Goal: Task Accomplishment & Management: Use online tool/utility

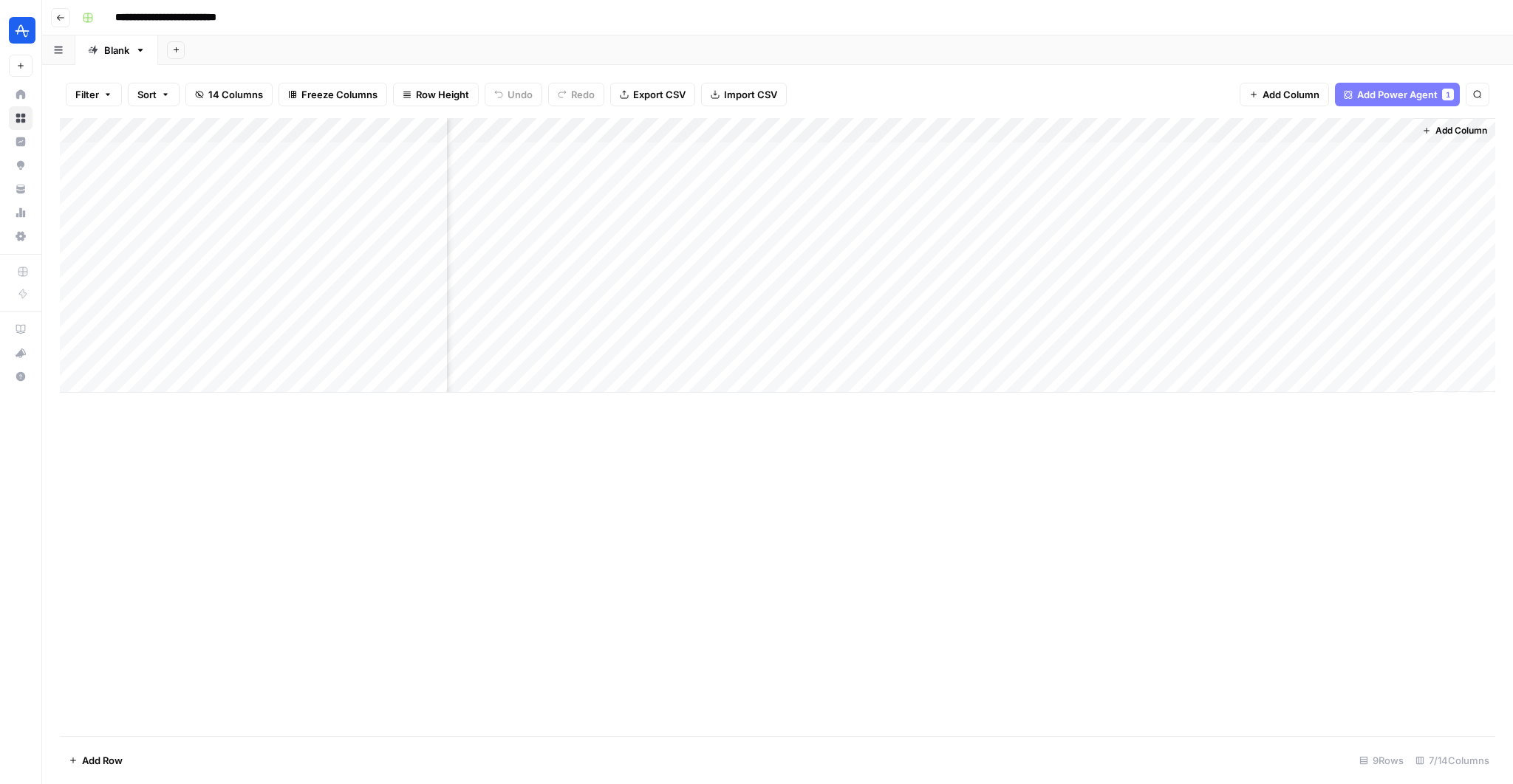
click at [1398, 303] on div "Add Column" at bounding box center [778, 255] width 1436 height 274
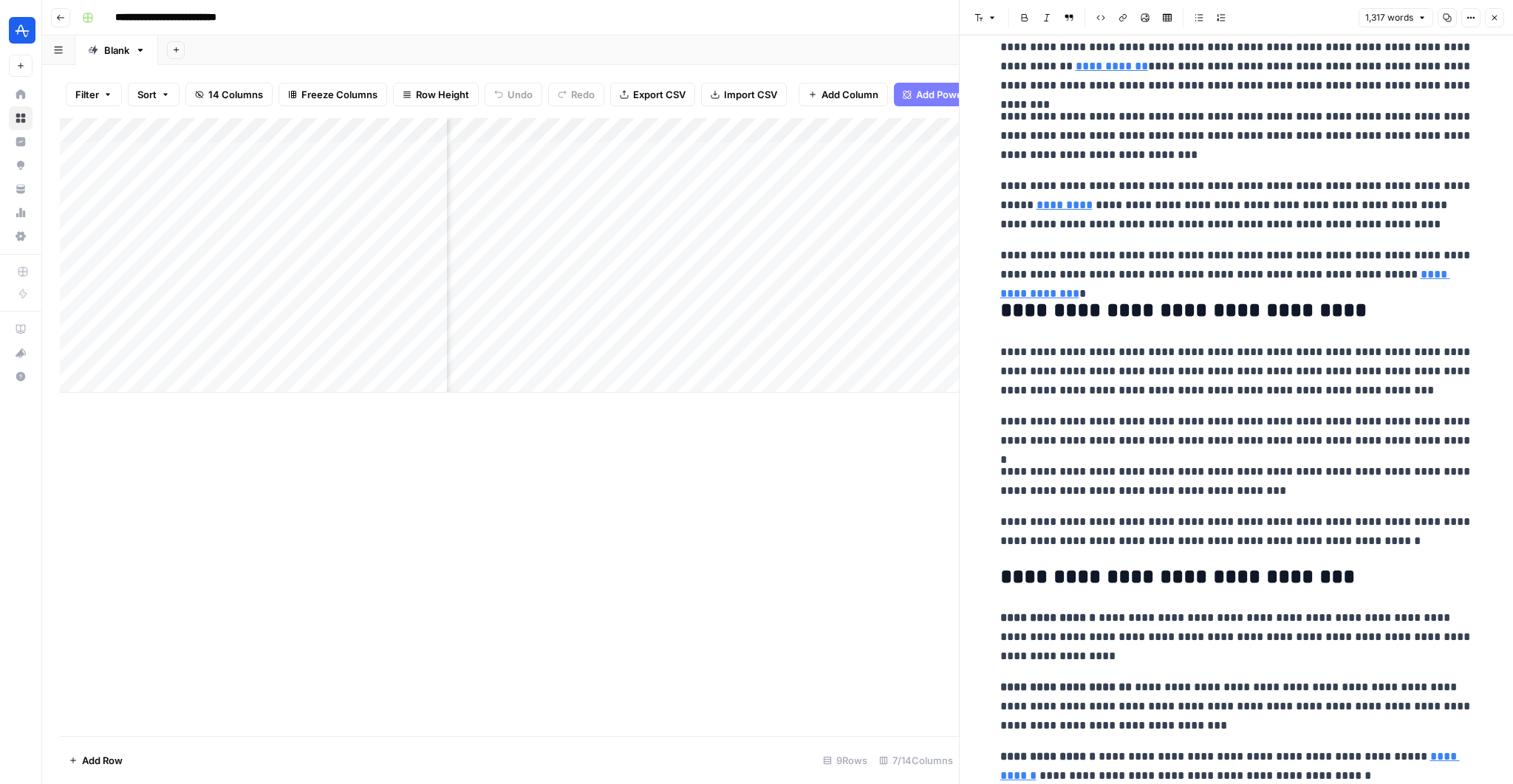
scroll to position [2187, 0]
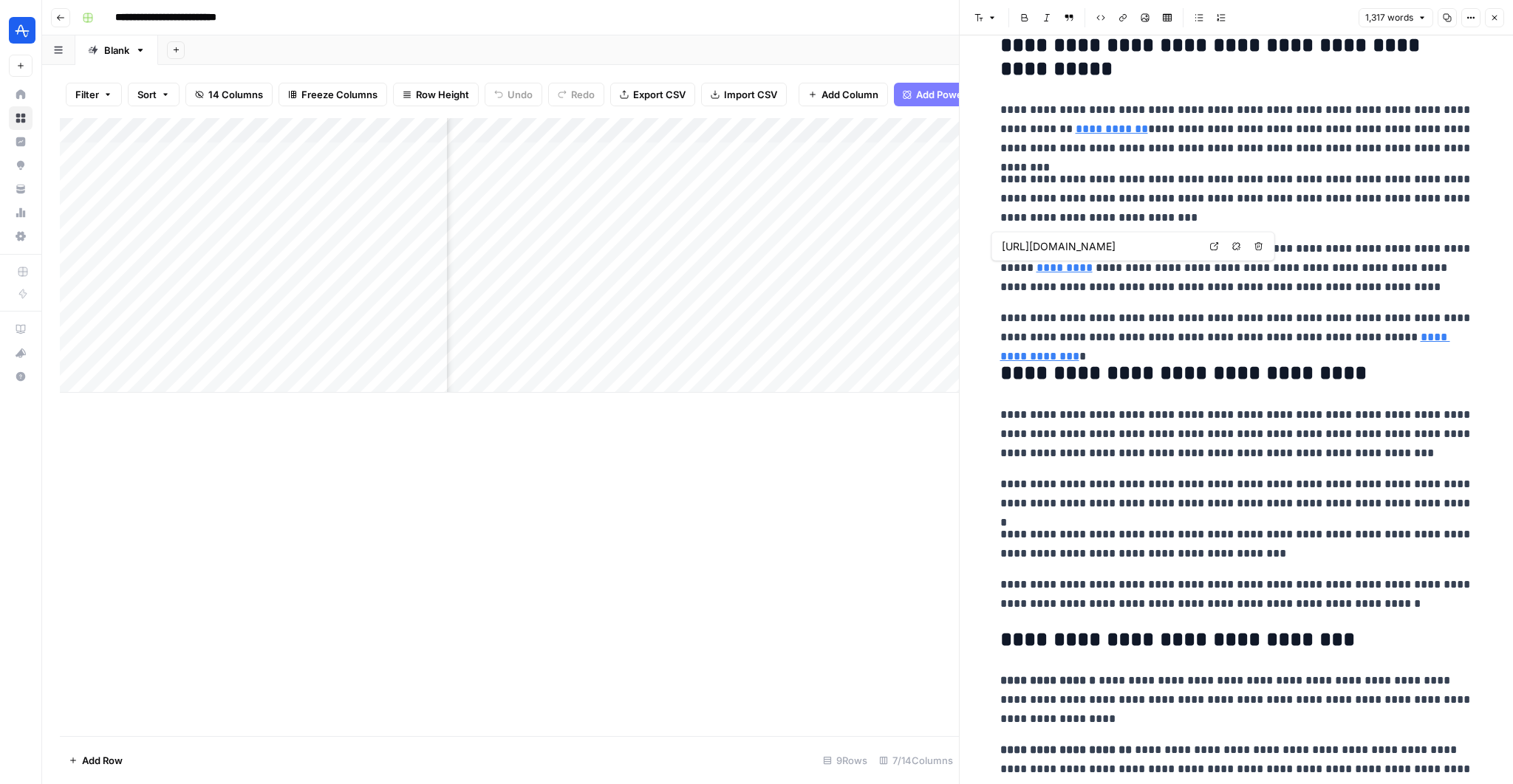
type input "[URL][DOMAIN_NAME]"
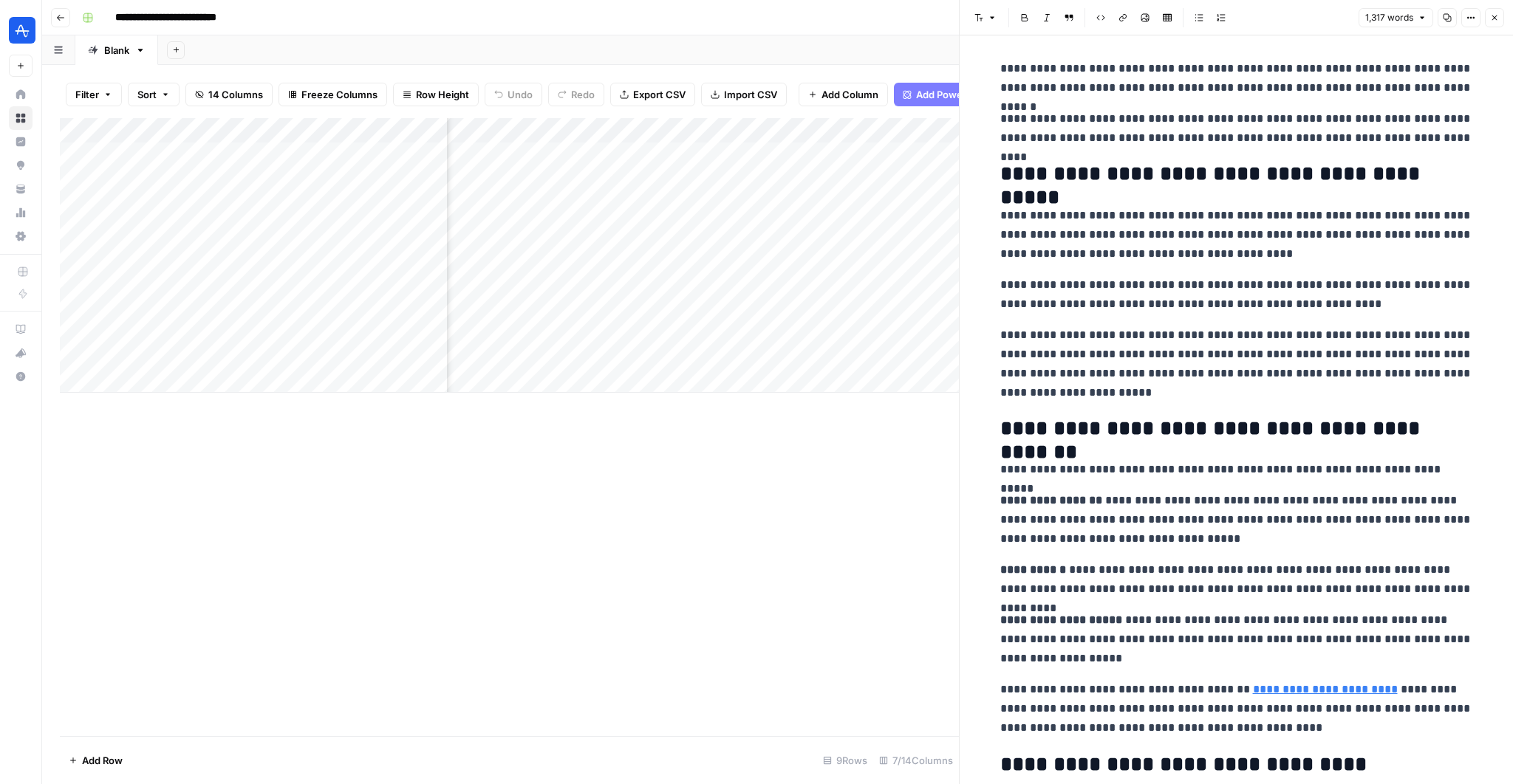
scroll to position [0, 0]
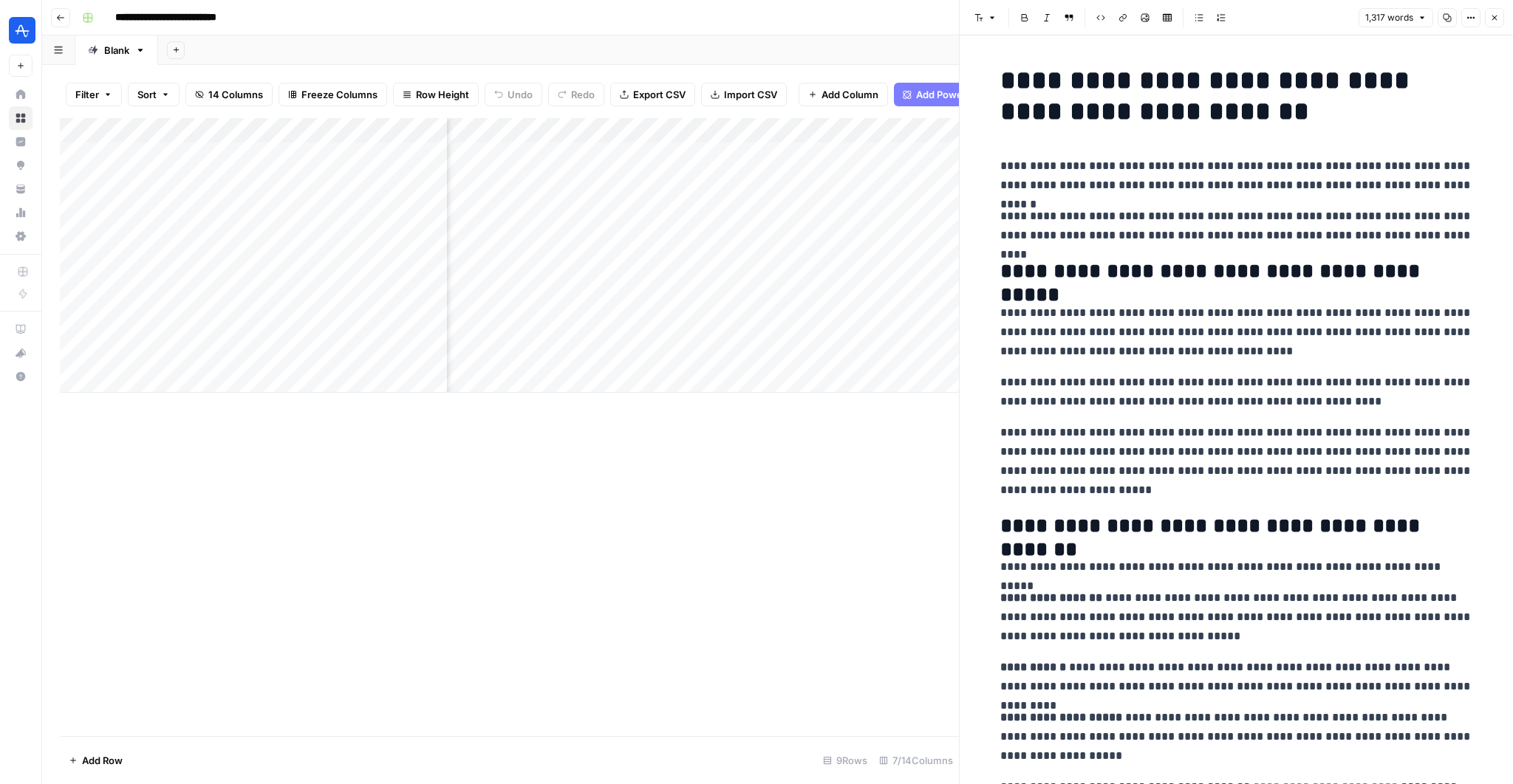
click at [804, 130] on div "Add Column" at bounding box center [510, 255] width 900 height 274
click at [641, 277] on span "Edit Workflow" at bounding box center [674, 275] width 129 height 15
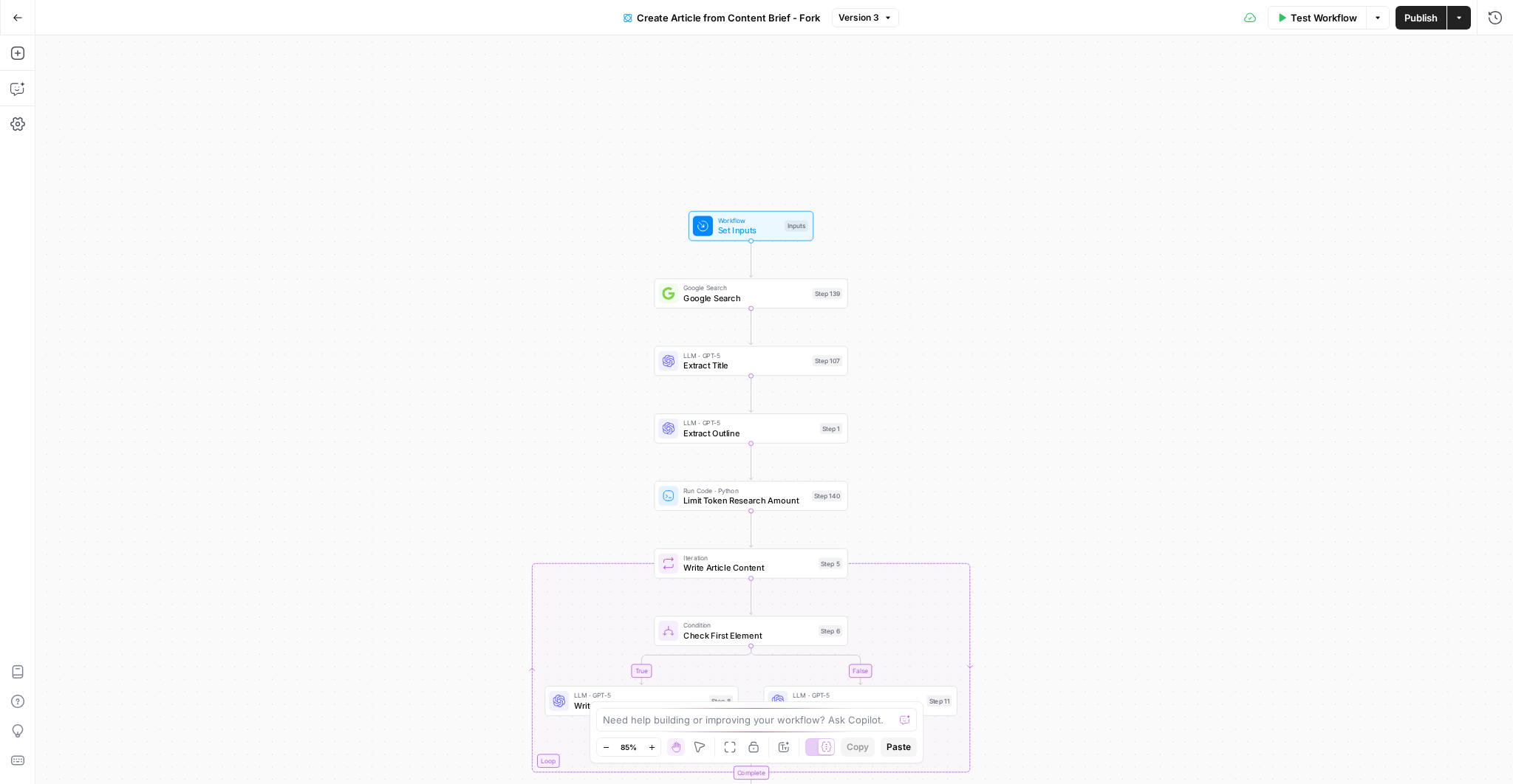
click at [1463, 16] on icon "button" at bounding box center [1459, 18] width 9 height 9
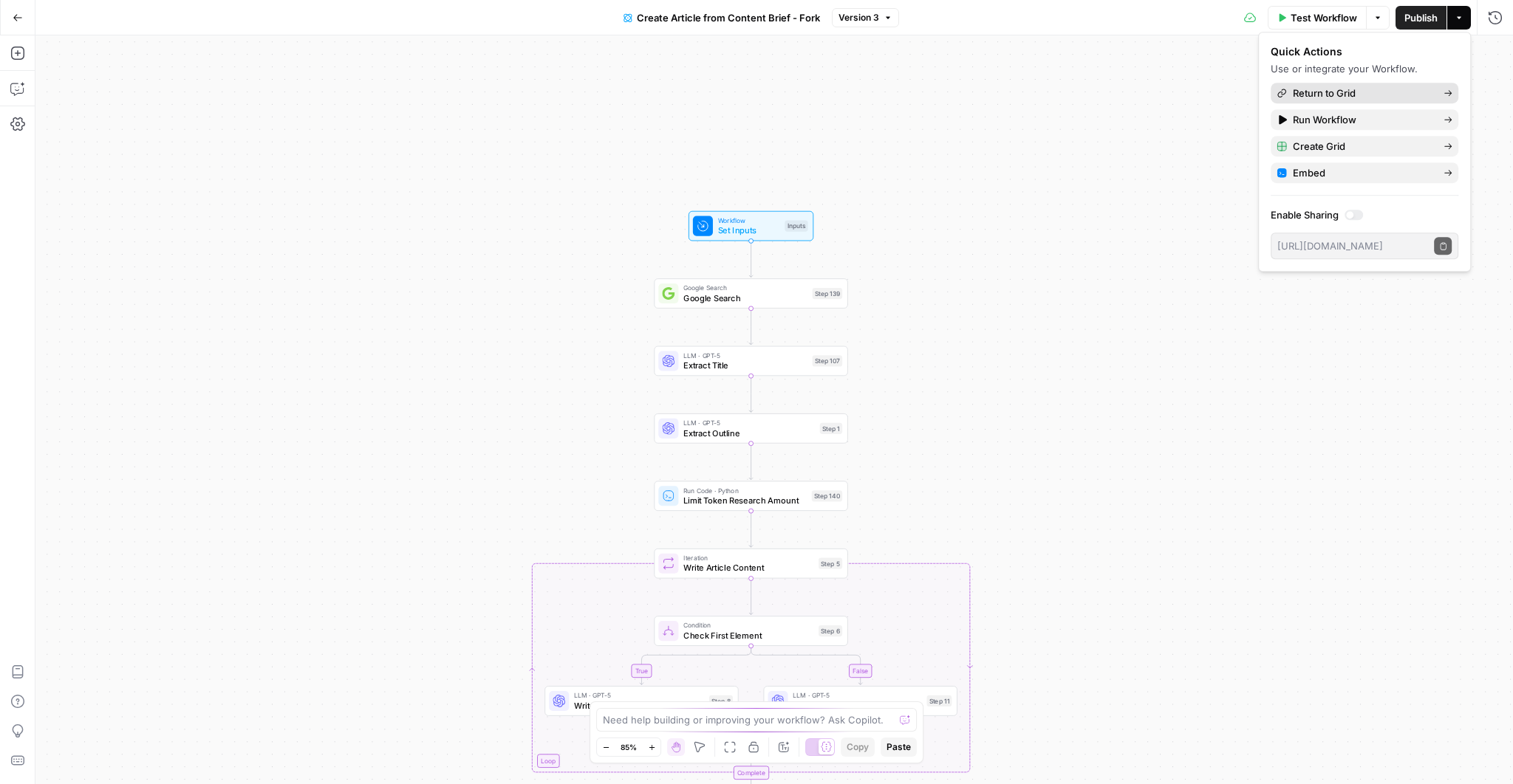
click at [1347, 94] on span "Return to Grid" at bounding box center [1362, 93] width 139 height 15
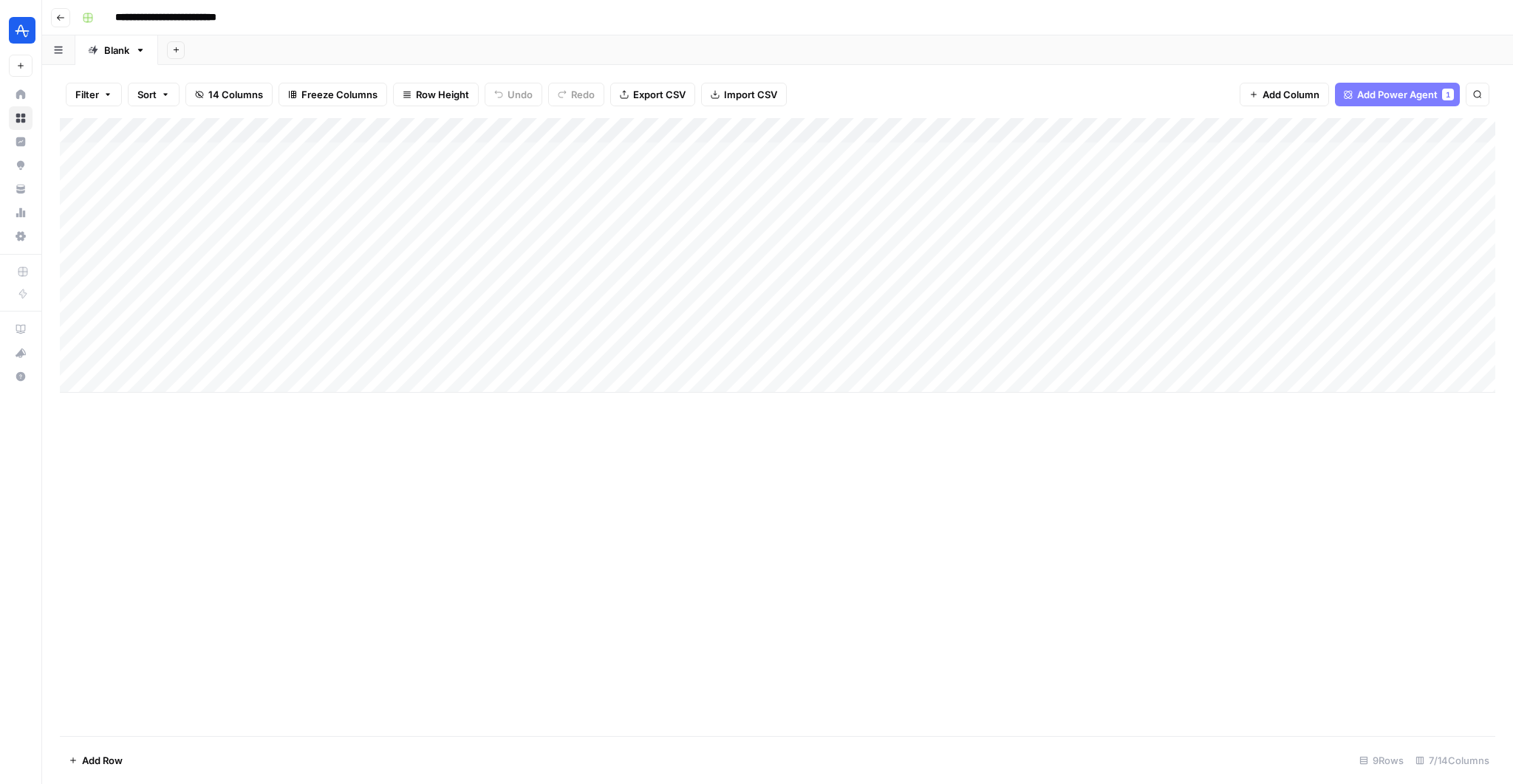
scroll to position [0, 222]
click at [1249, 132] on div "Add Column" at bounding box center [778, 255] width 1436 height 274
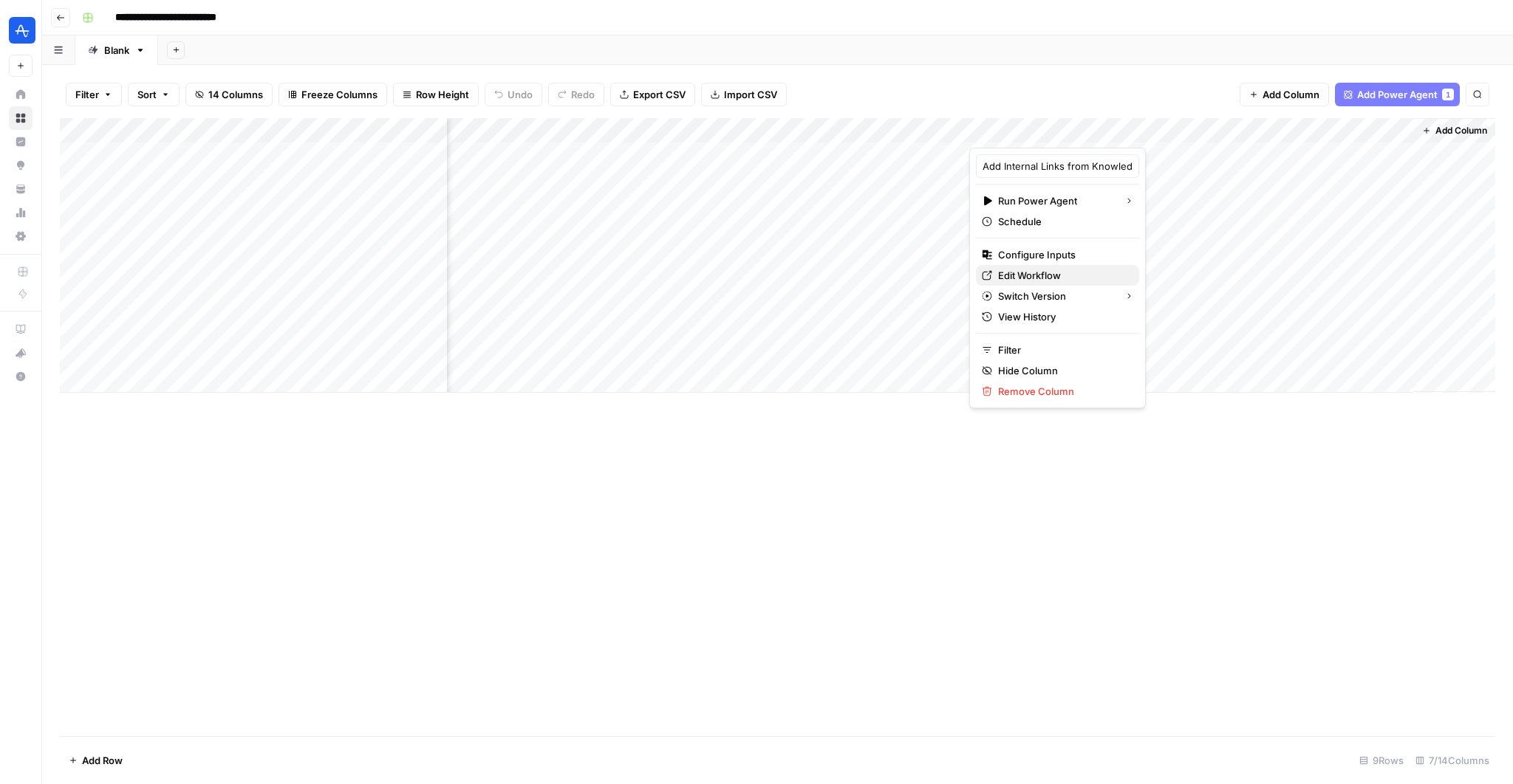
click at [1012, 268] on span "Edit Workflow" at bounding box center [1062, 275] width 129 height 15
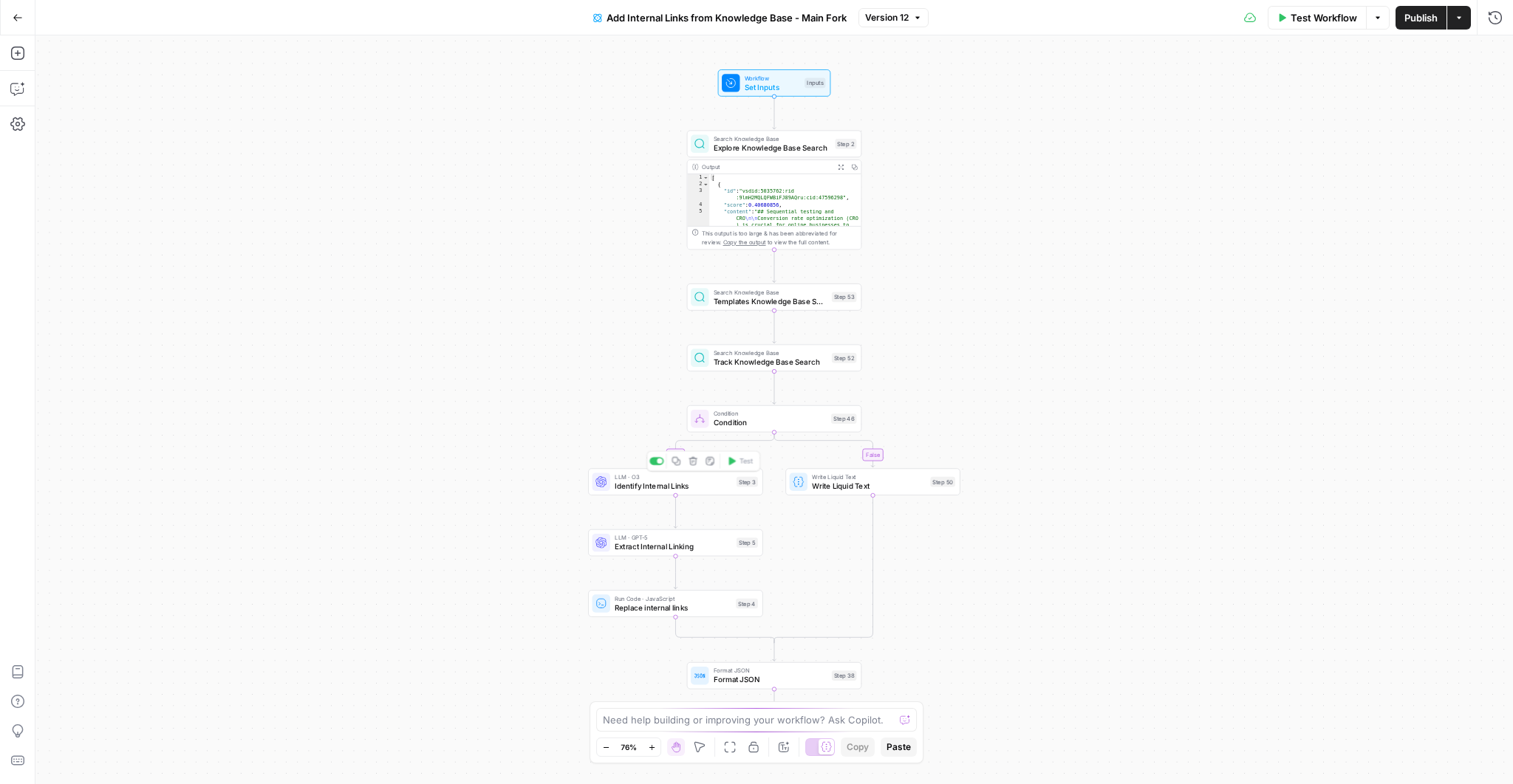
click at [638, 484] on span "Identify Internal Links" at bounding box center [672, 485] width 117 height 11
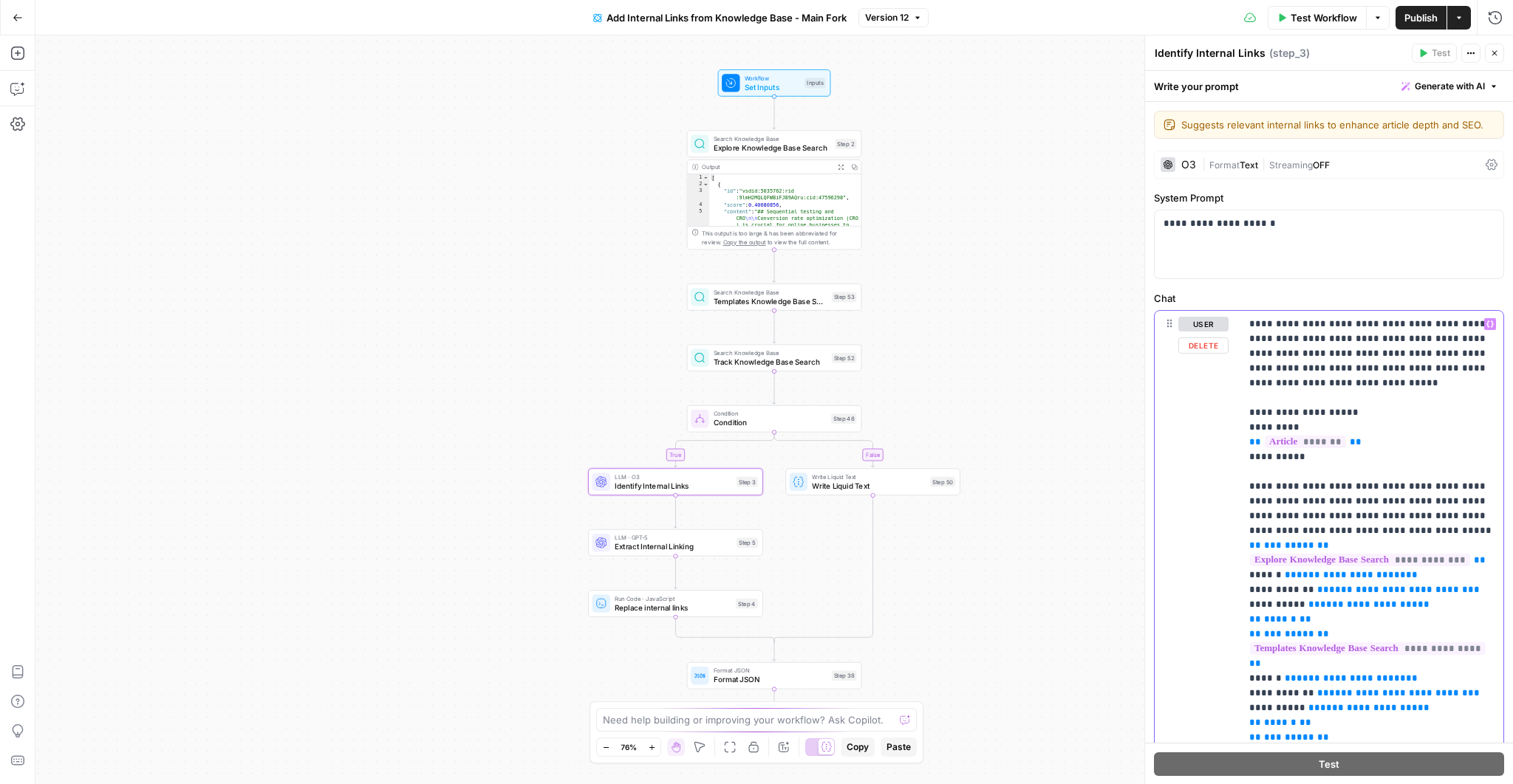
click at [1338, 319] on p "**********" at bounding box center [1372, 797] width 246 height 960
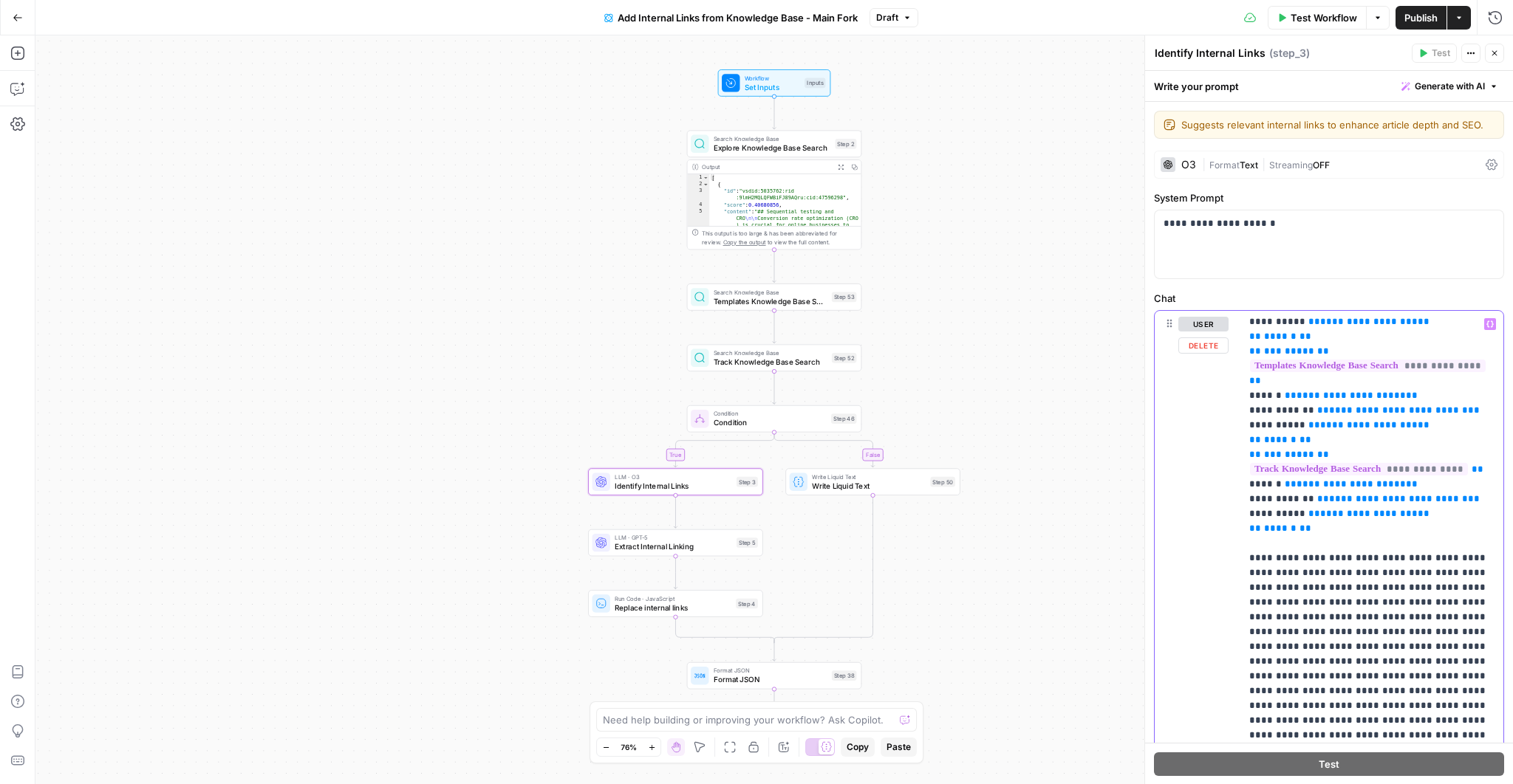
scroll to position [311, 0]
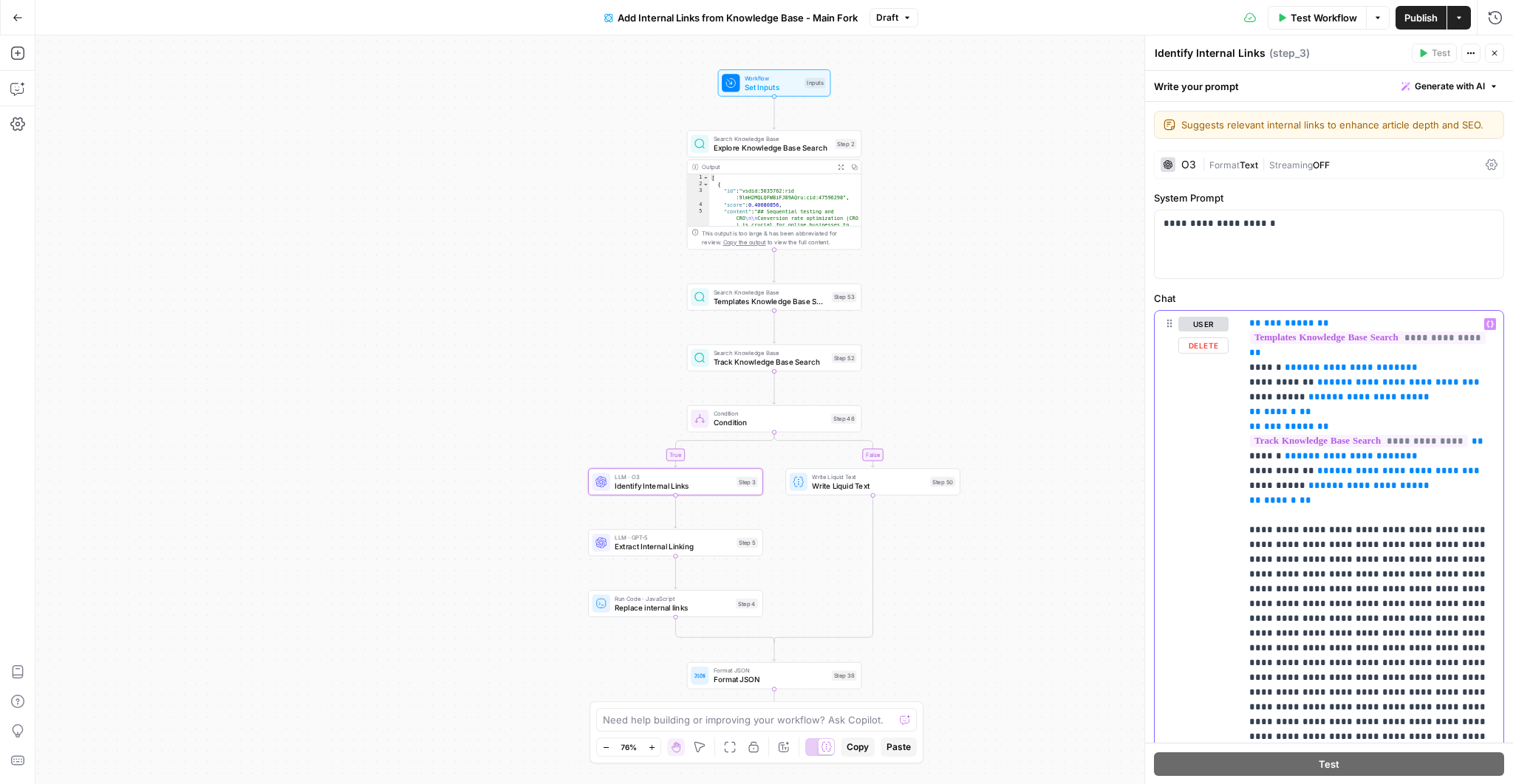
click at [1442, 511] on p "**********" at bounding box center [1372, 486] width 246 height 960
drag, startPoint x: 1442, startPoint y: 511, endPoint x: 1450, endPoint y: 511, distance: 8.0
click at [1450, 511] on p "**********" at bounding box center [1372, 486] width 246 height 960
click at [1413, 573] on p "**********" at bounding box center [1372, 486] width 246 height 960
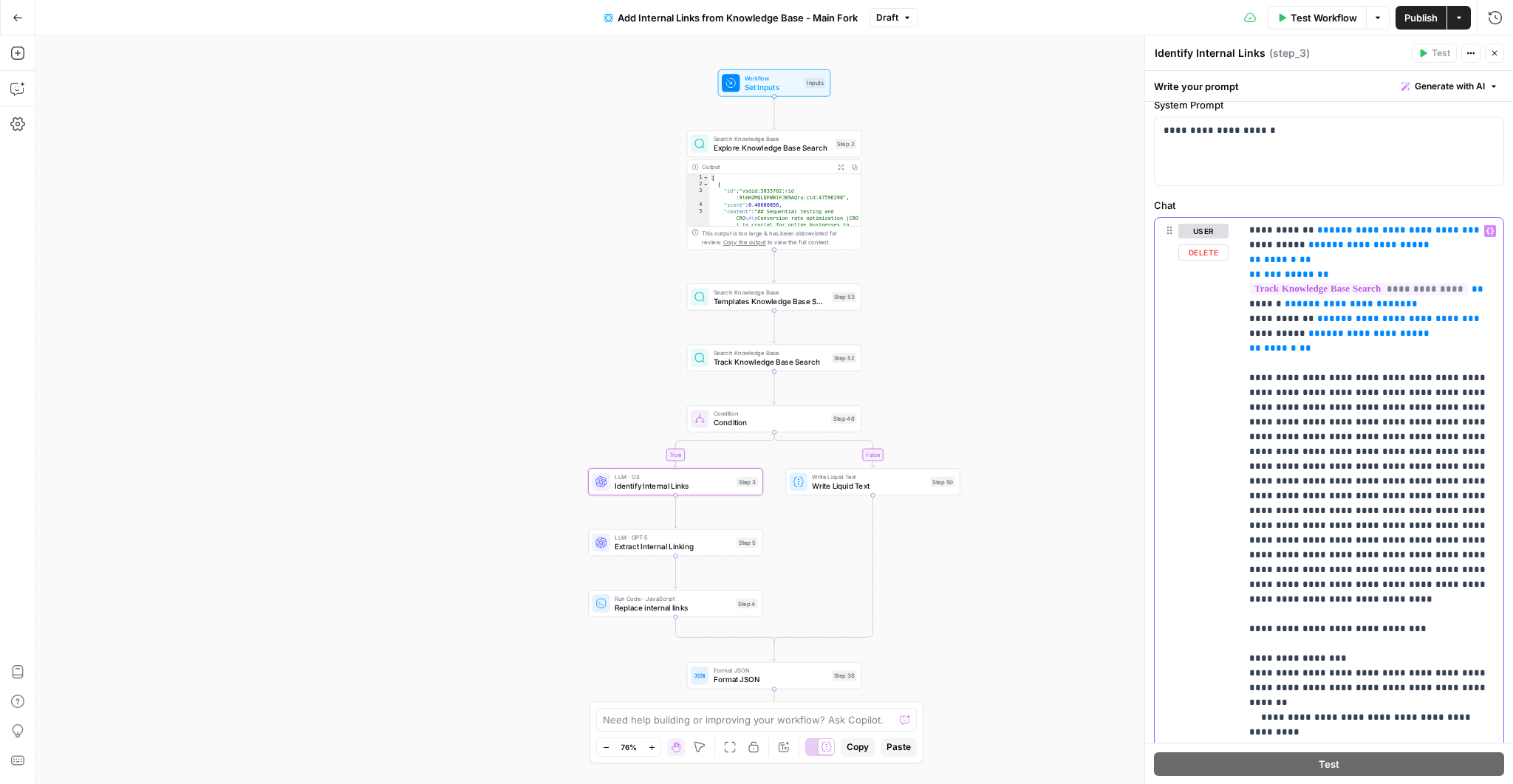
scroll to position [247, 0]
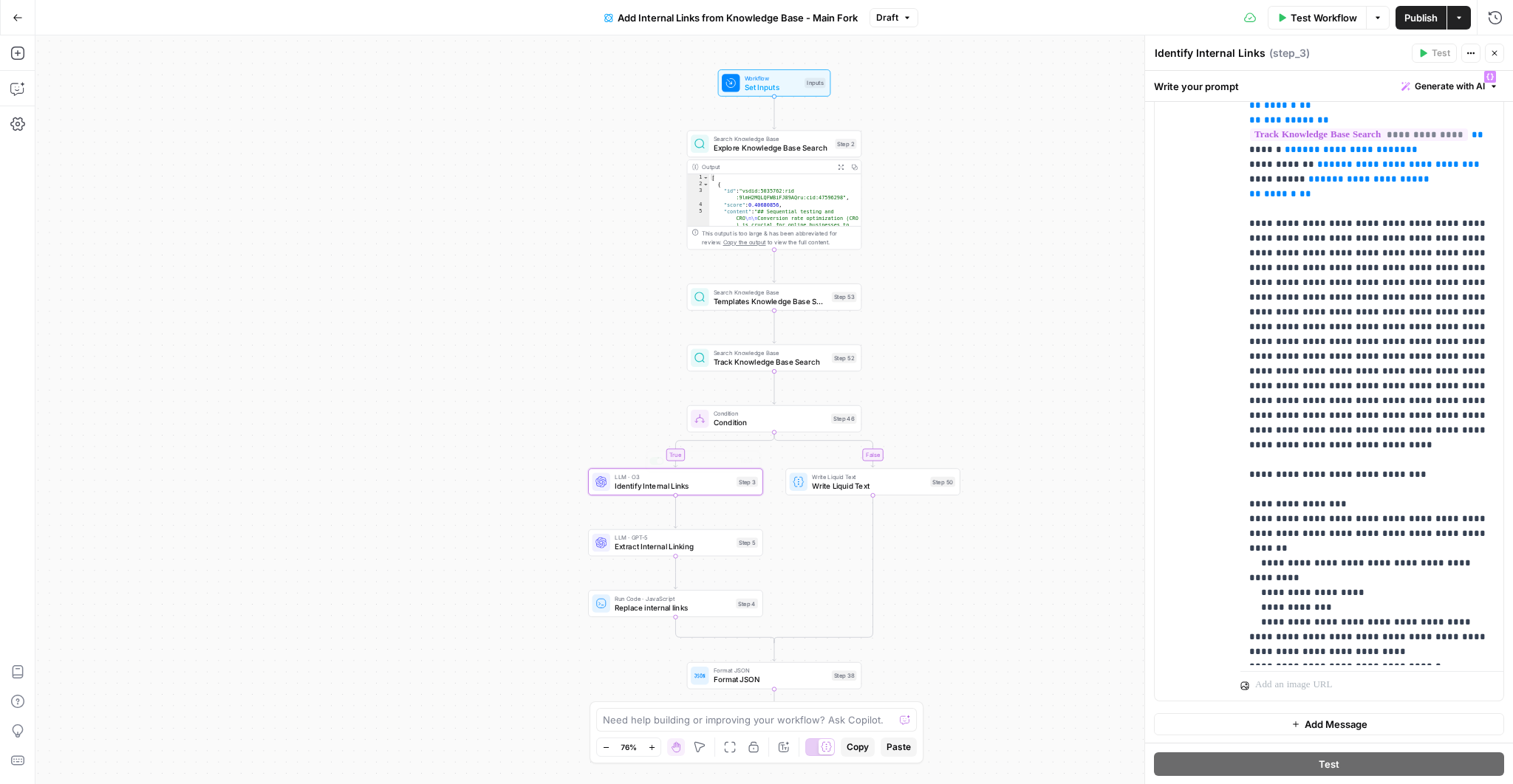
click at [662, 551] on span "Extract Internal Linking" at bounding box center [672, 547] width 117 height 11
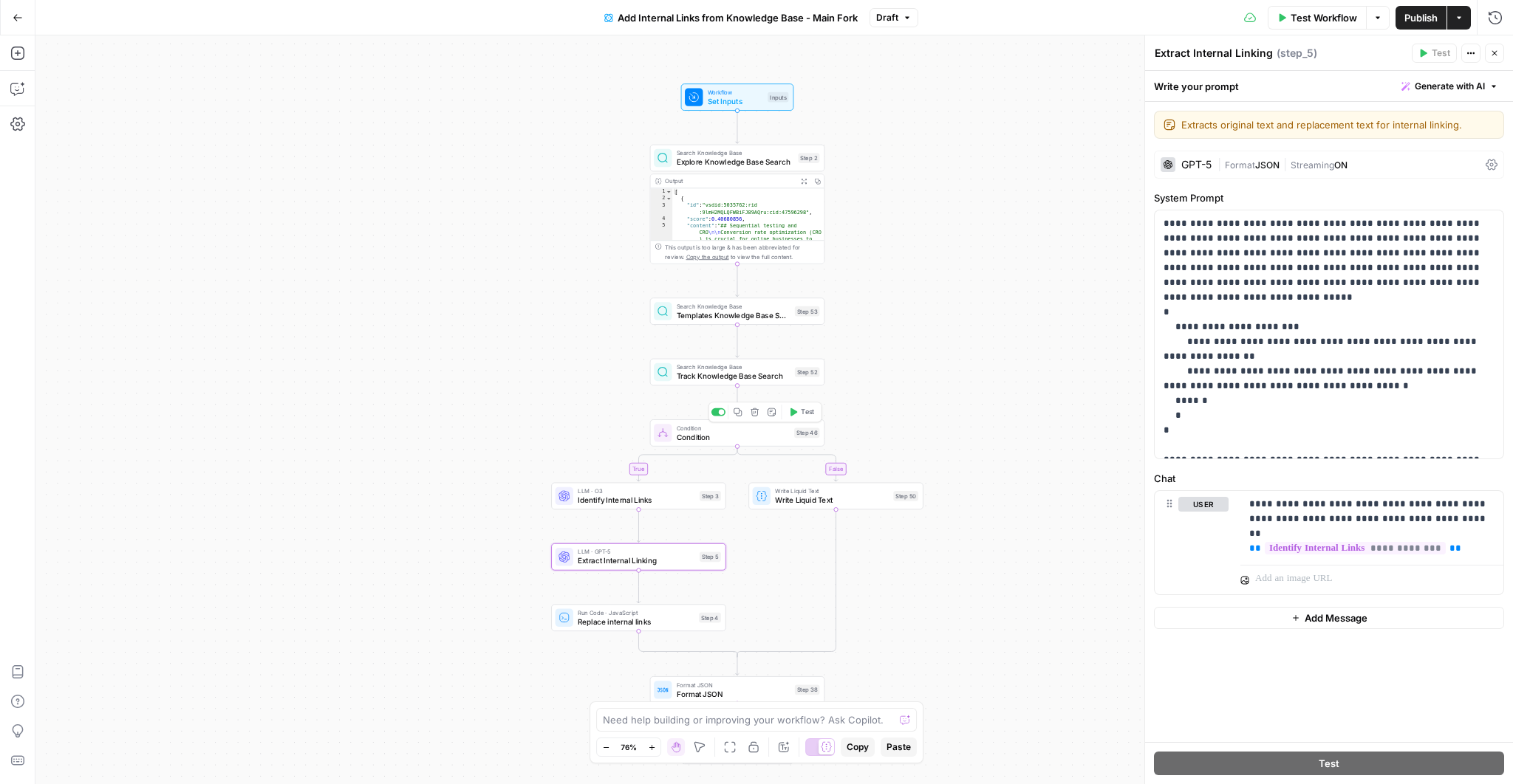
click at [670, 493] on span "LLM · O3" at bounding box center [636, 491] width 117 height 9
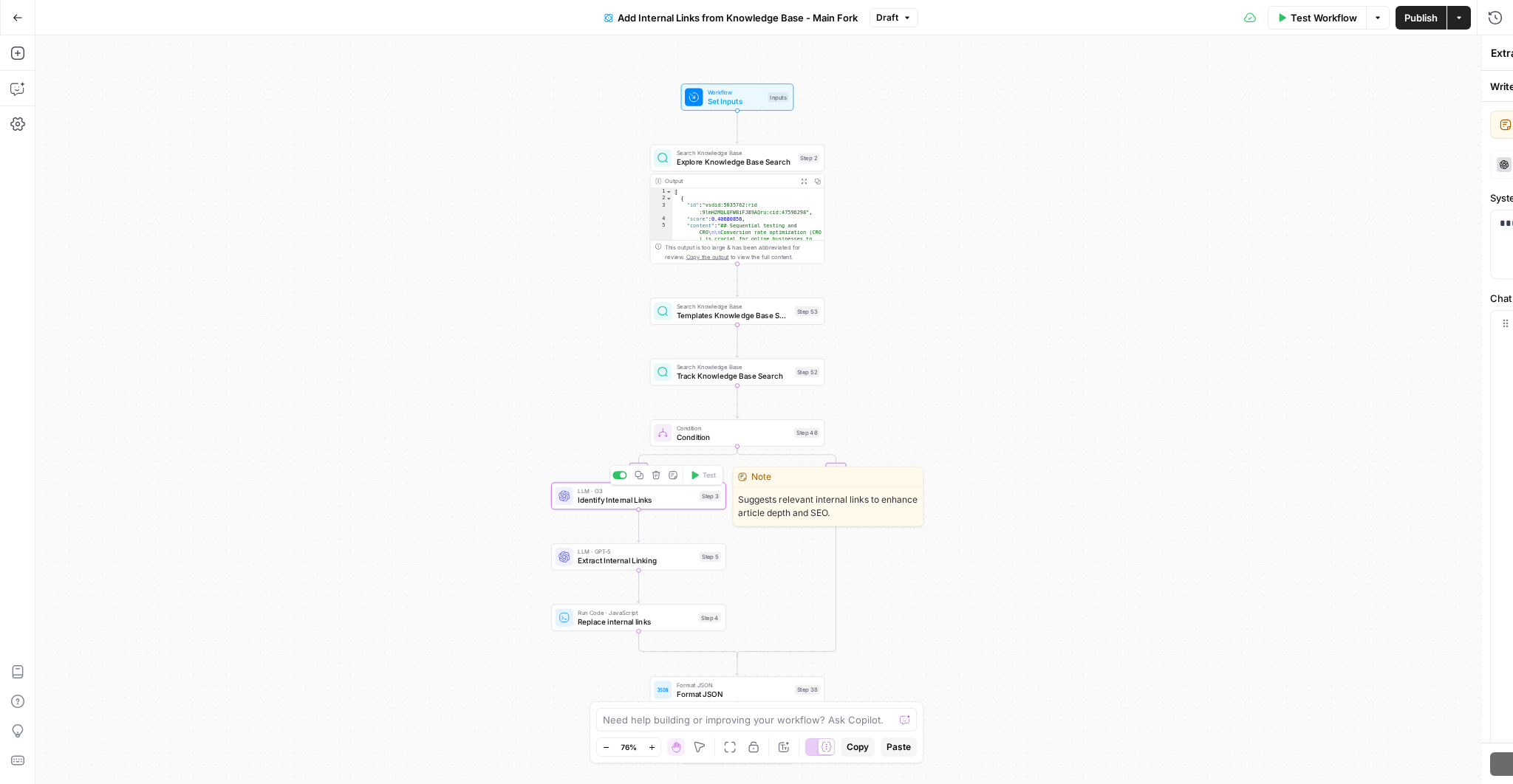
type textarea "Identify Internal Links"
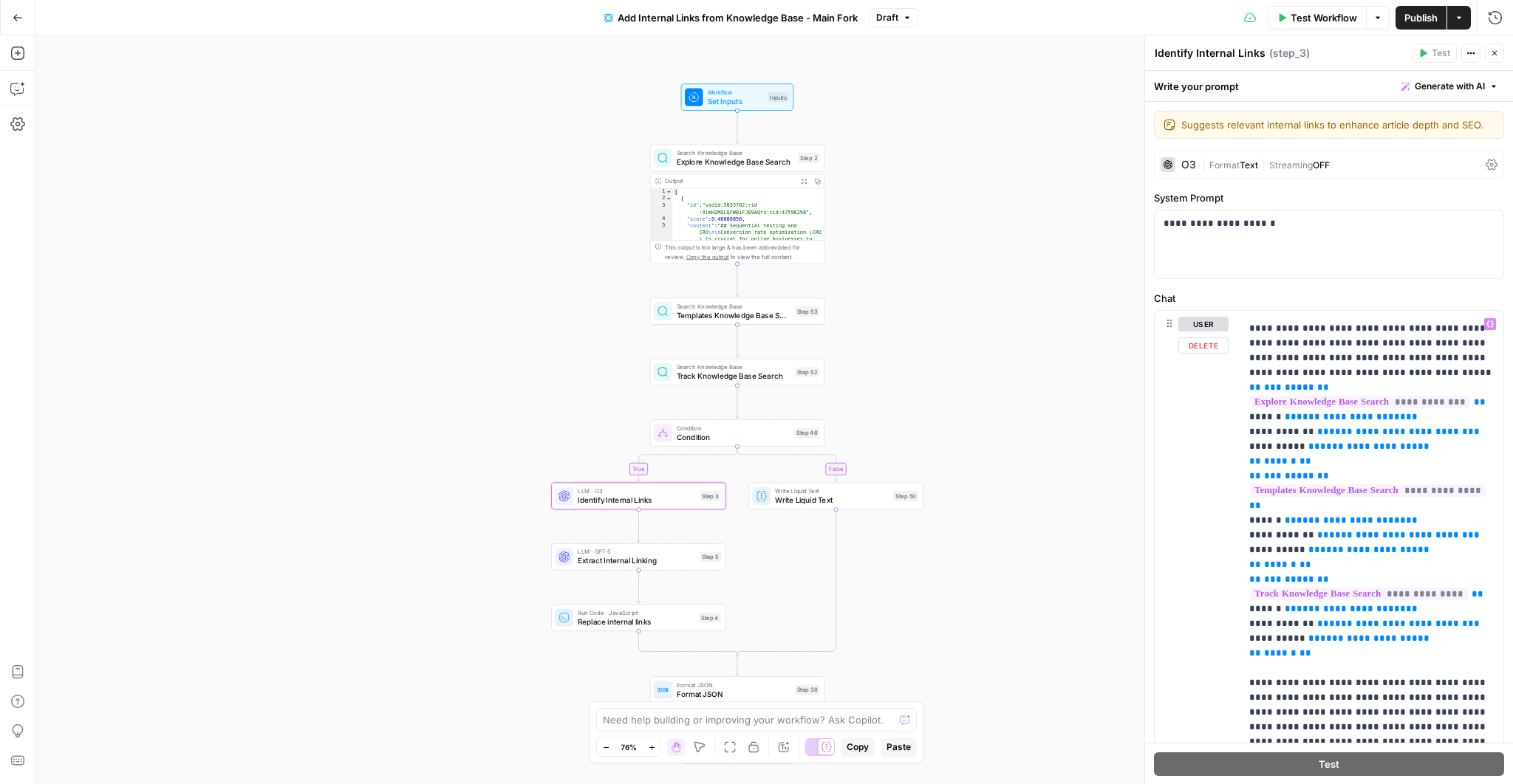
scroll to position [160, 0]
click at [1427, 16] on span "Publish" at bounding box center [1421, 17] width 34 height 15
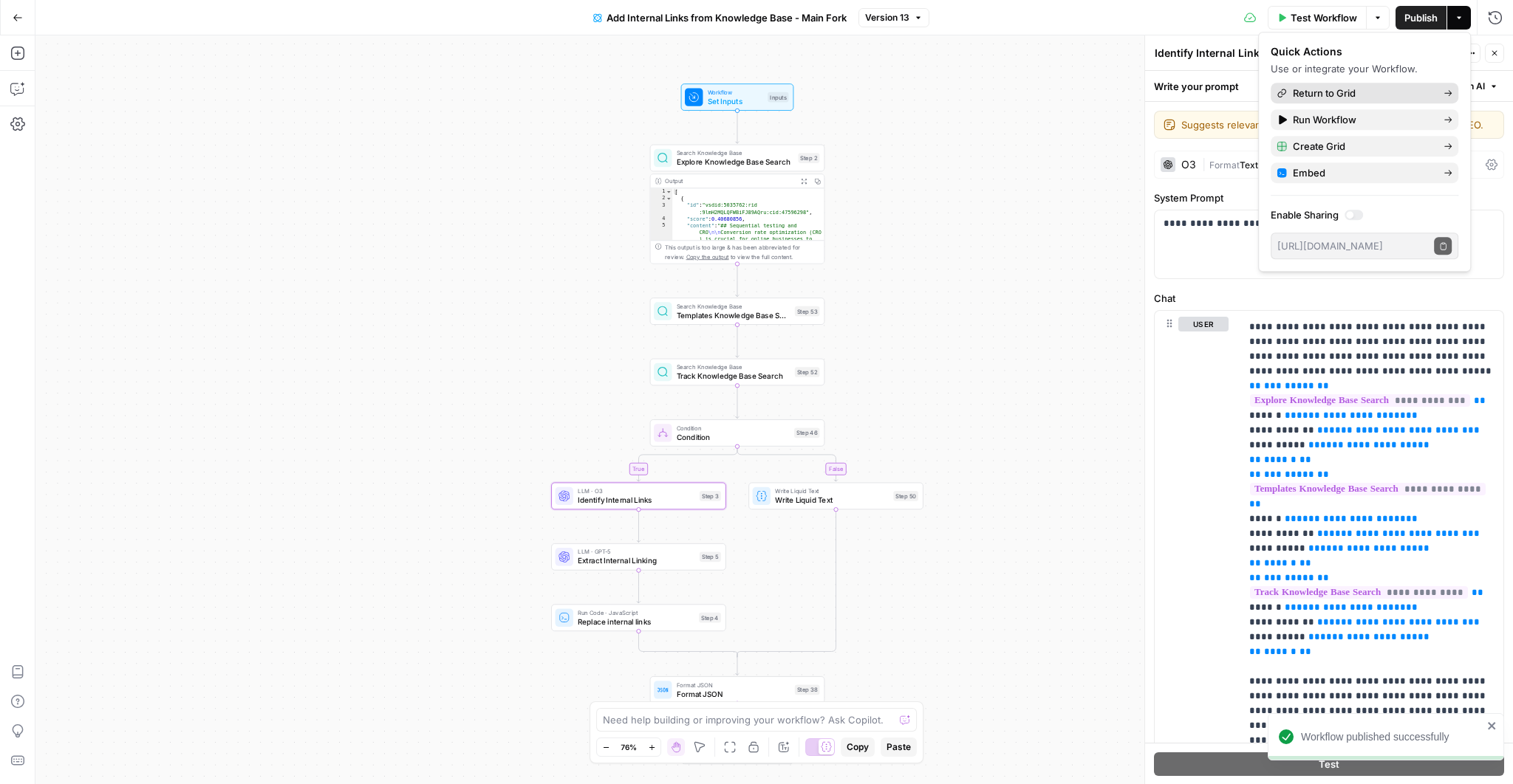
click at [1364, 96] on span "Return to Grid" at bounding box center [1362, 93] width 139 height 15
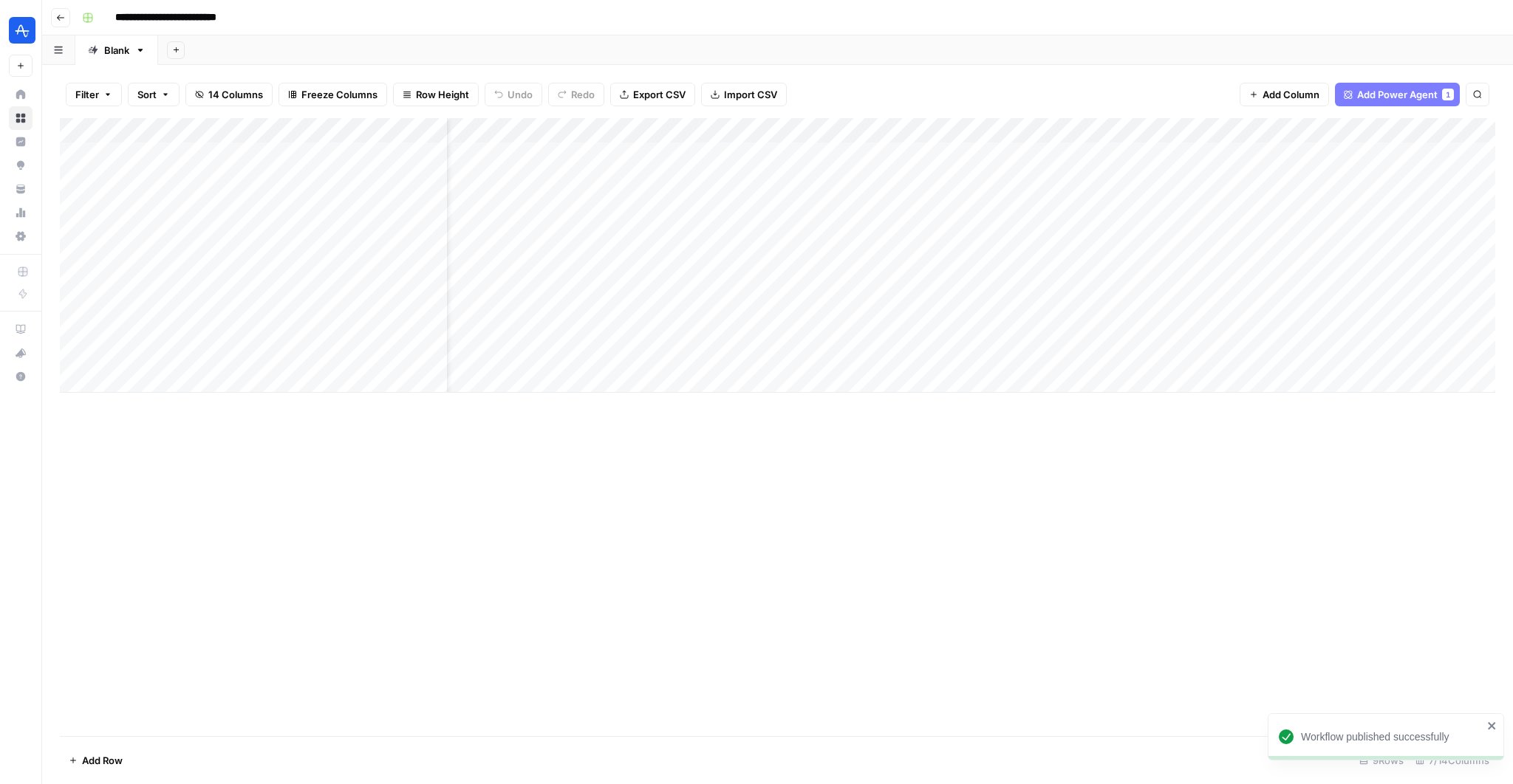
scroll to position [0, 222]
click at [1400, 306] on div "Add Column" at bounding box center [778, 255] width 1436 height 274
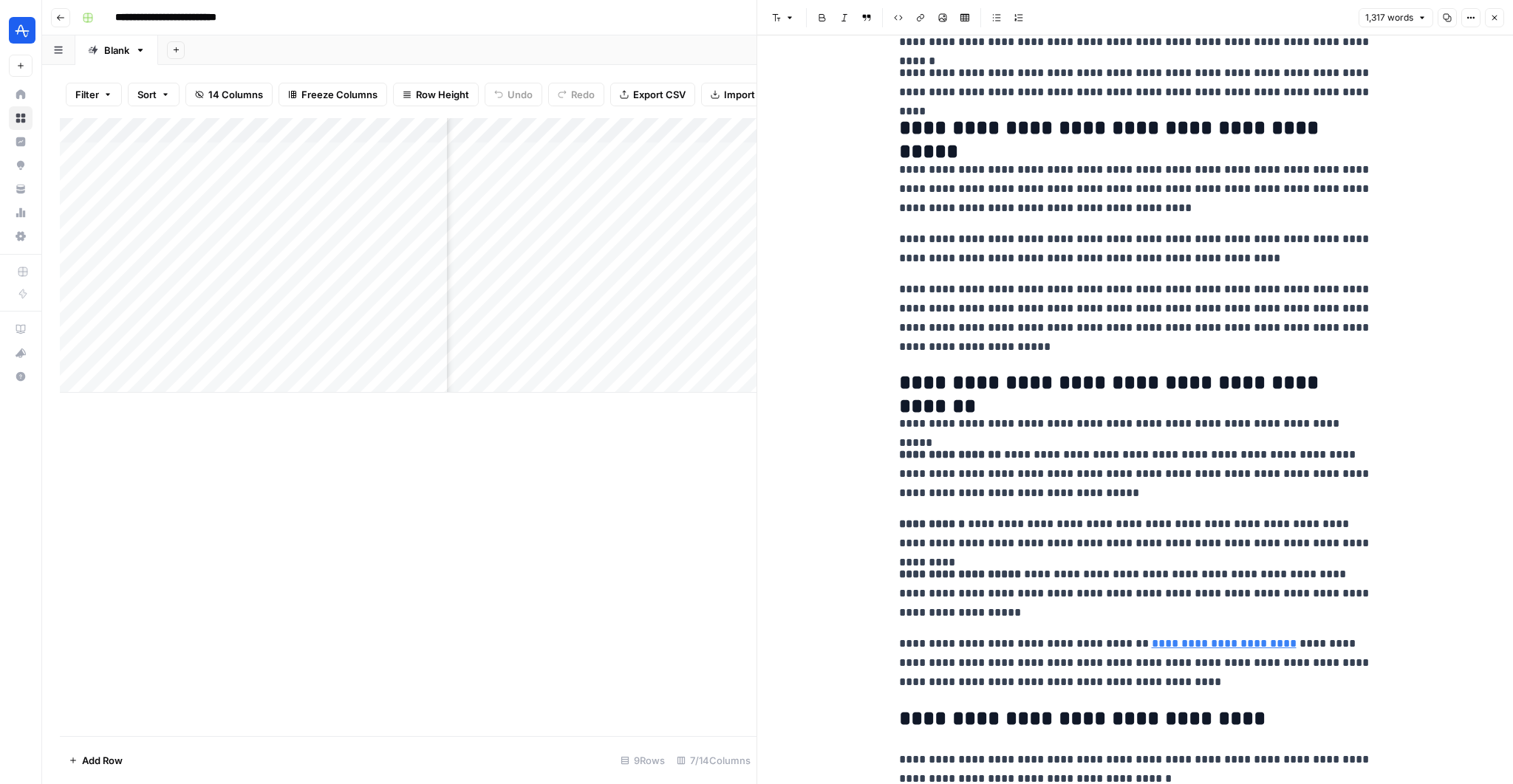
scroll to position [393, 0]
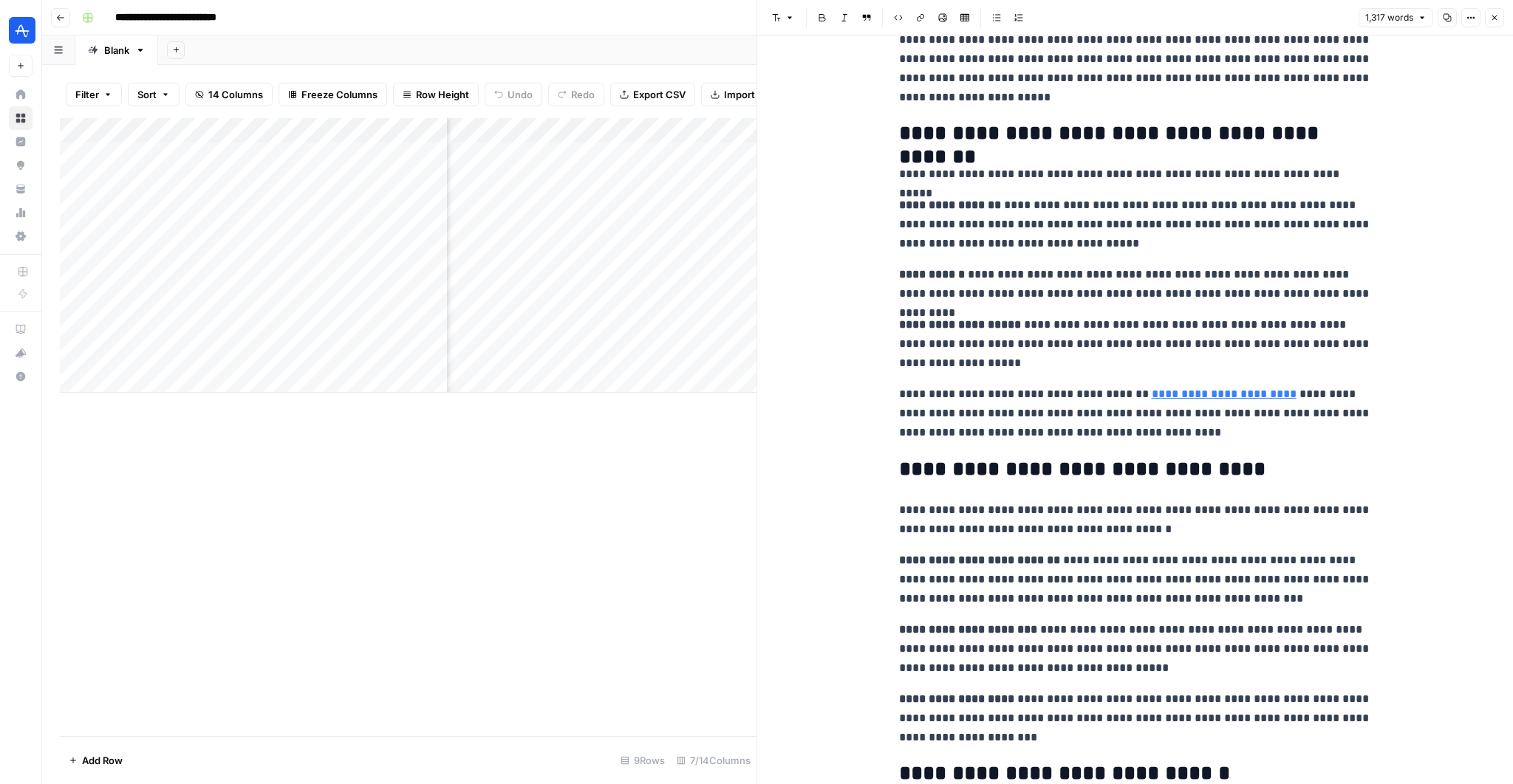
click at [1494, 15] on icon "button" at bounding box center [1495, 18] width 9 height 9
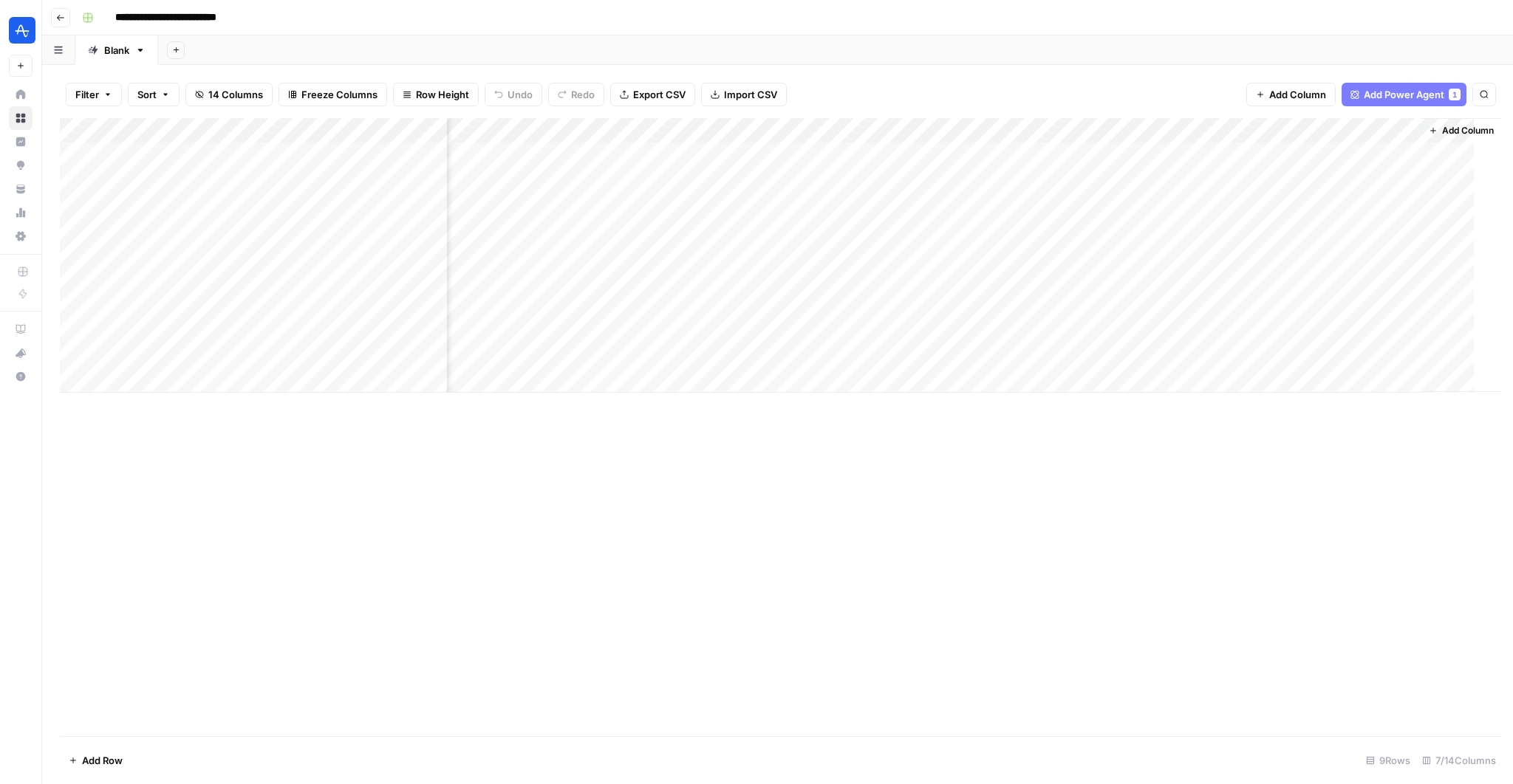
scroll to position [0, 204]
click at [1283, 300] on div "Add Column" at bounding box center [778, 255] width 1436 height 274
click at [1413, 281] on div "Add Column" at bounding box center [778, 255] width 1436 height 274
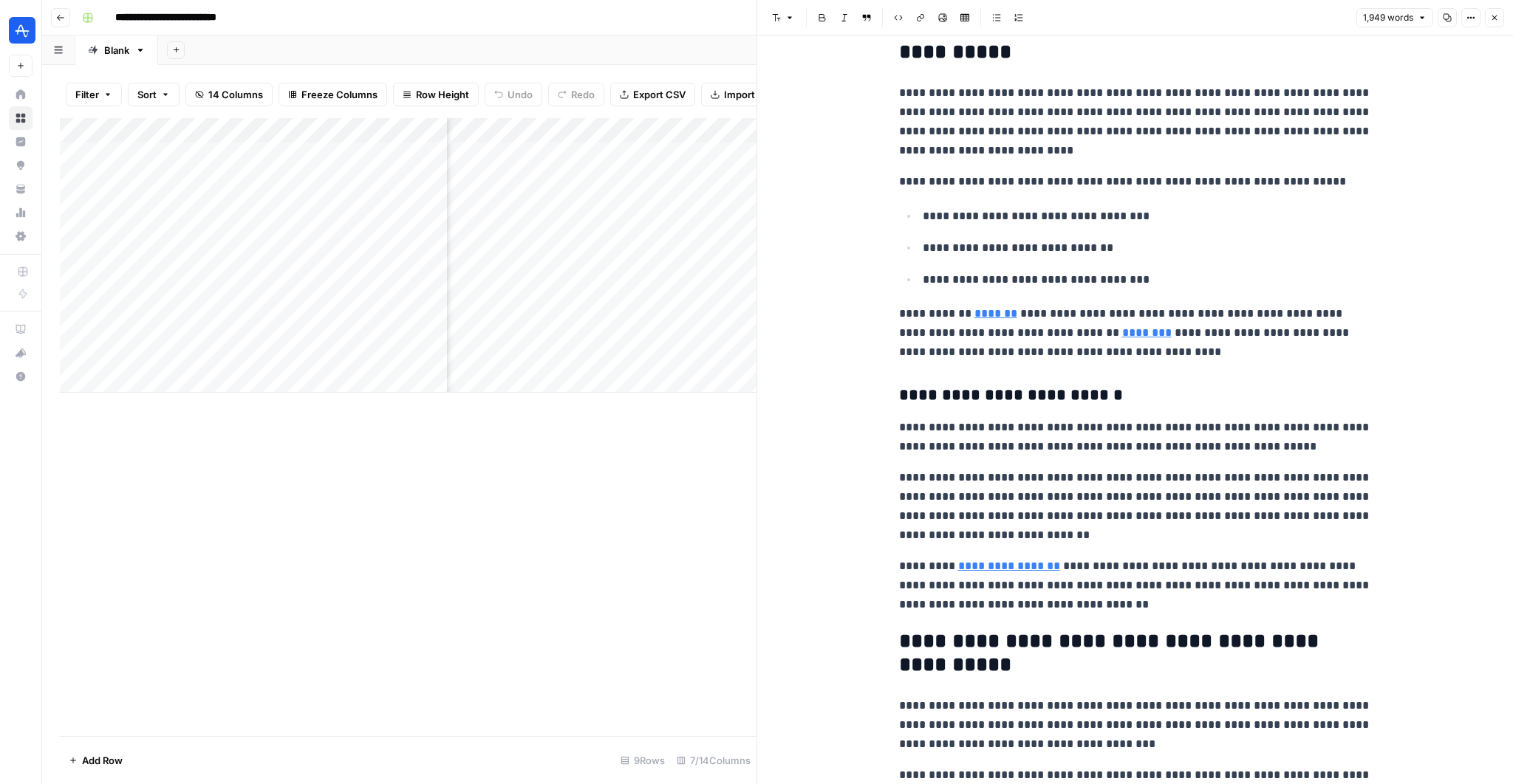
scroll to position [417, 0]
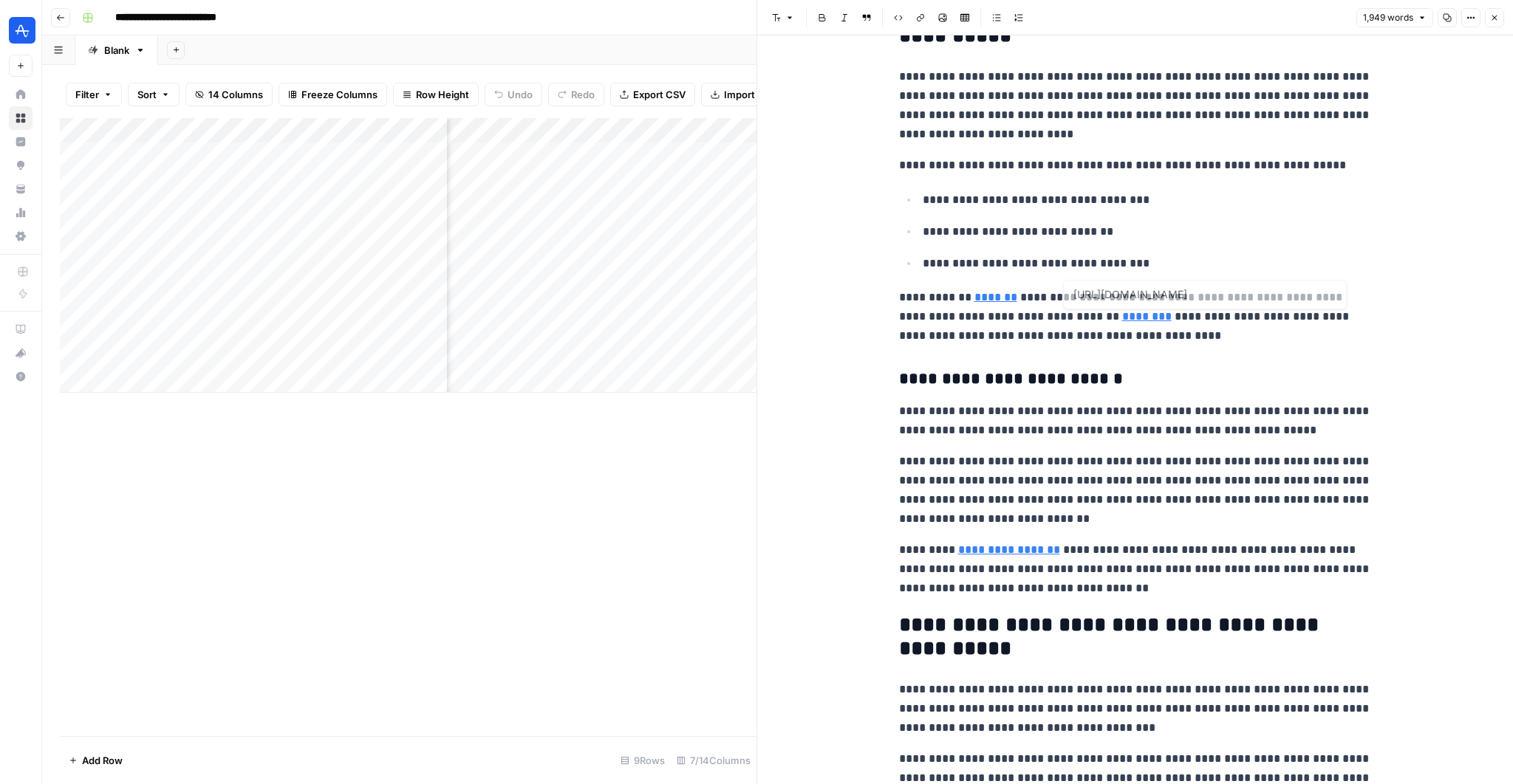
type input "https://amplitude.com/explore/growth/audience-segmentation"
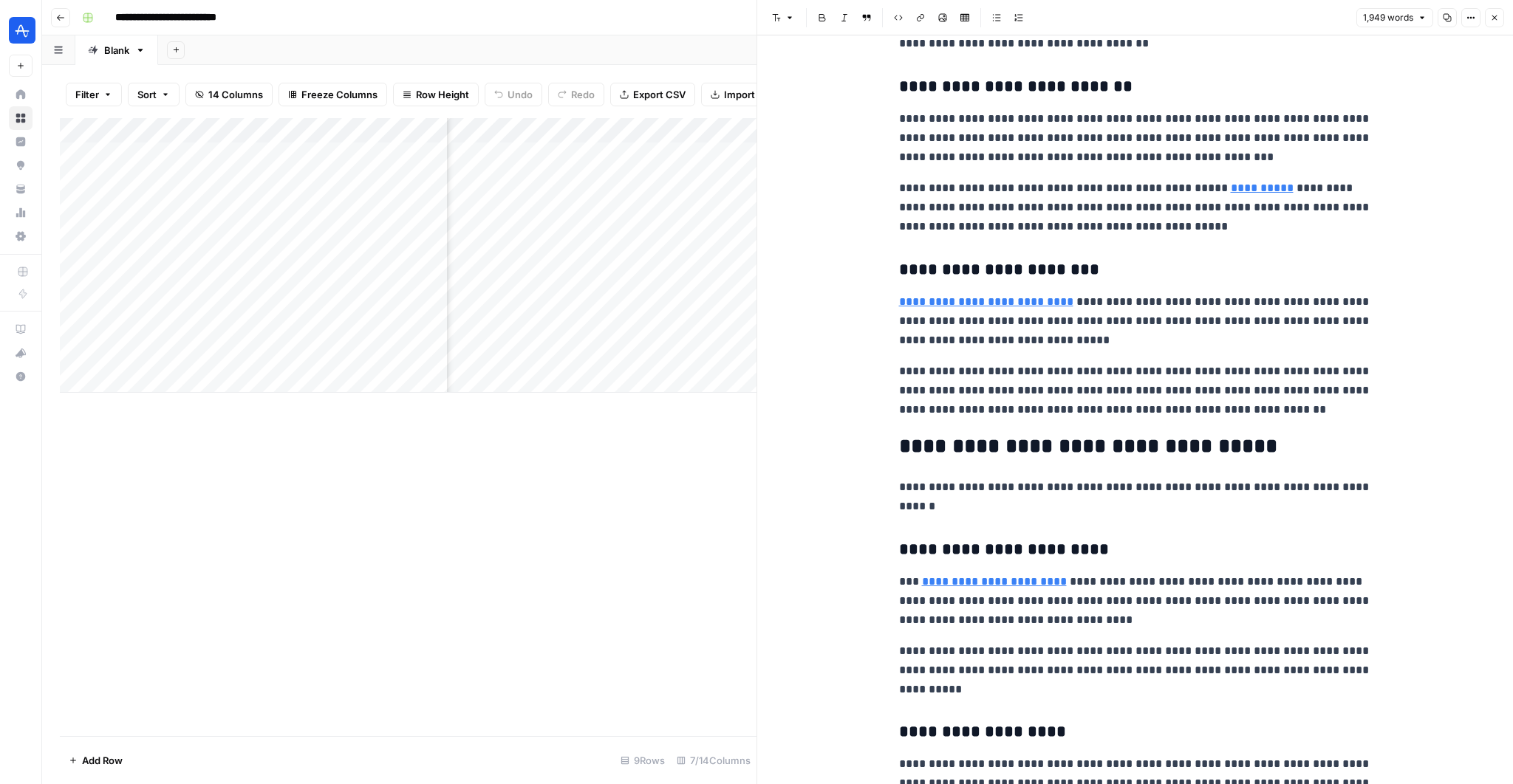
scroll to position [2702, 0]
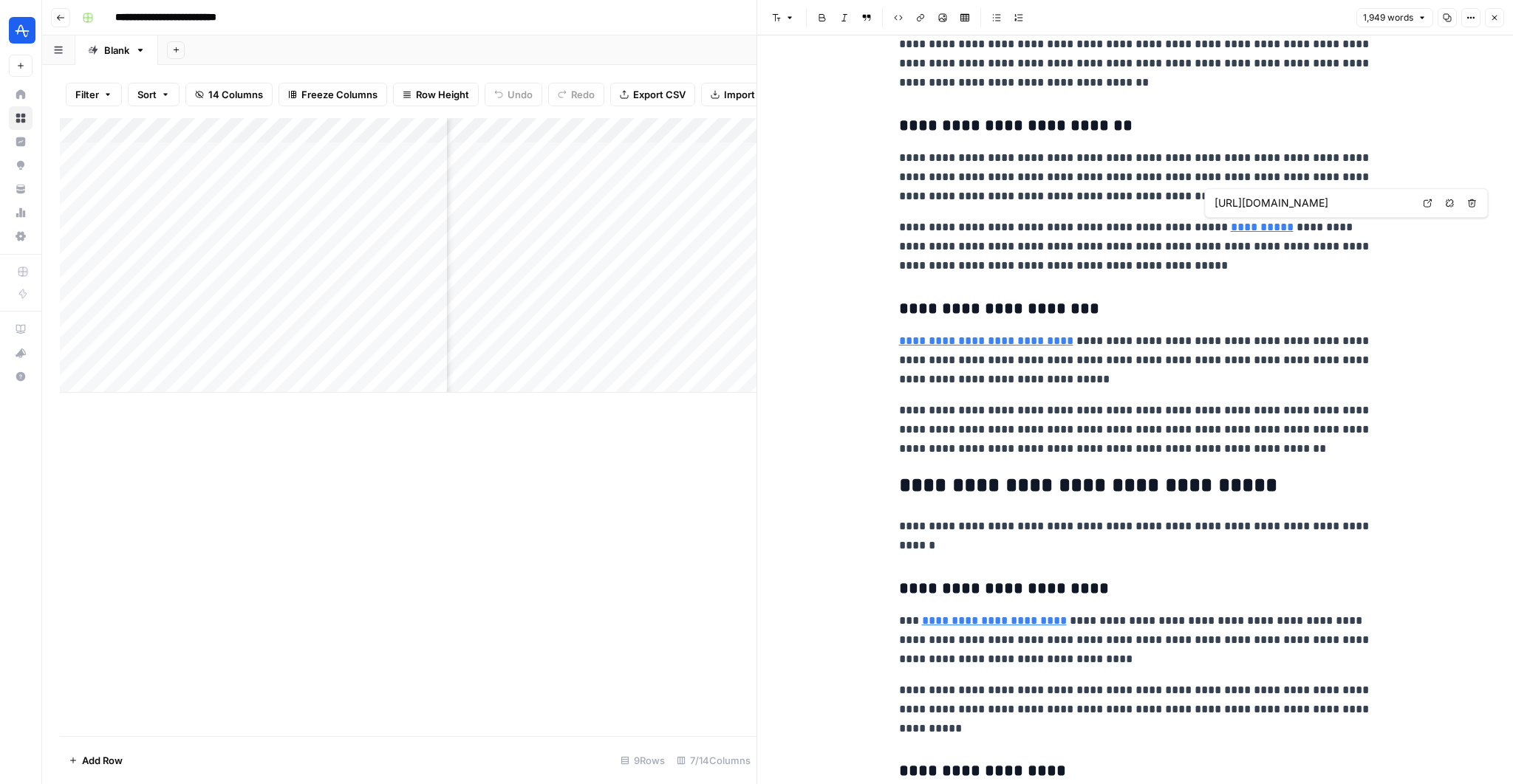
type input "https://amplitude.com/explore/metrics/ltv-in-business-guide"
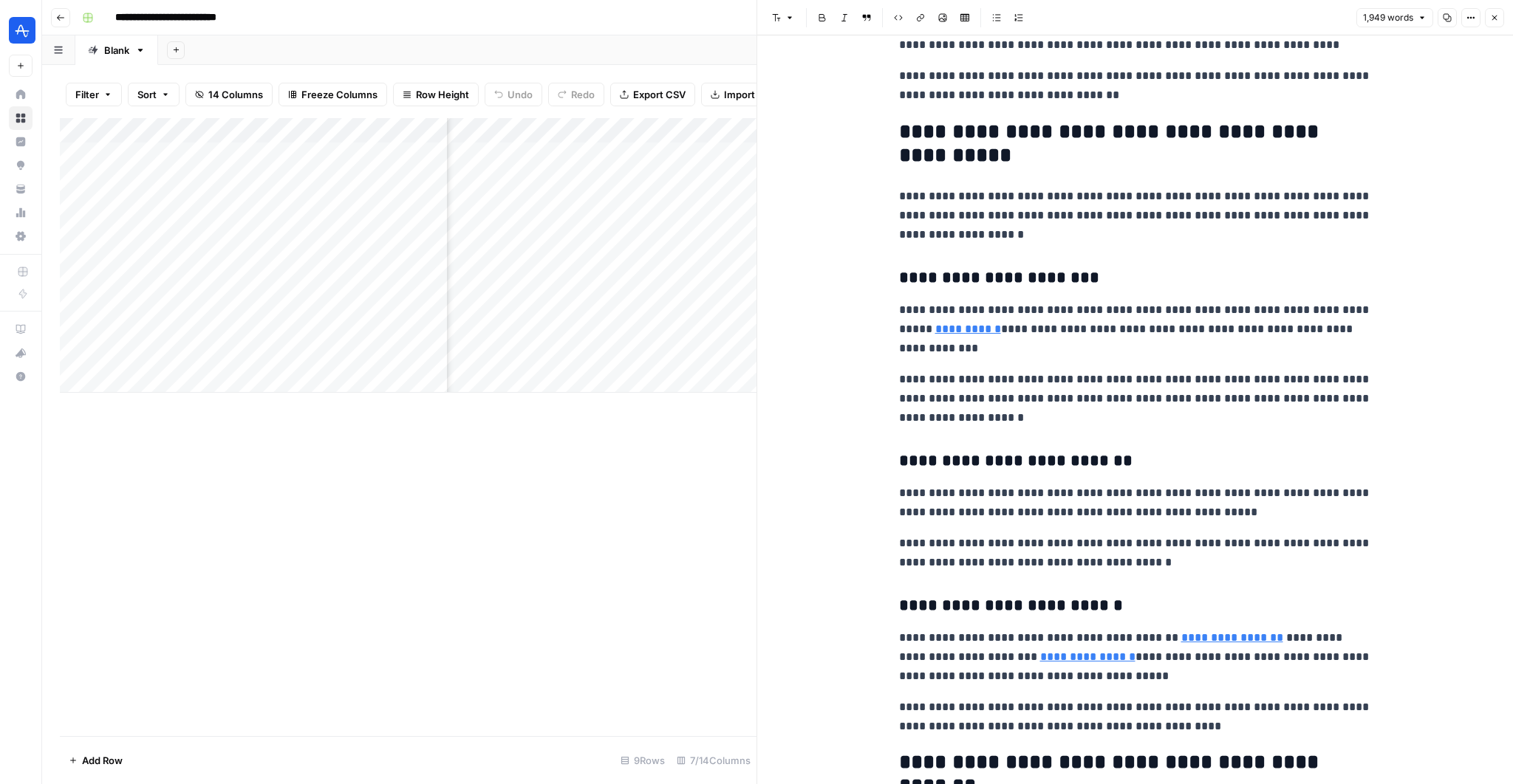
scroll to position [4578, 0]
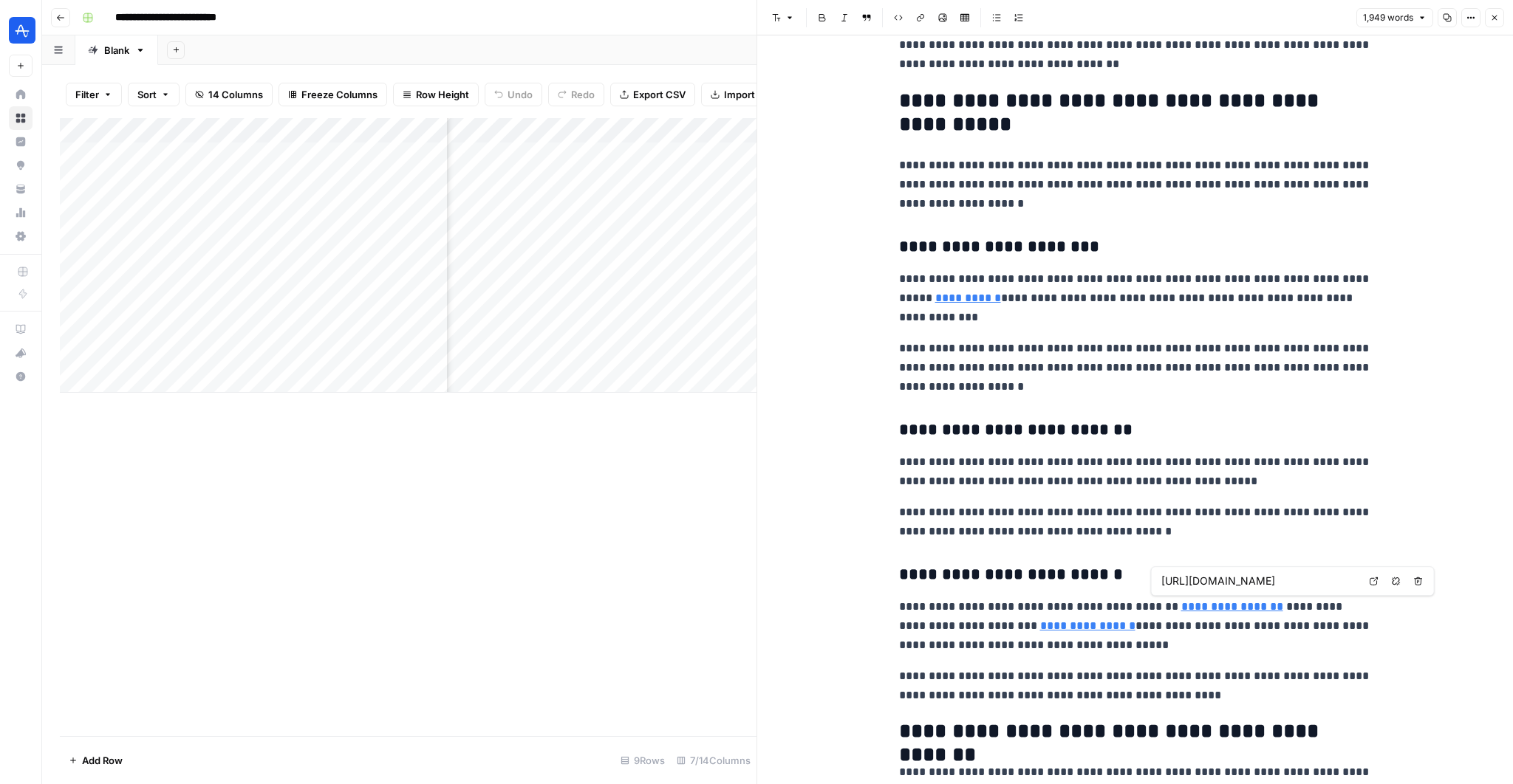
type input "https://amplitude.com/explore/growth/customer-journey-mapping"
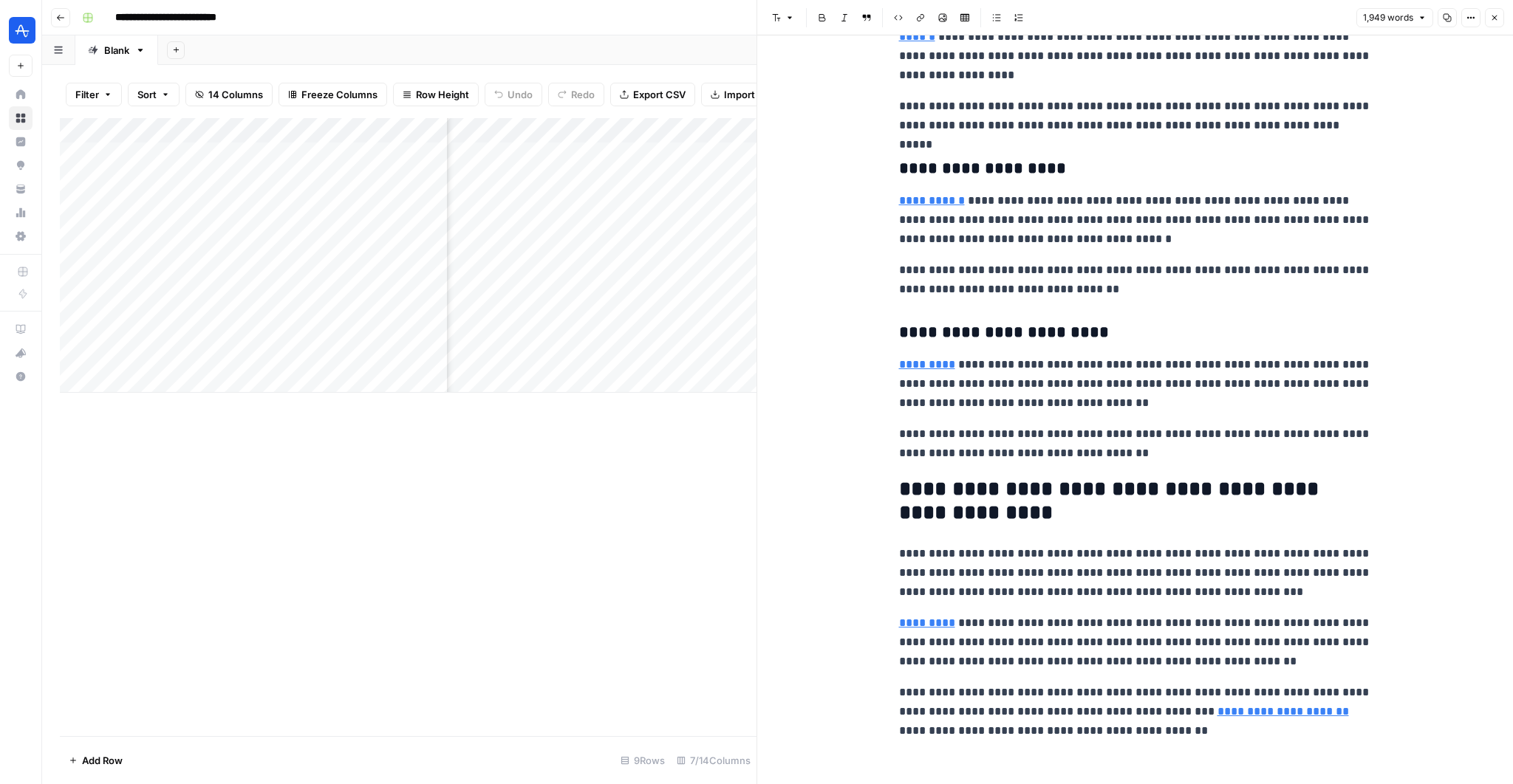
scroll to position [6083, 0]
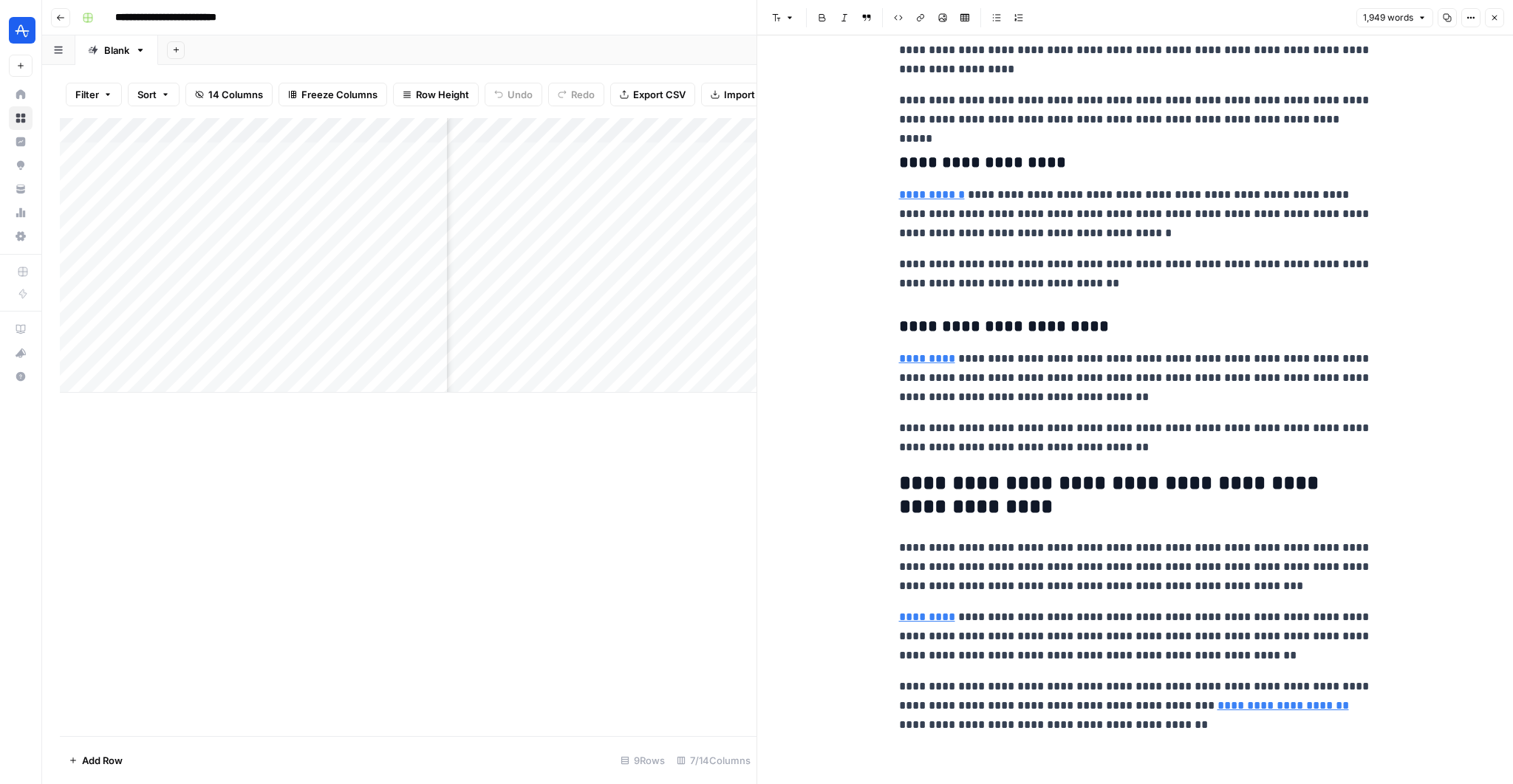
click at [1503, 22] on button "Close" at bounding box center [1494, 17] width 19 height 19
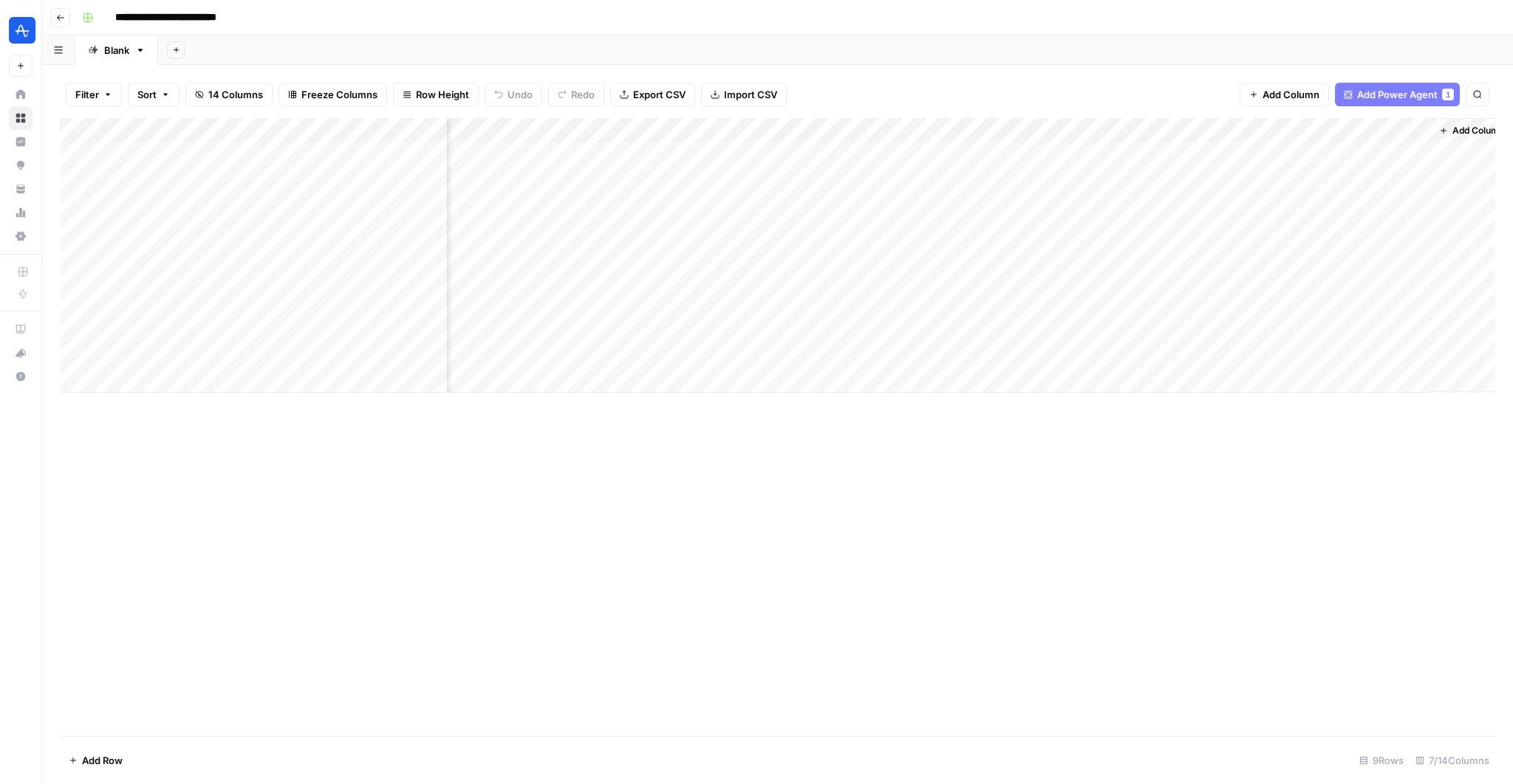
click at [1417, 306] on div "Add Column" at bounding box center [778, 255] width 1436 height 274
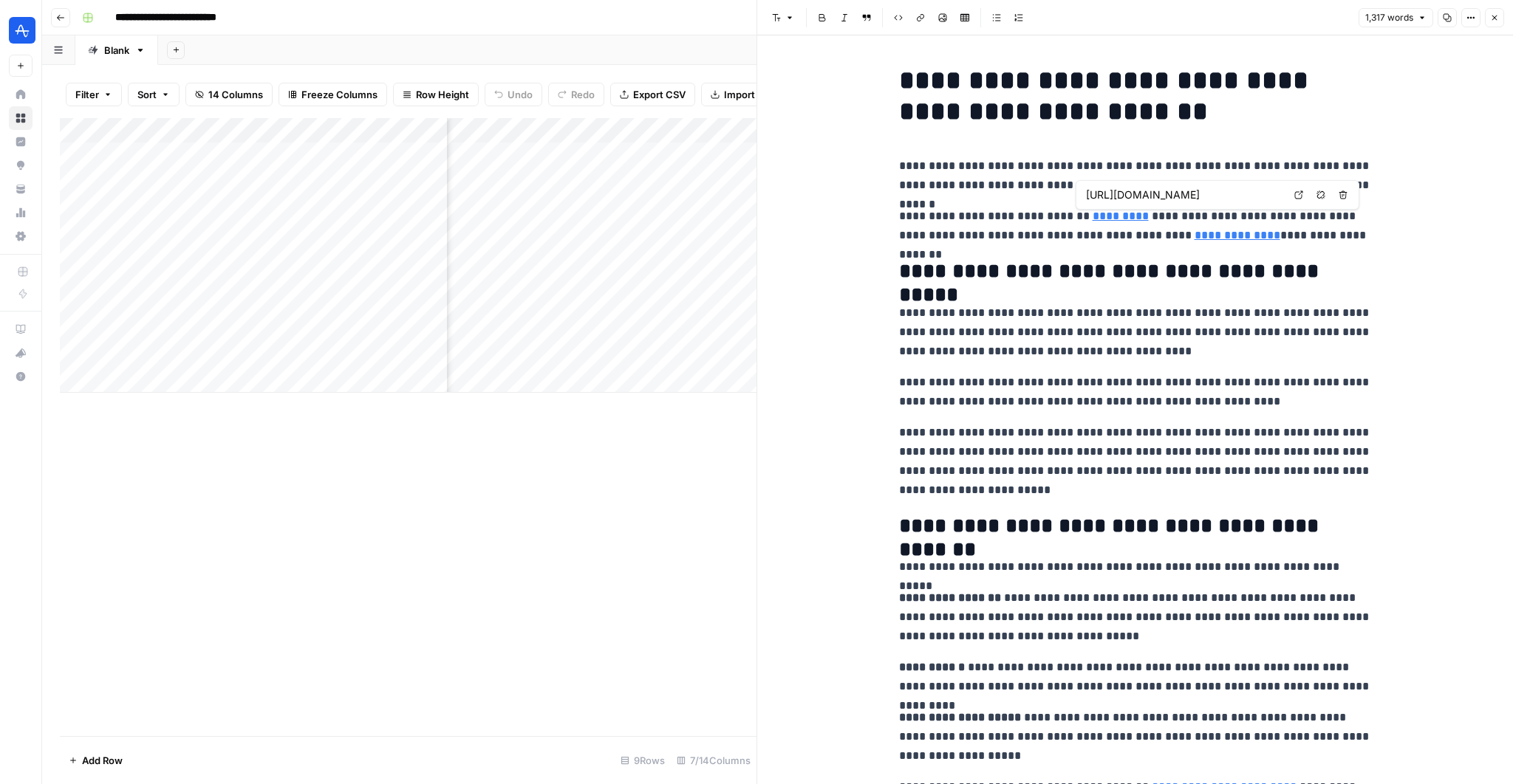
type input "https://amplitude.com/explore/product/conversion-funnel-optimization"
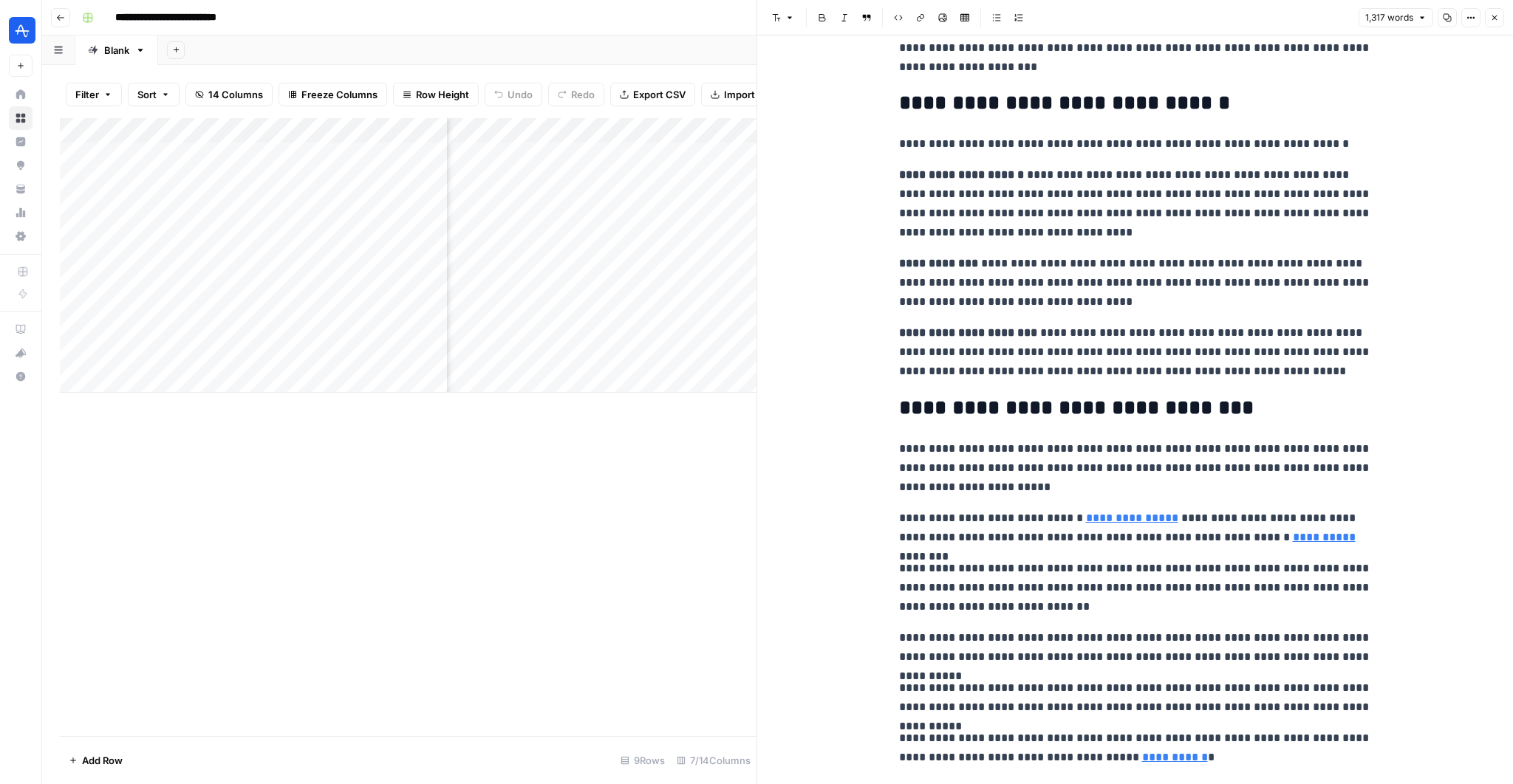
scroll to position [1100, 0]
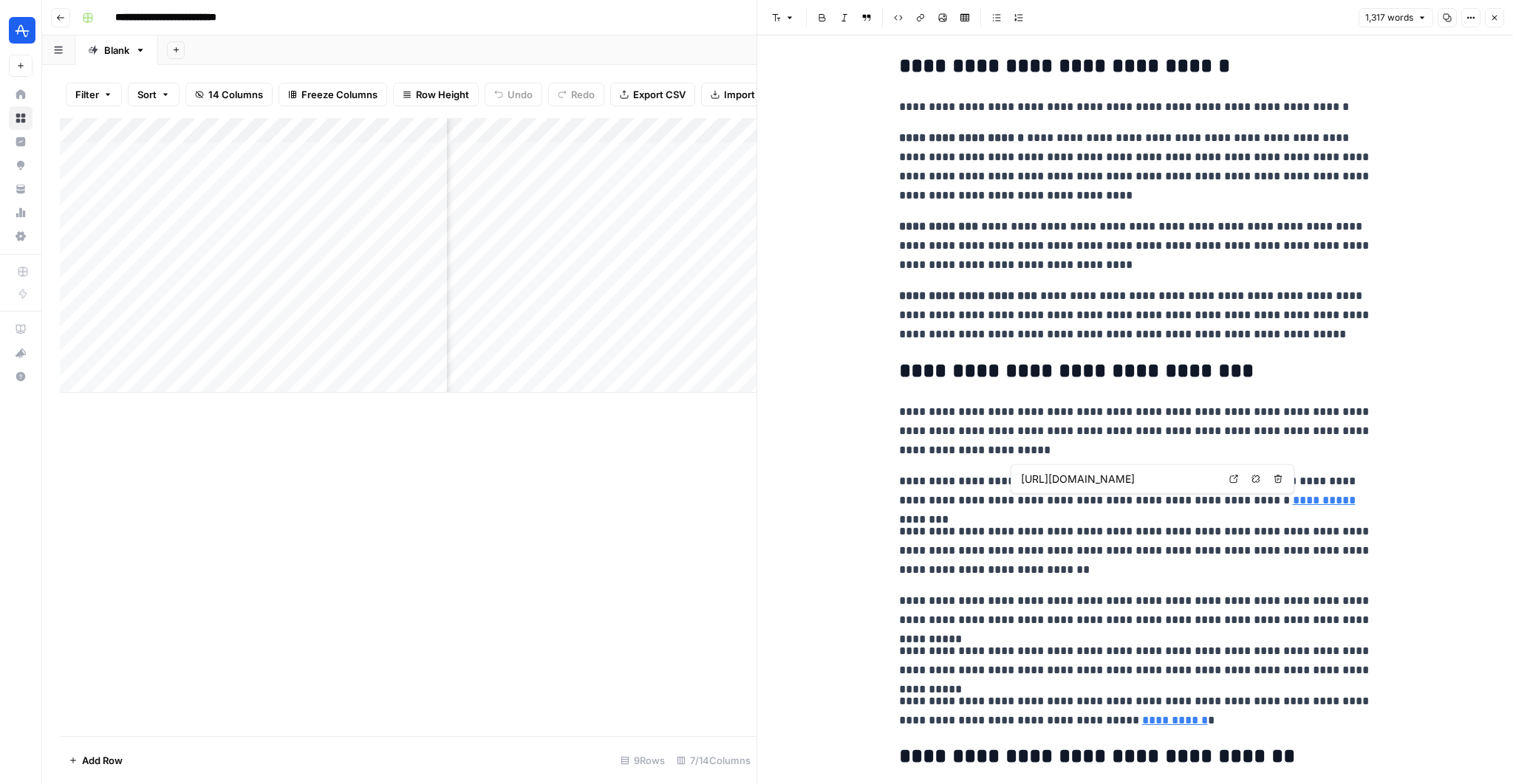
type input "https://amplitude.com/explore/experiment/power-analysis"
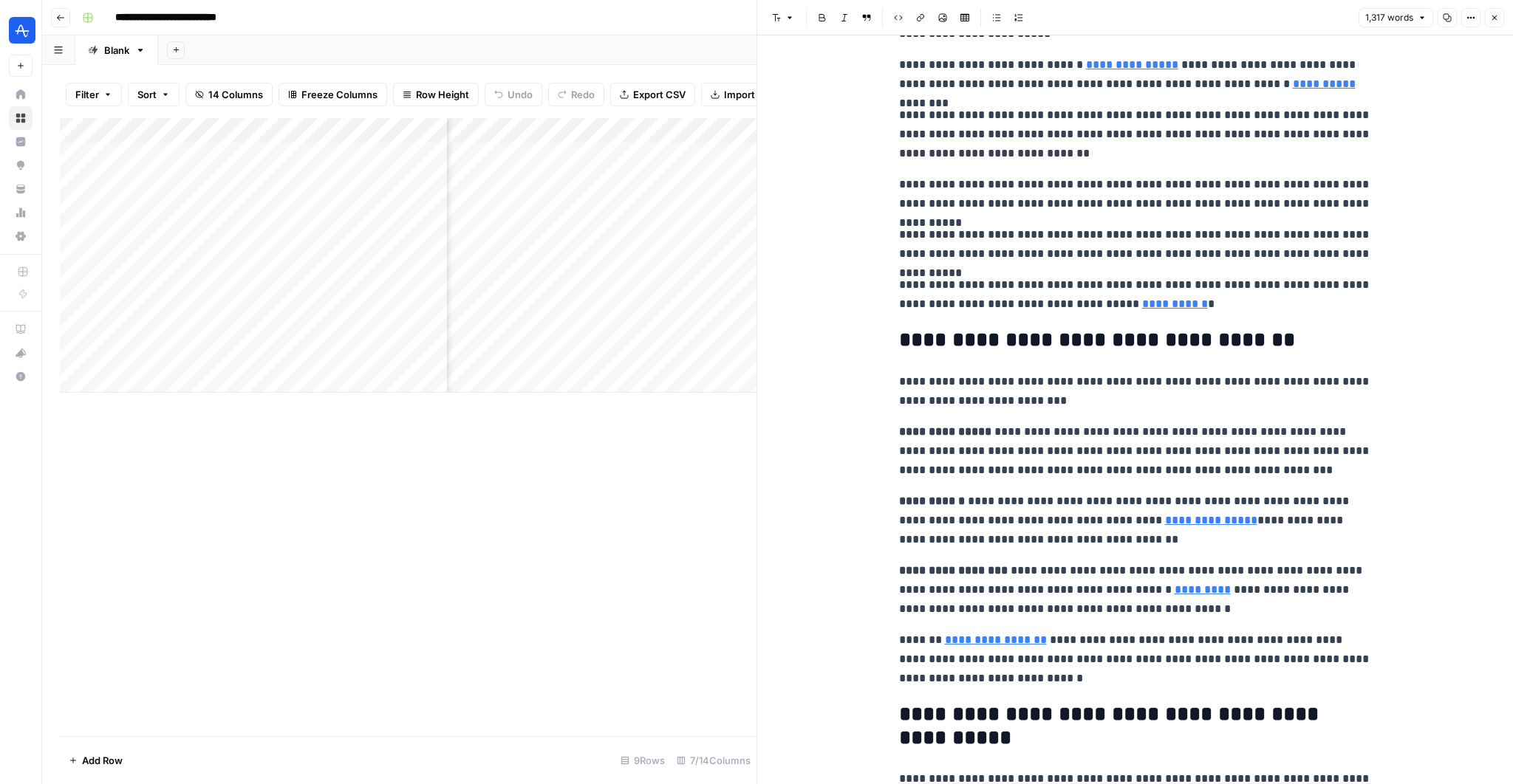
scroll to position [1445, 0]
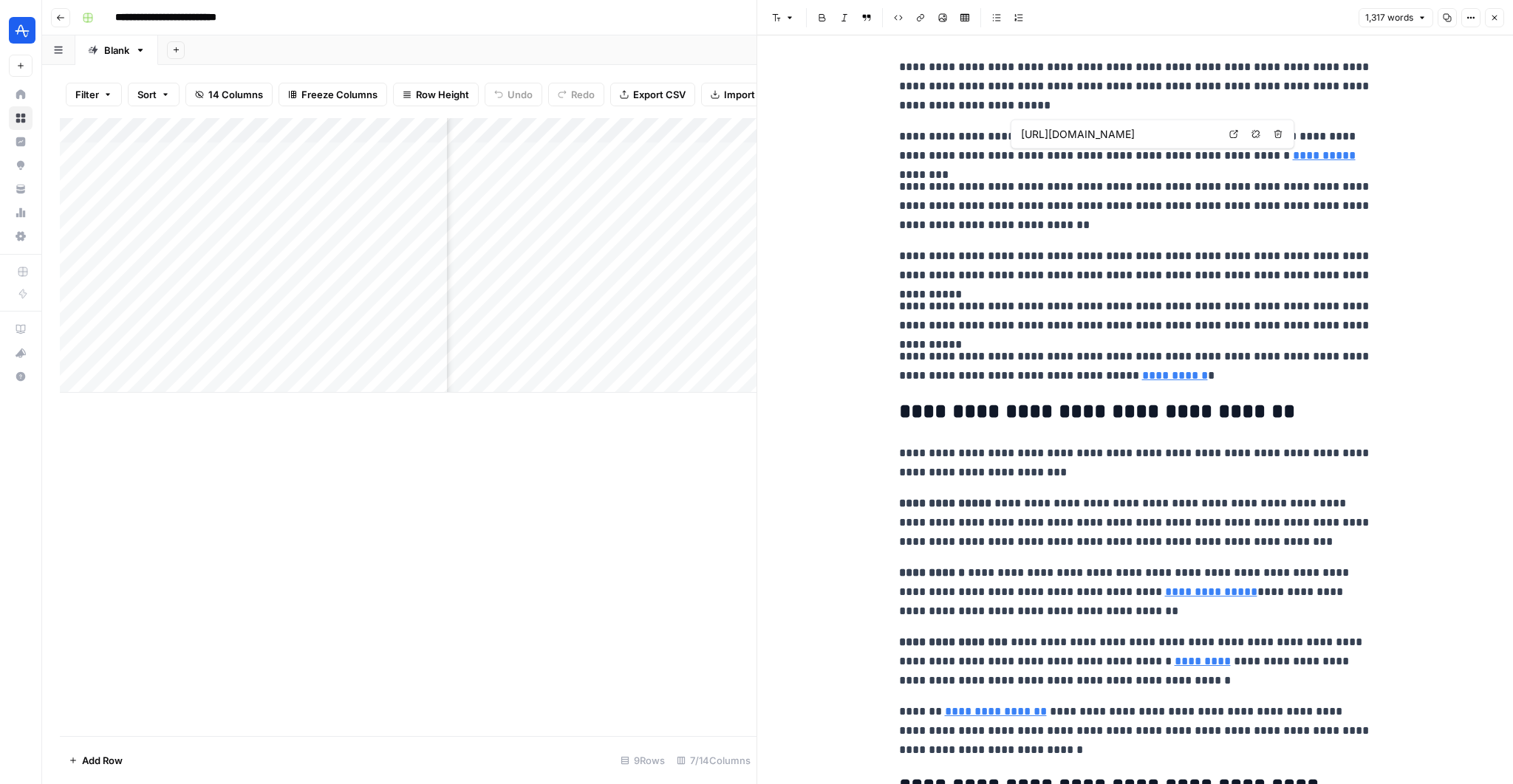
click at [1293, 160] on link "**********" at bounding box center [1324, 155] width 63 height 11
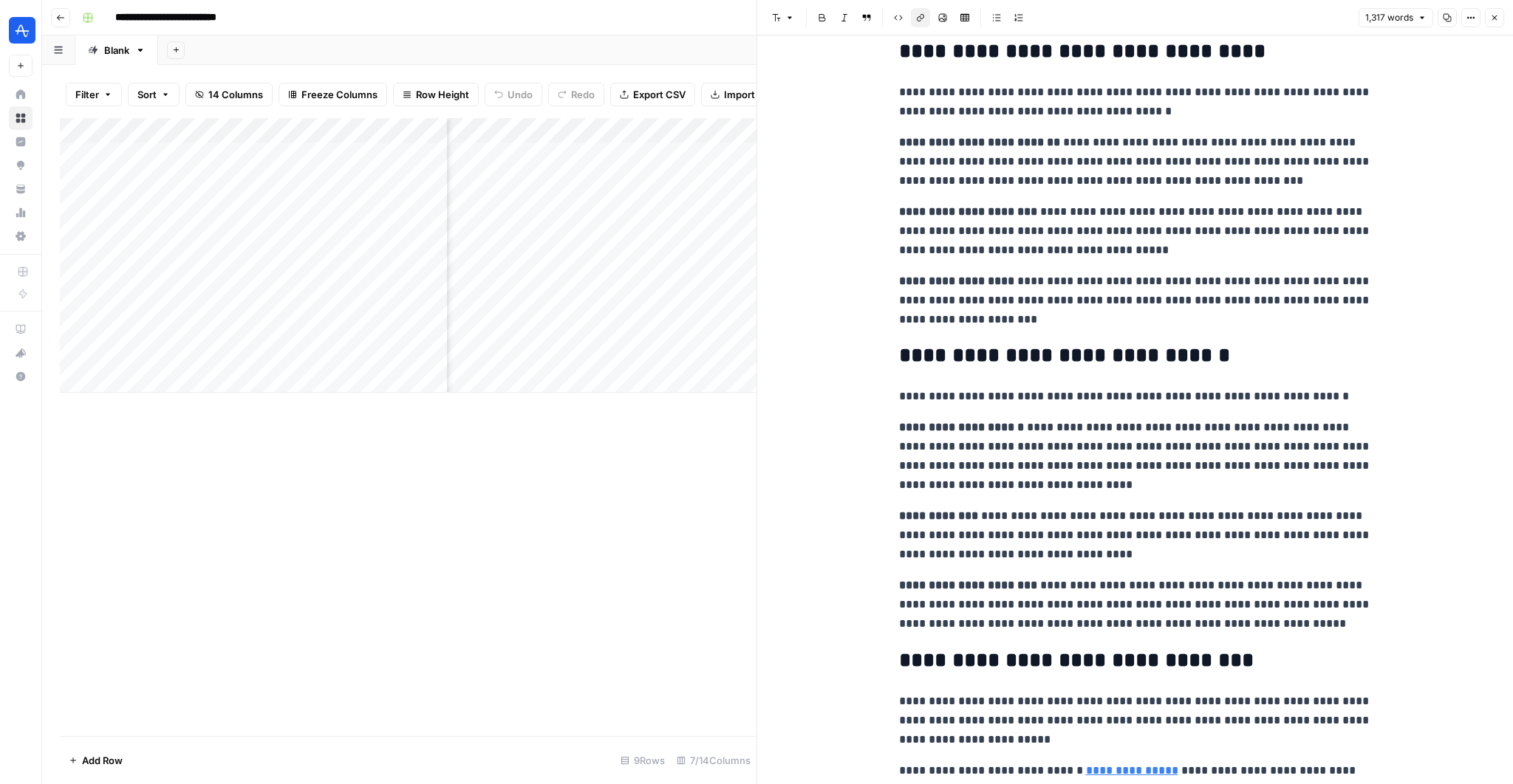
scroll to position [0, 0]
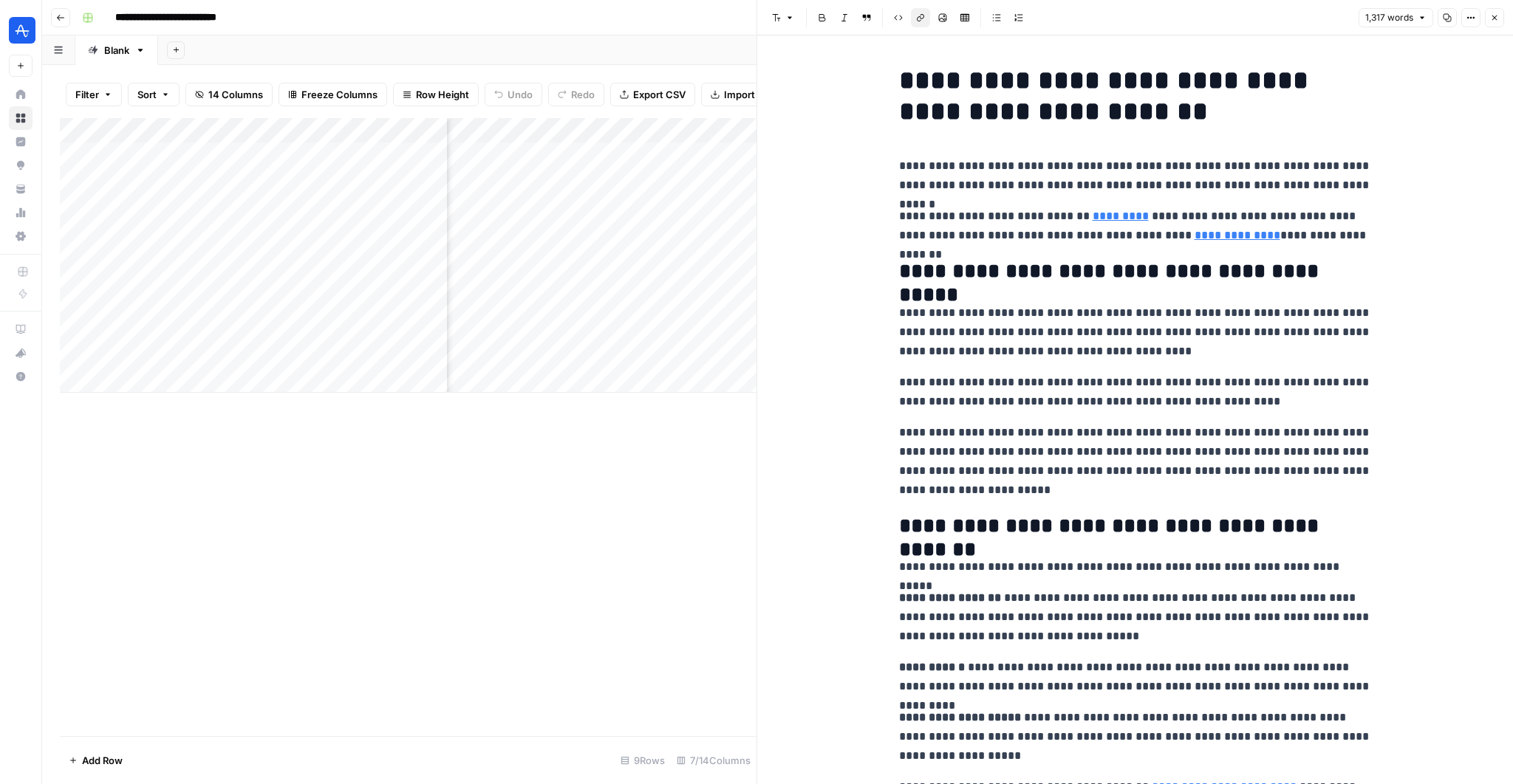
click at [1495, 14] on icon "button" at bounding box center [1495, 18] width 9 height 9
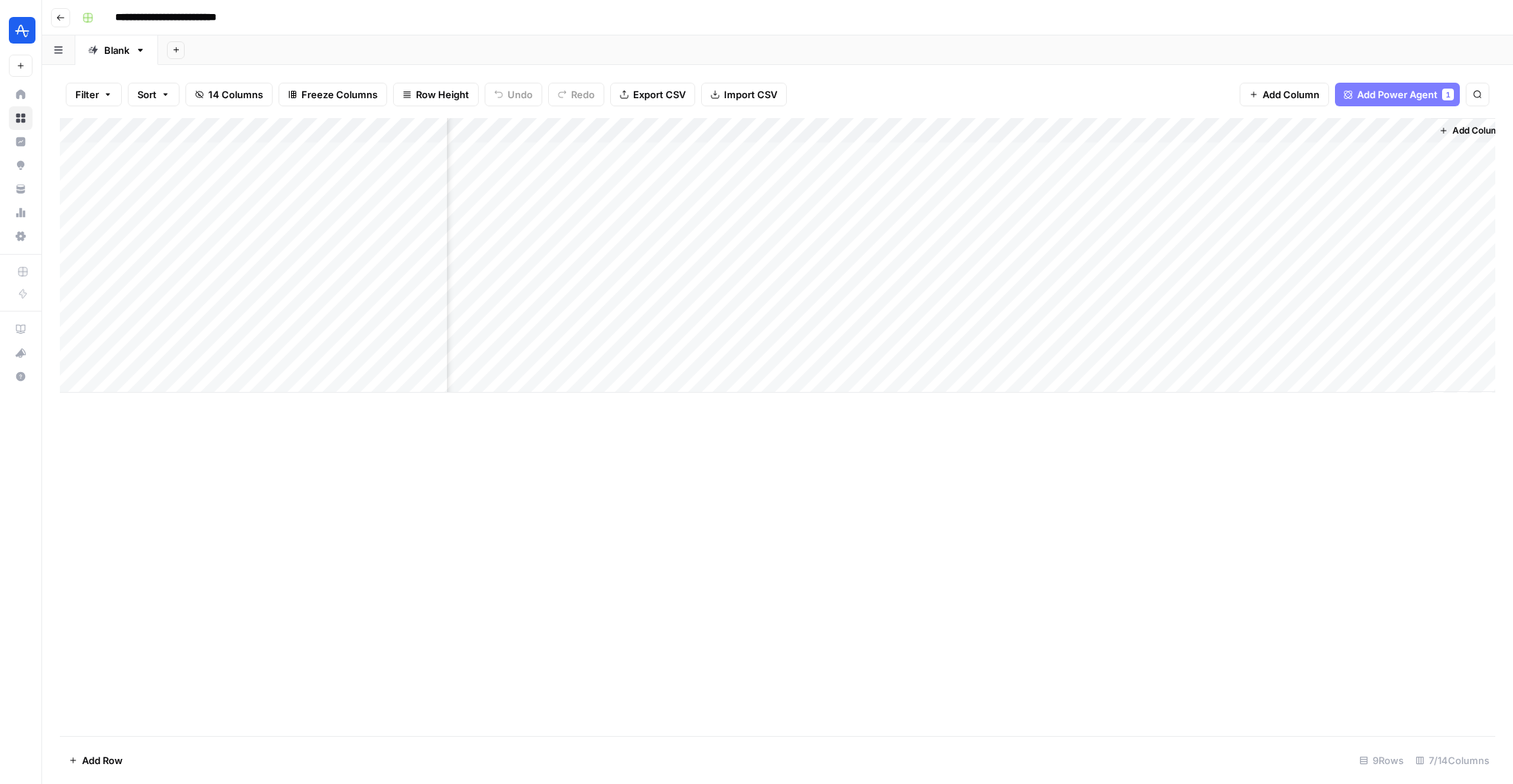
click at [1413, 176] on div "Add Column" at bounding box center [778, 255] width 1436 height 274
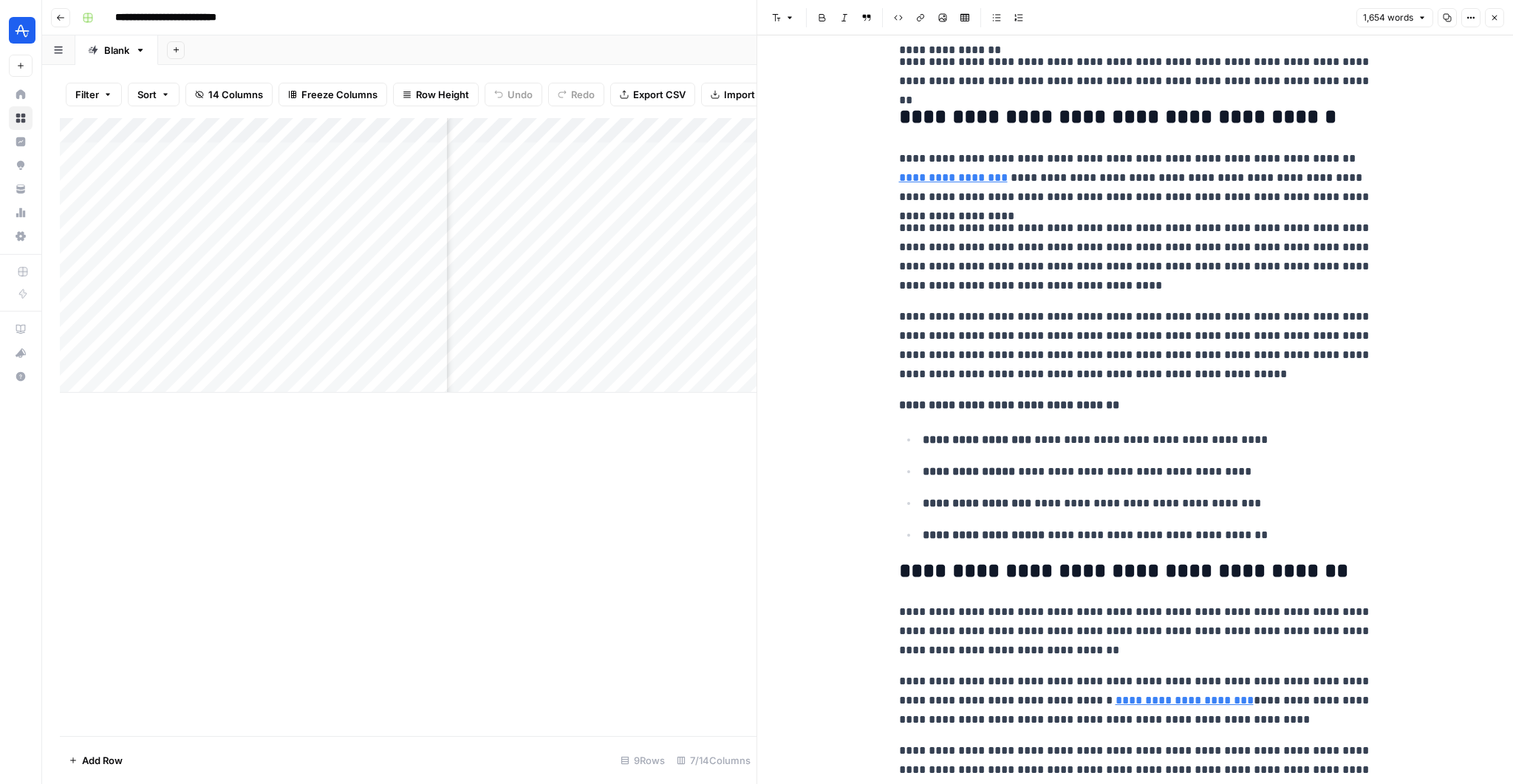
scroll to position [303, 0]
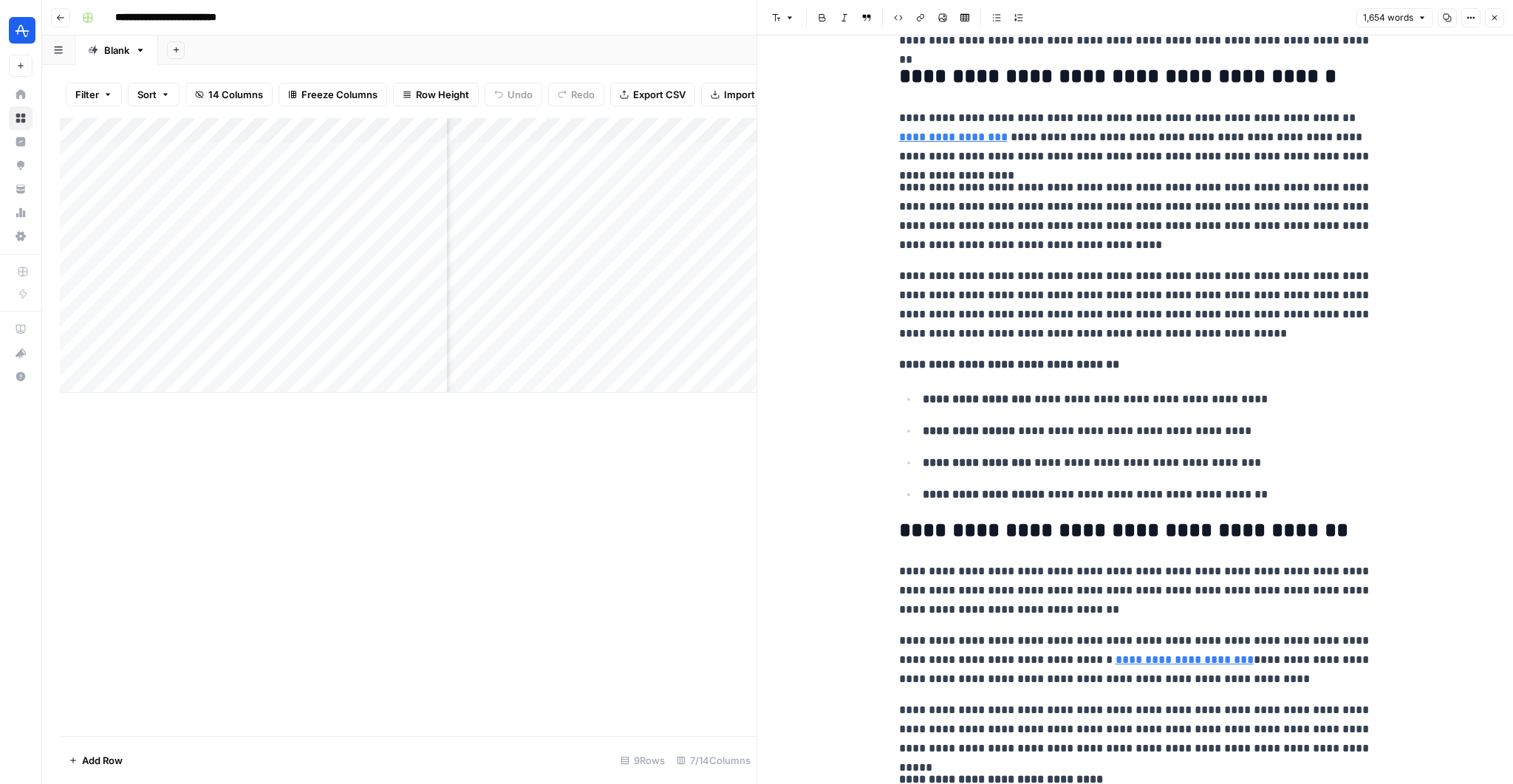
click at [1493, 18] on icon "button" at bounding box center [1495, 18] width 9 height 9
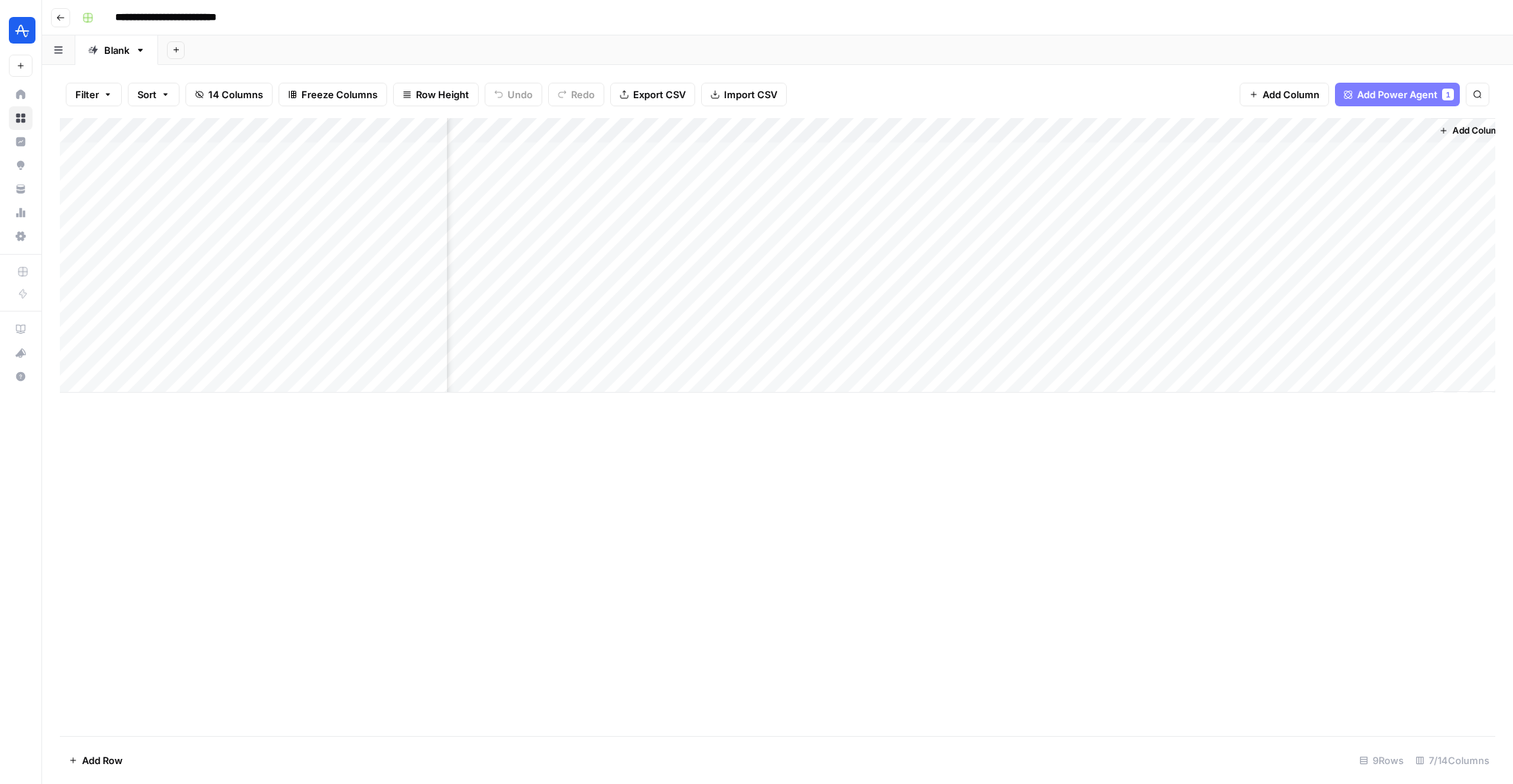
scroll to position [0, 222]
click at [1264, 184] on div "Add Column" at bounding box center [778, 255] width 1436 height 274
click at [1266, 282] on div "Add Column" at bounding box center [778, 255] width 1436 height 274
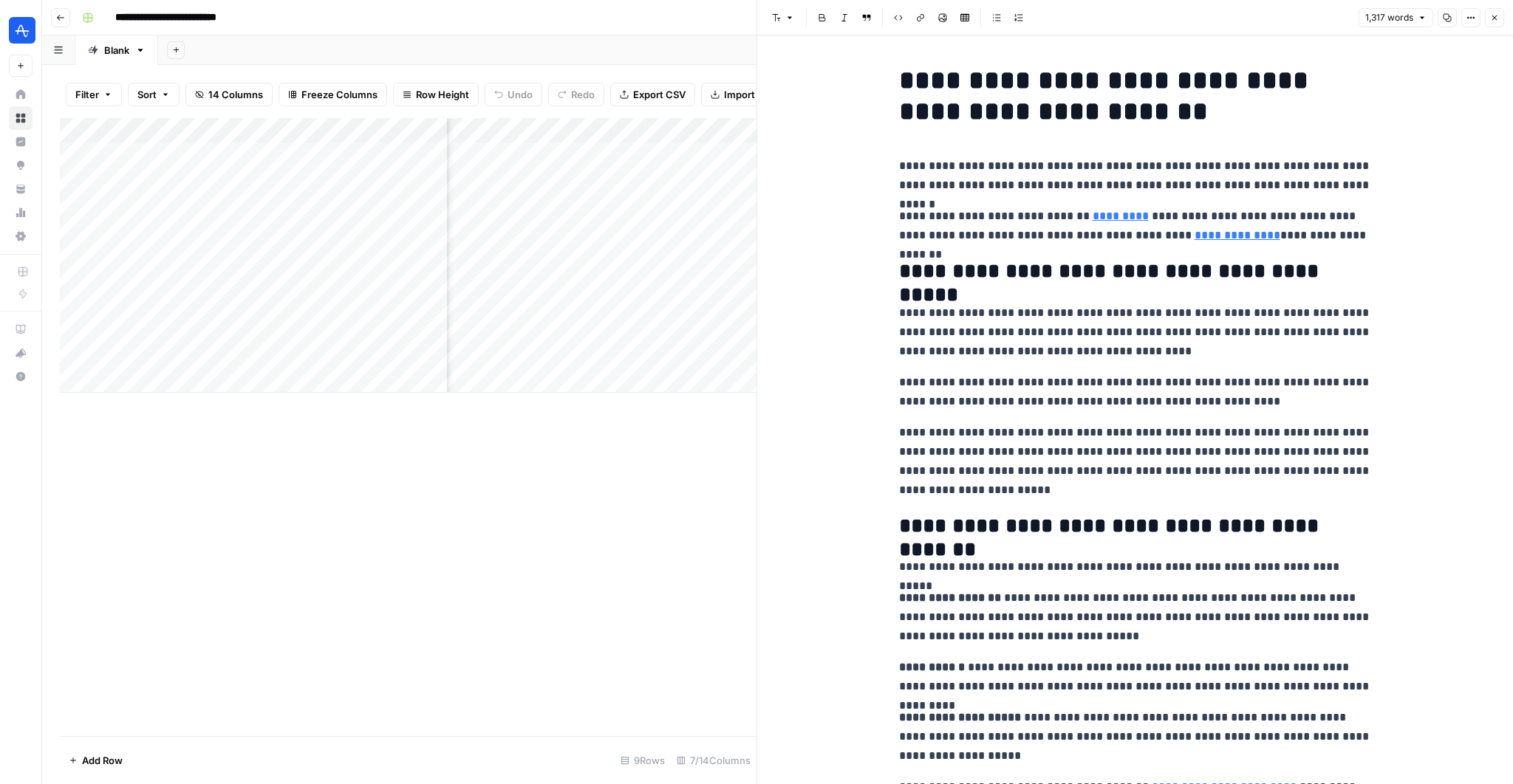
click at [930, 109] on h1 "**********" at bounding box center [1136, 96] width 473 height 62
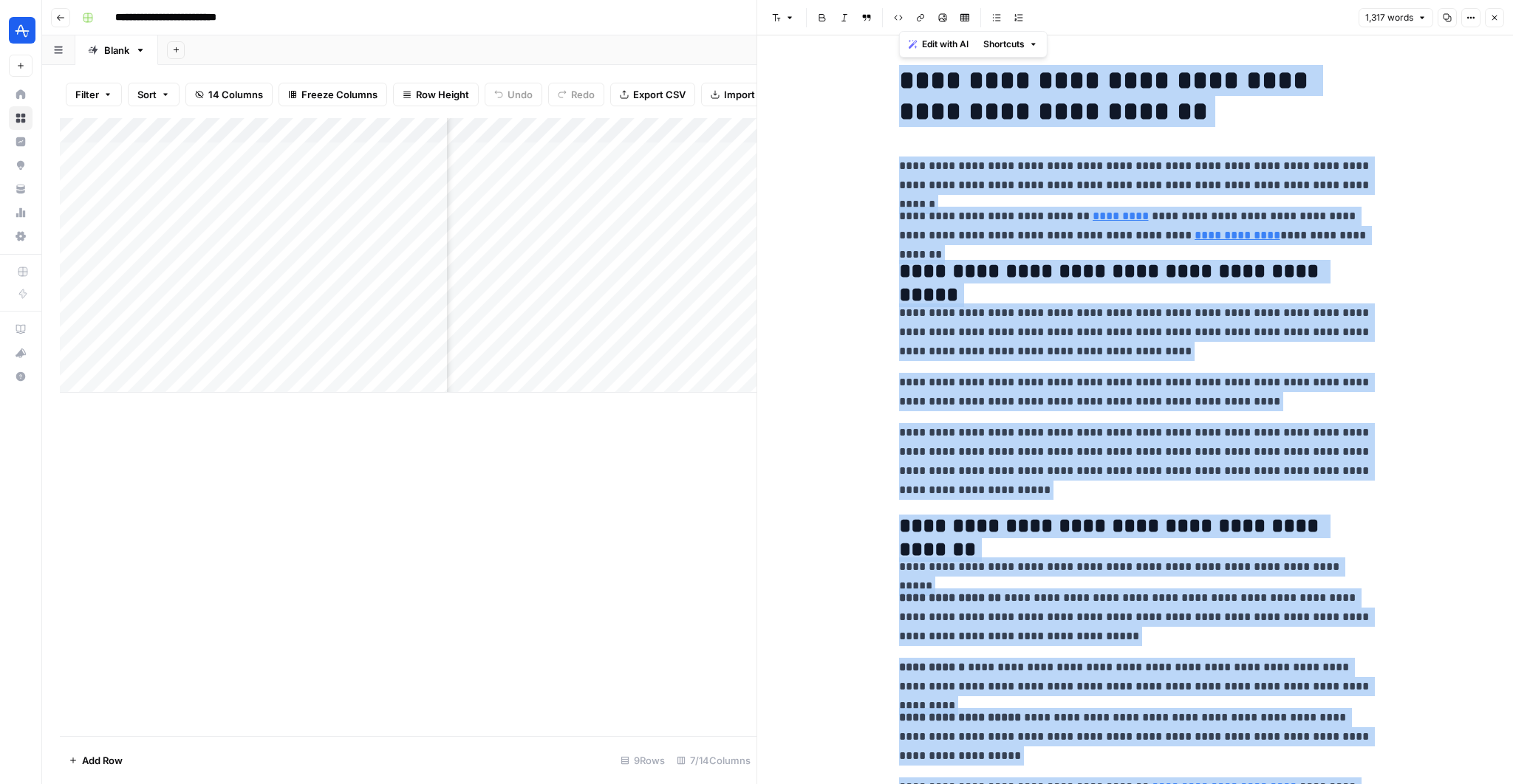
copy div "**********"
click at [632, 133] on div "Add Column" at bounding box center [408, 255] width 697 height 274
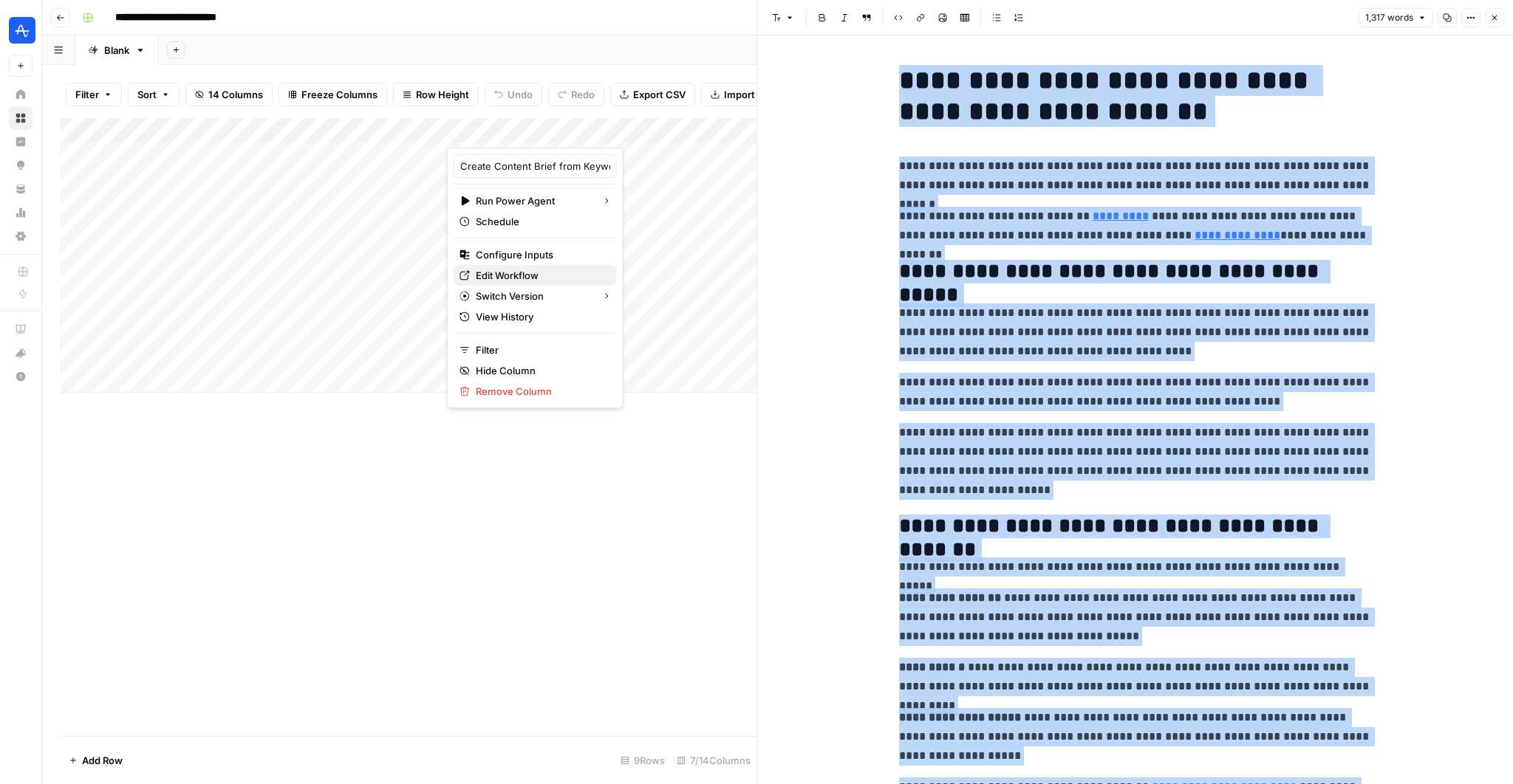
click at [526, 279] on span "Edit Workflow" at bounding box center [541, 275] width 129 height 15
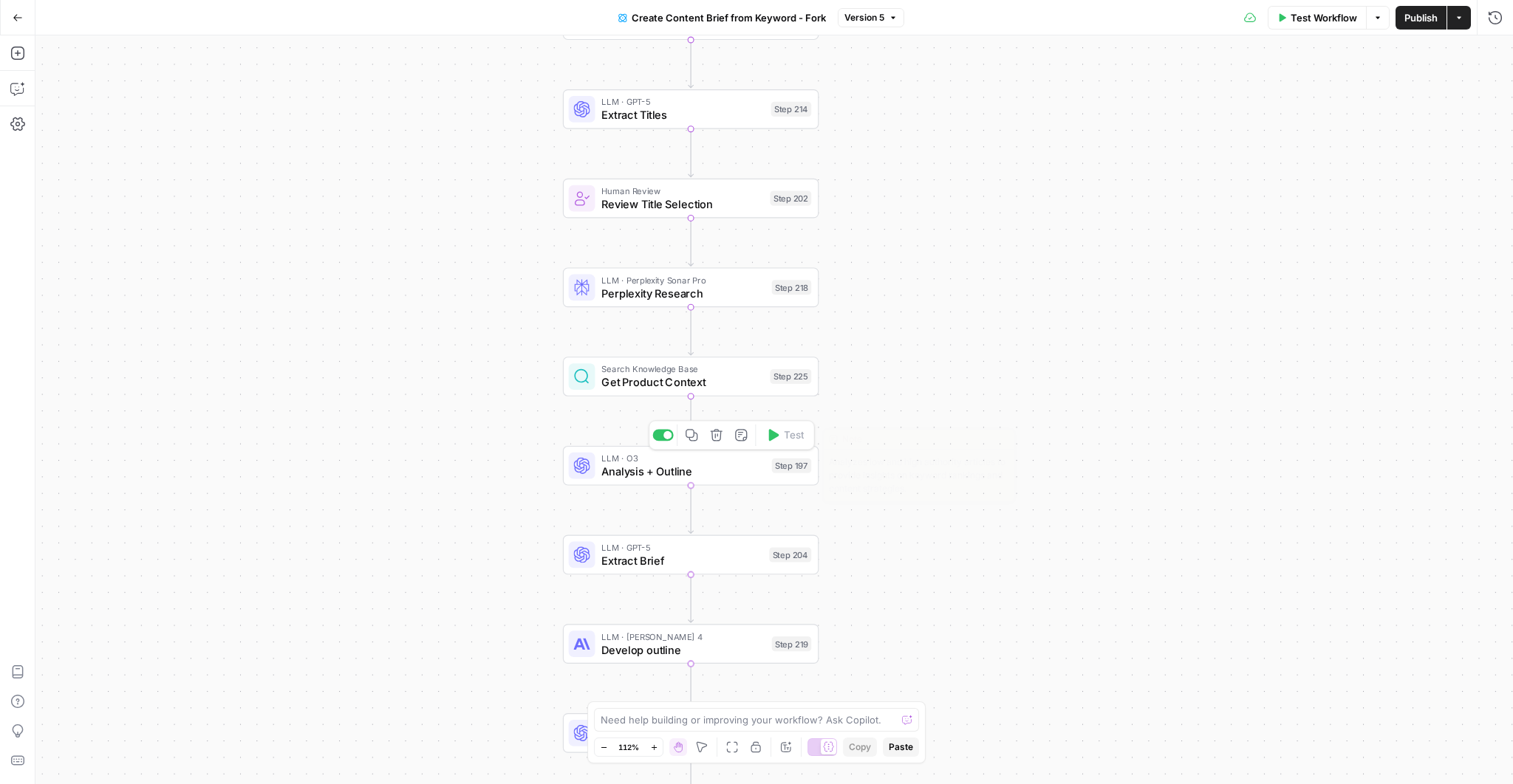
click at [678, 473] on span "Analysis + Outline" at bounding box center [683, 471] width 164 height 16
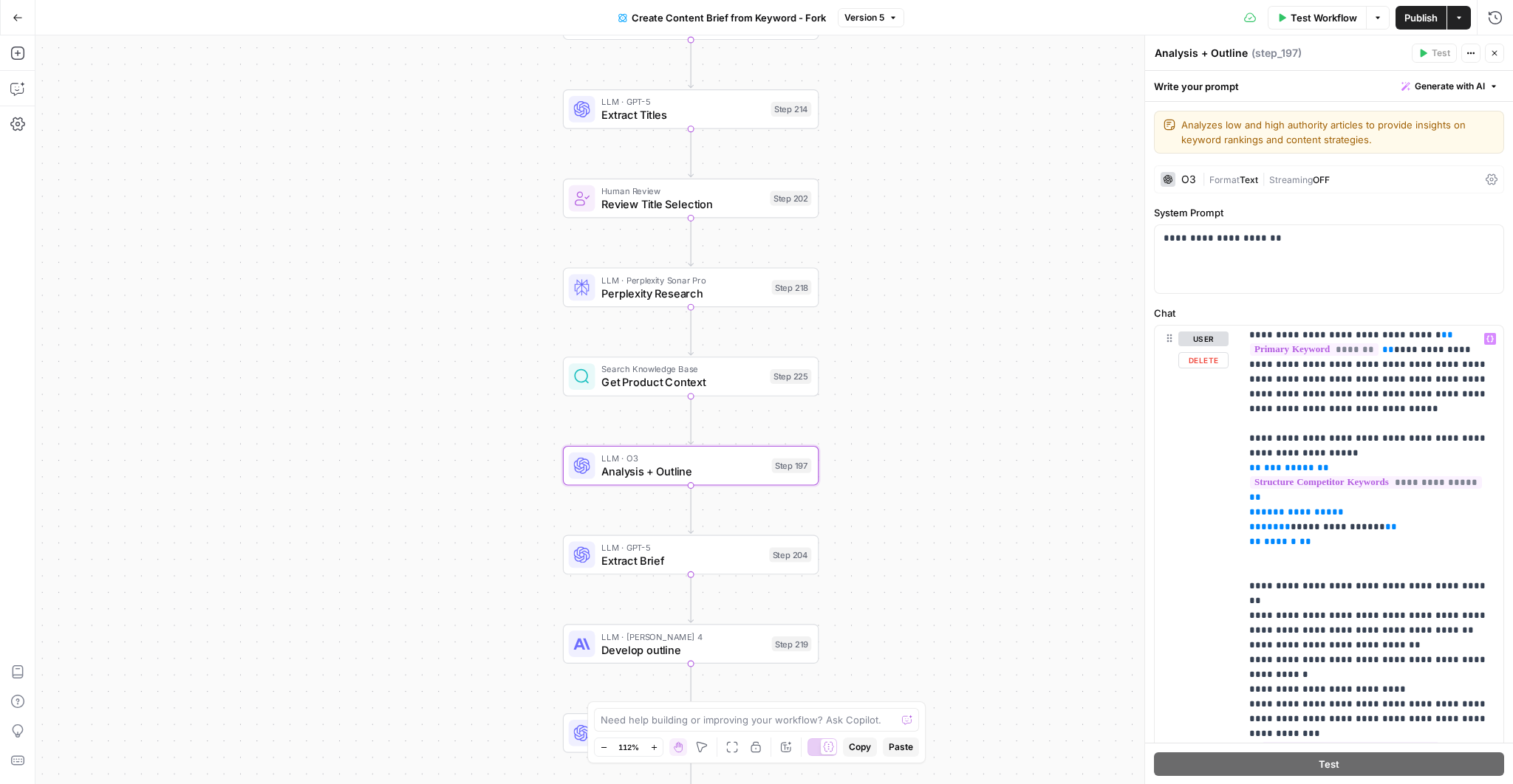
scroll to position [4432, 0]
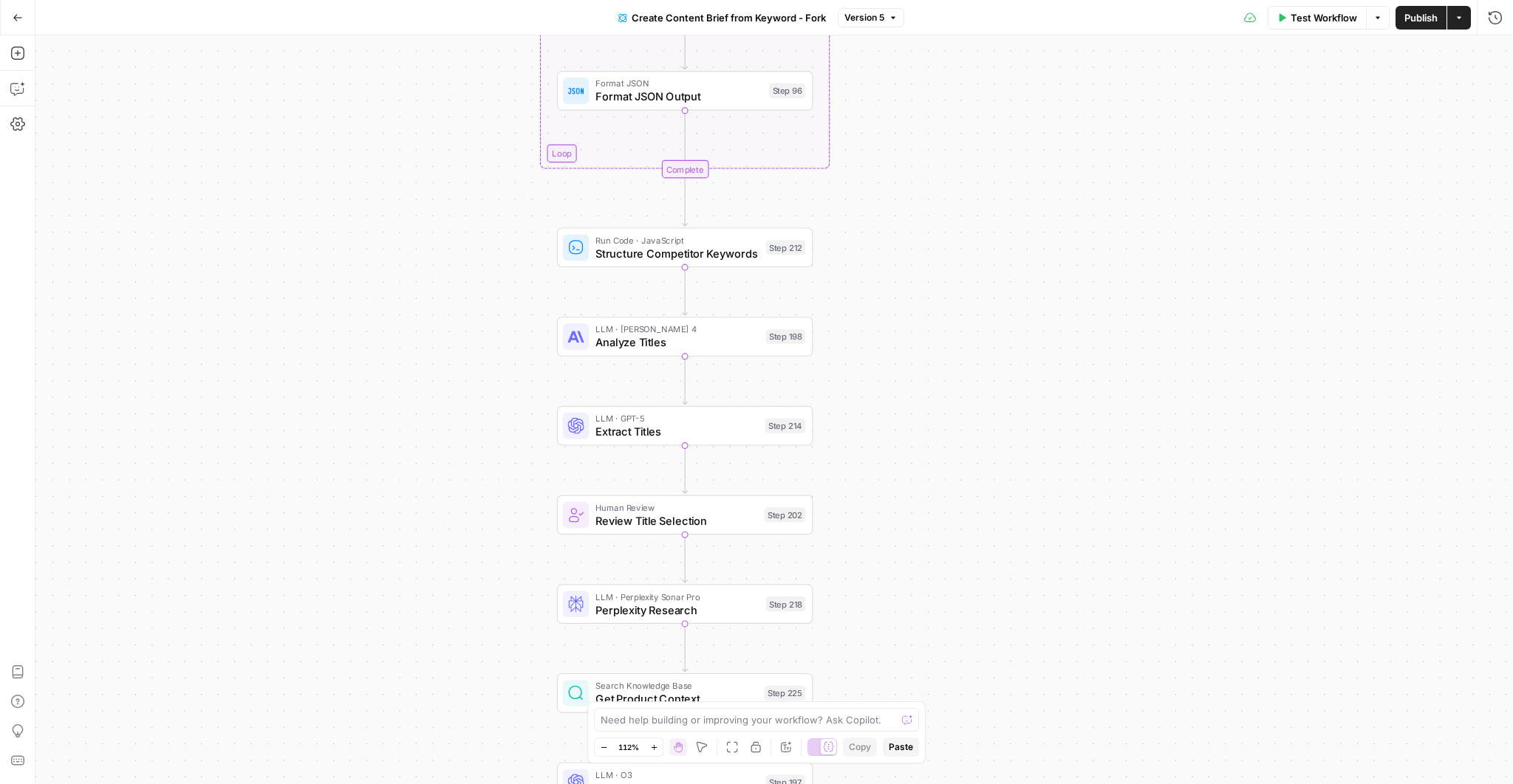
click at [1456, 14] on icon "button" at bounding box center [1459, 18] width 9 height 9
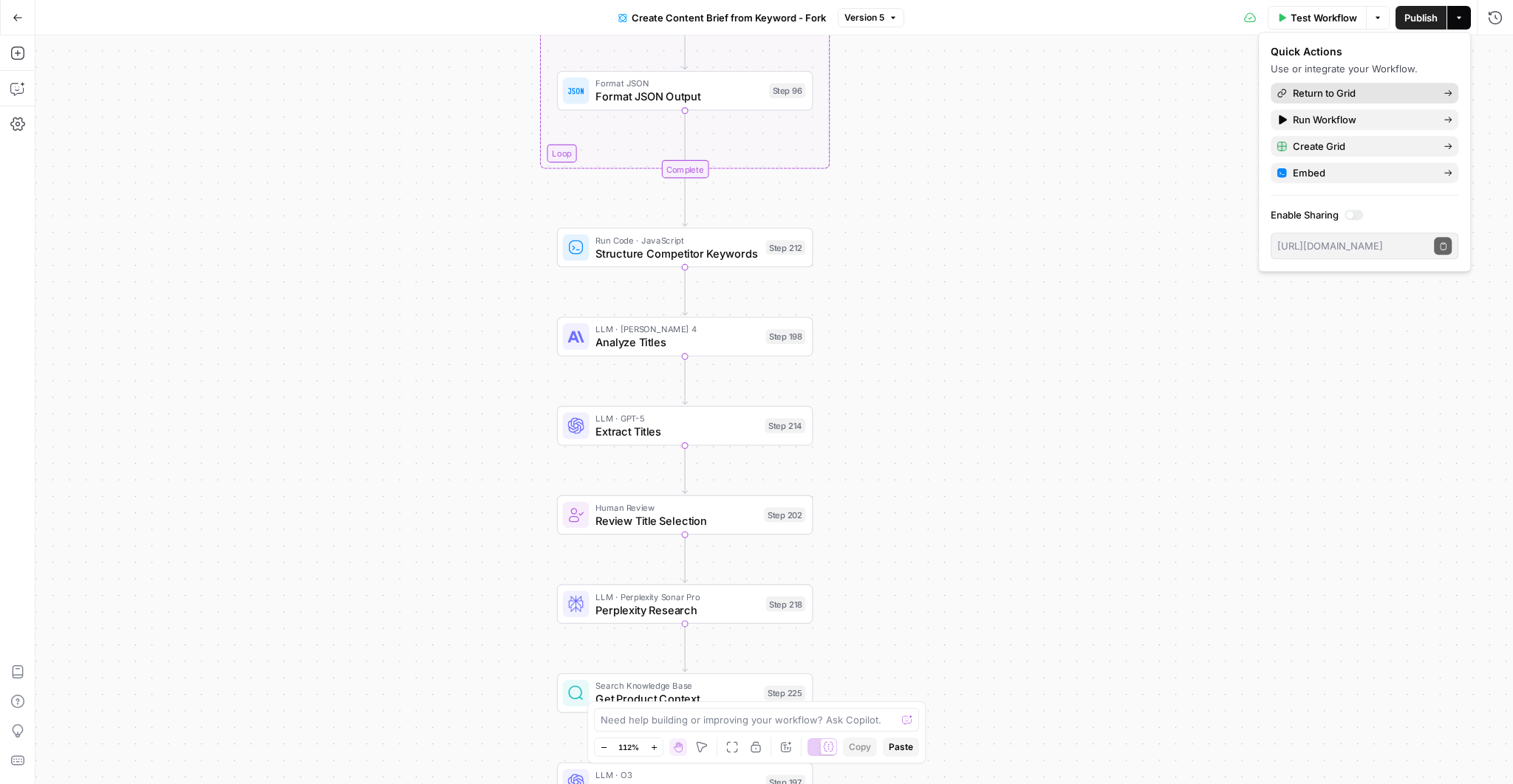
click at [1325, 96] on span "Return to Grid" at bounding box center [1362, 93] width 139 height 15
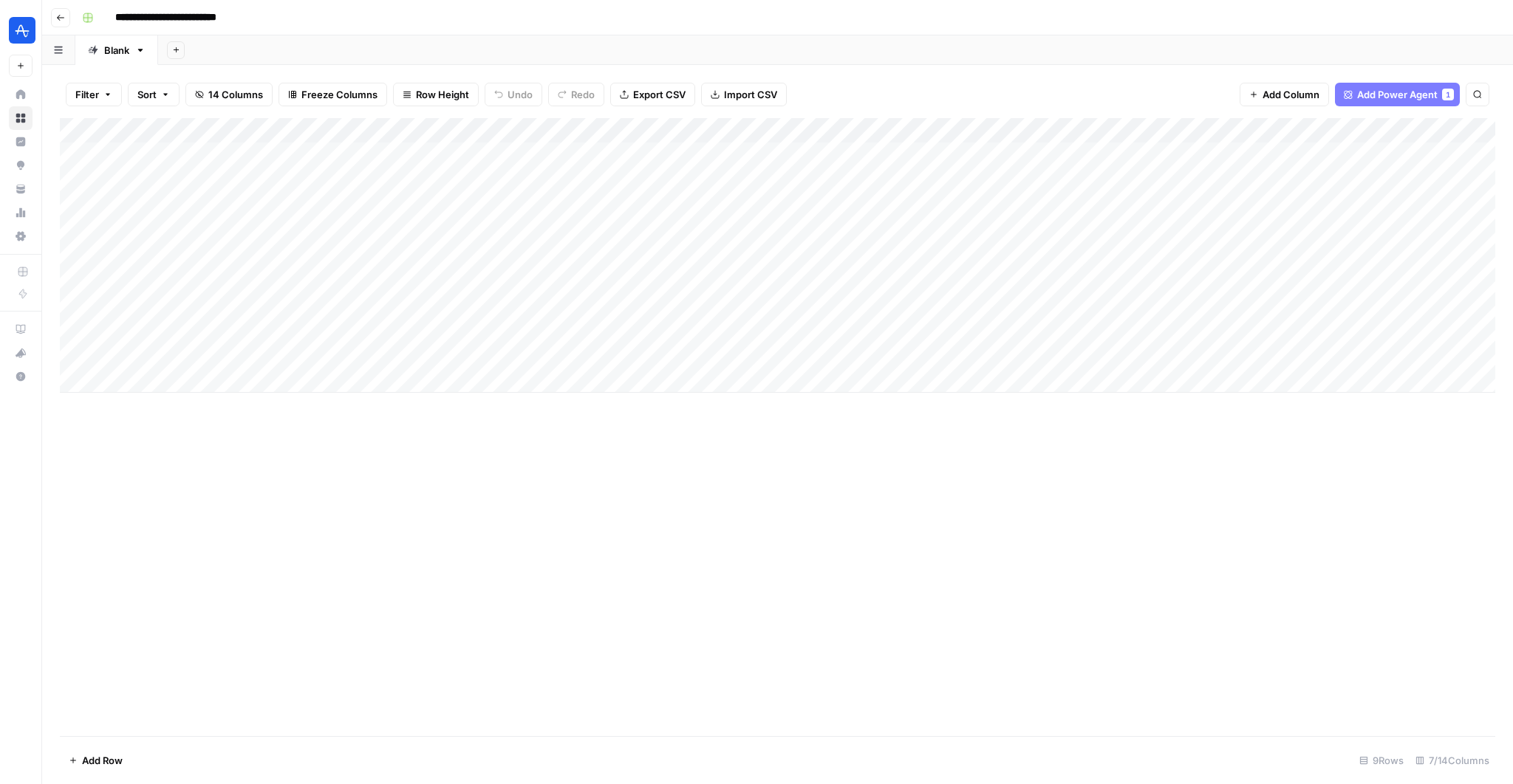
click at [1400, 91] on span "Add Power Agent" at bounding box center [1398, 94] width 81 height 15
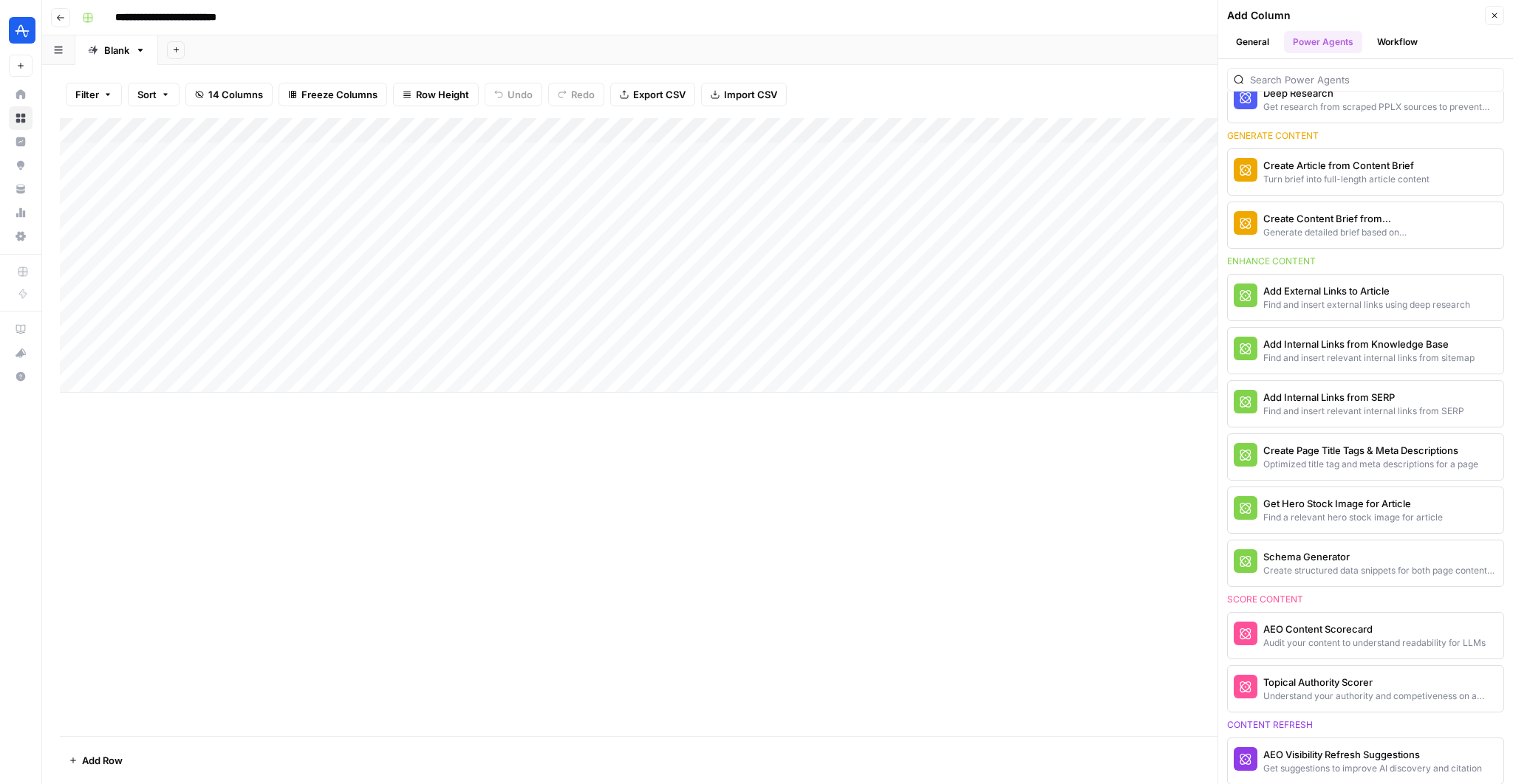
scroll to position [331, 0]
click at [1354, 463] on div "Optimized title tag and meta descriptions for a page" at bounding box center [1340, 463] width 155 height 14
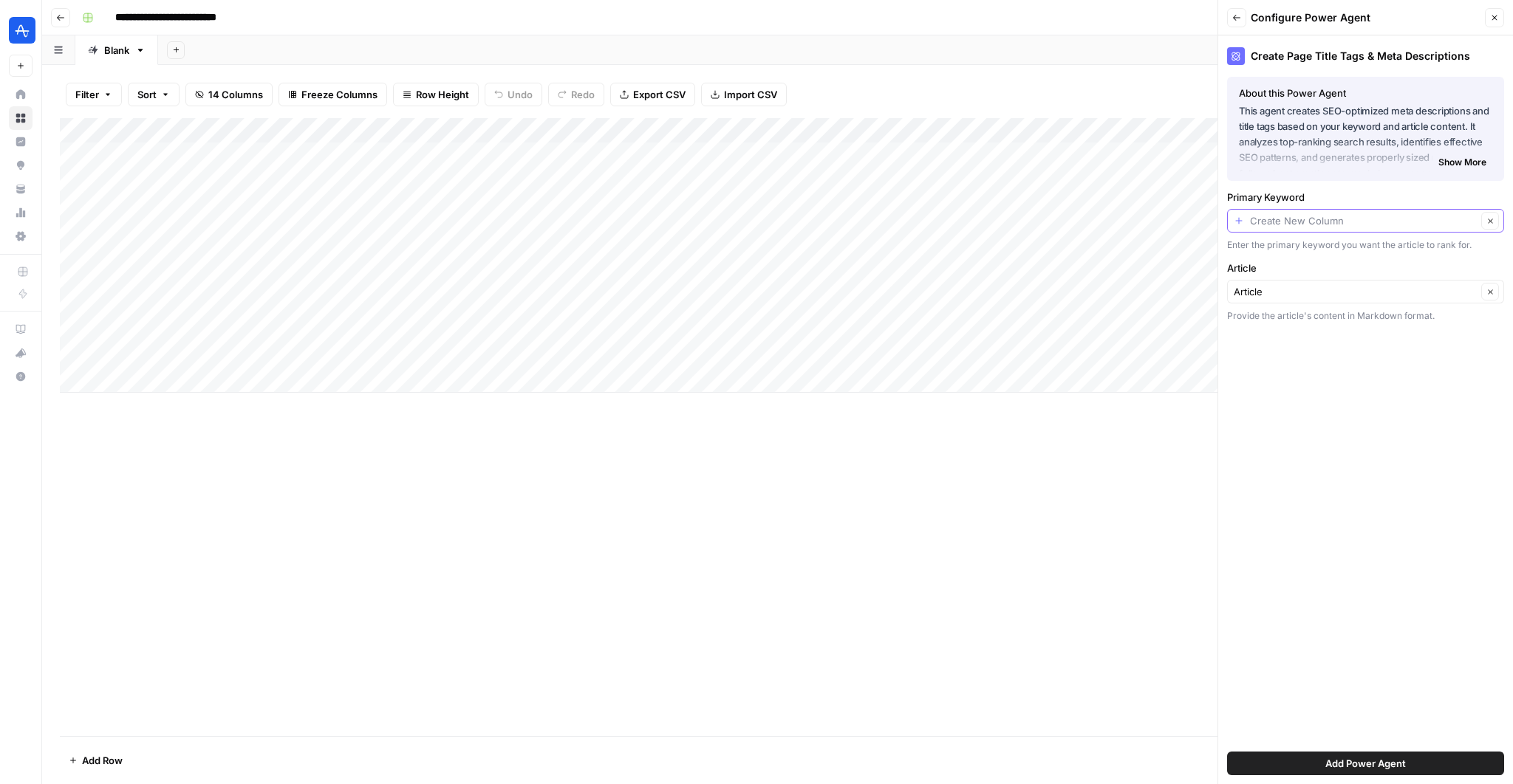
click at [1334, 213] on input "Primary Keyword" at bounding box center [1364, 221] width 227 height 15
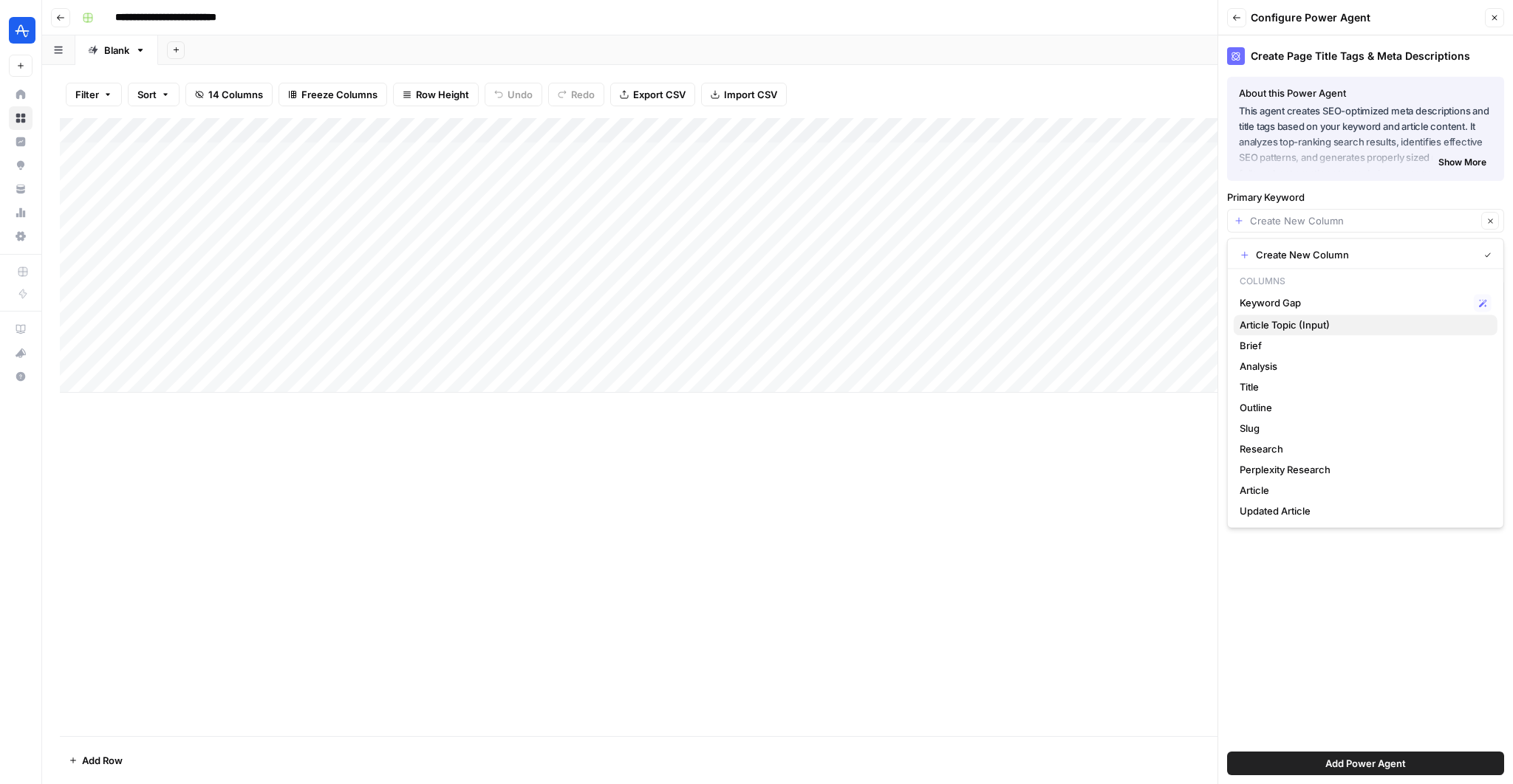
click at [1312, 323] on span "Article Topic (Input)" at bounding box center [1362, 325] width 246 height 15
type input "Article Topic (Input)"
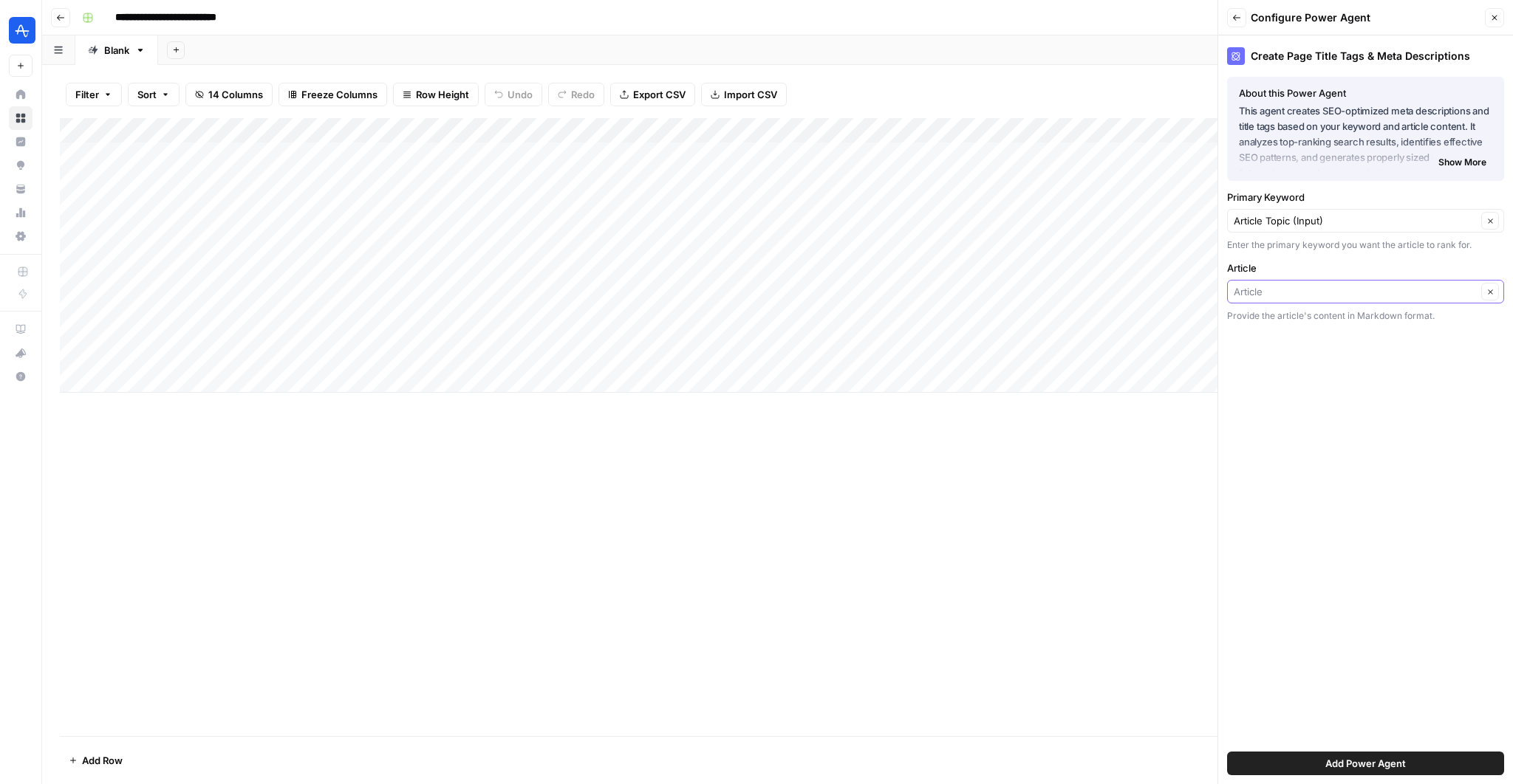
click at [1318, 295] on input "Article" at bounding box center [1356, 292] width 244 height 15
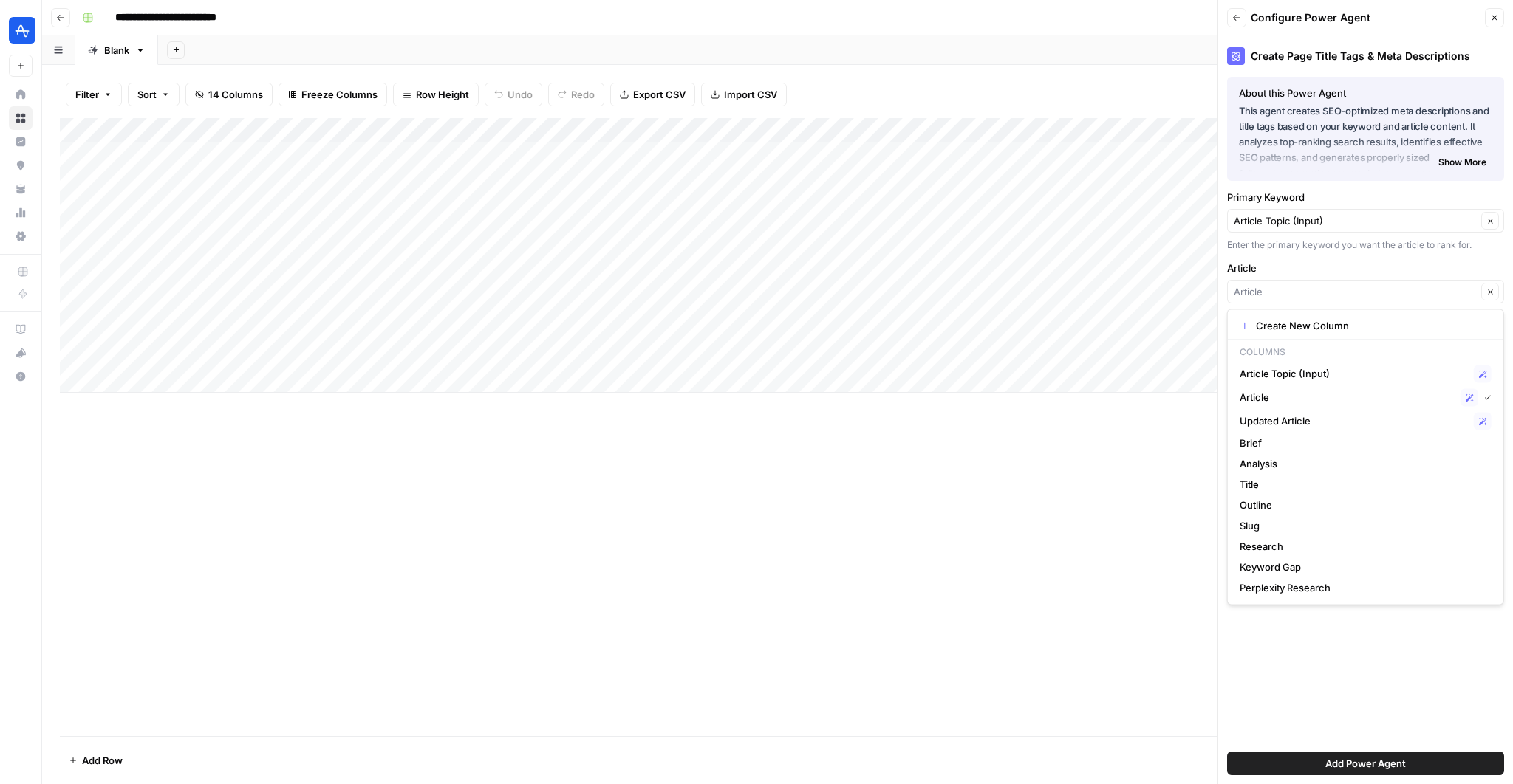
scroll to position [0, 434]
click at [1342, 422] on span "Updated Article" at bounding box center [1353, 421] width 228 height 15
type input "Updated Article"
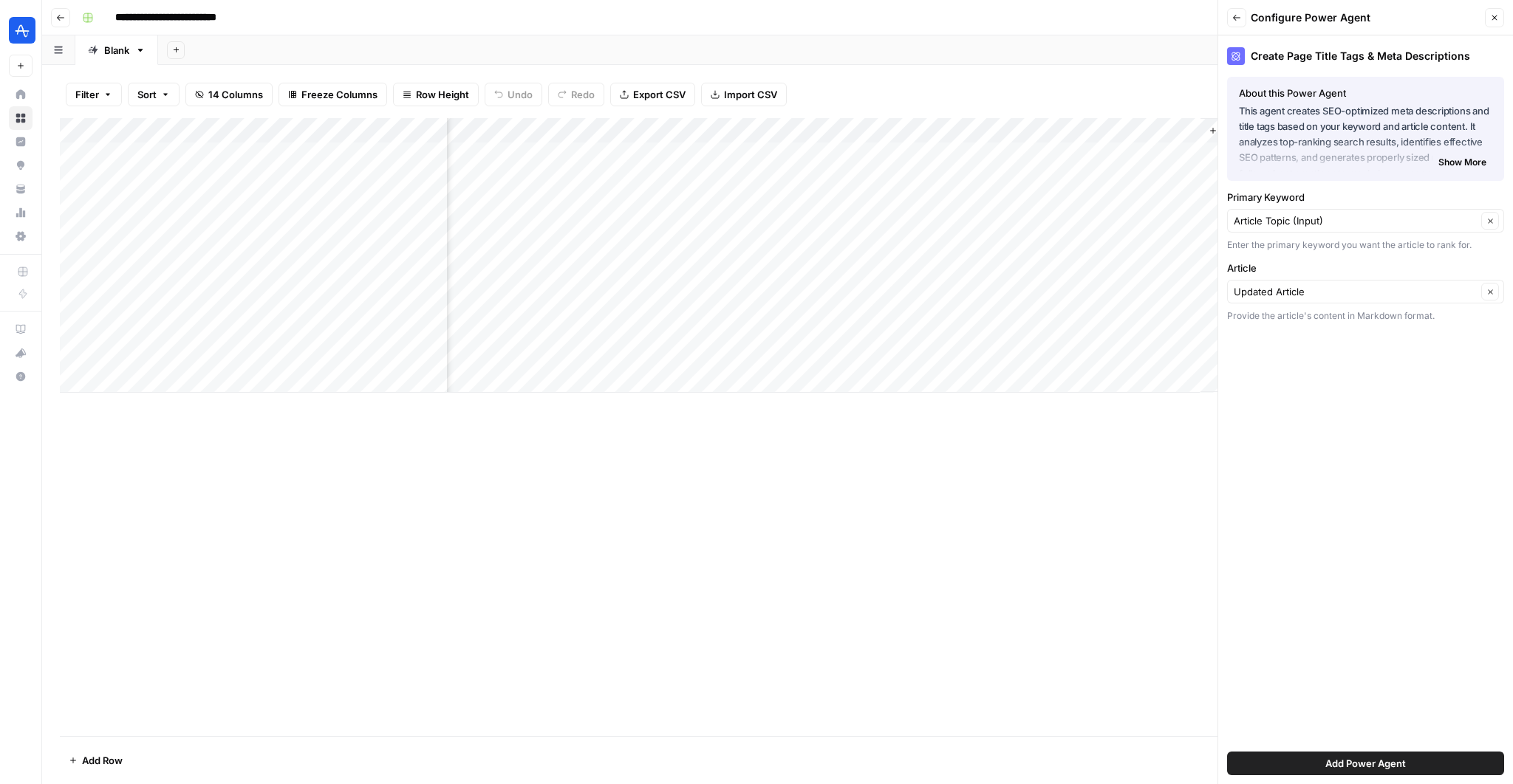
scroll to position [0, 0]
click at [1292, 222] on input "Primary Keyword" at bounding box center [1356, 221] width 244 height 15
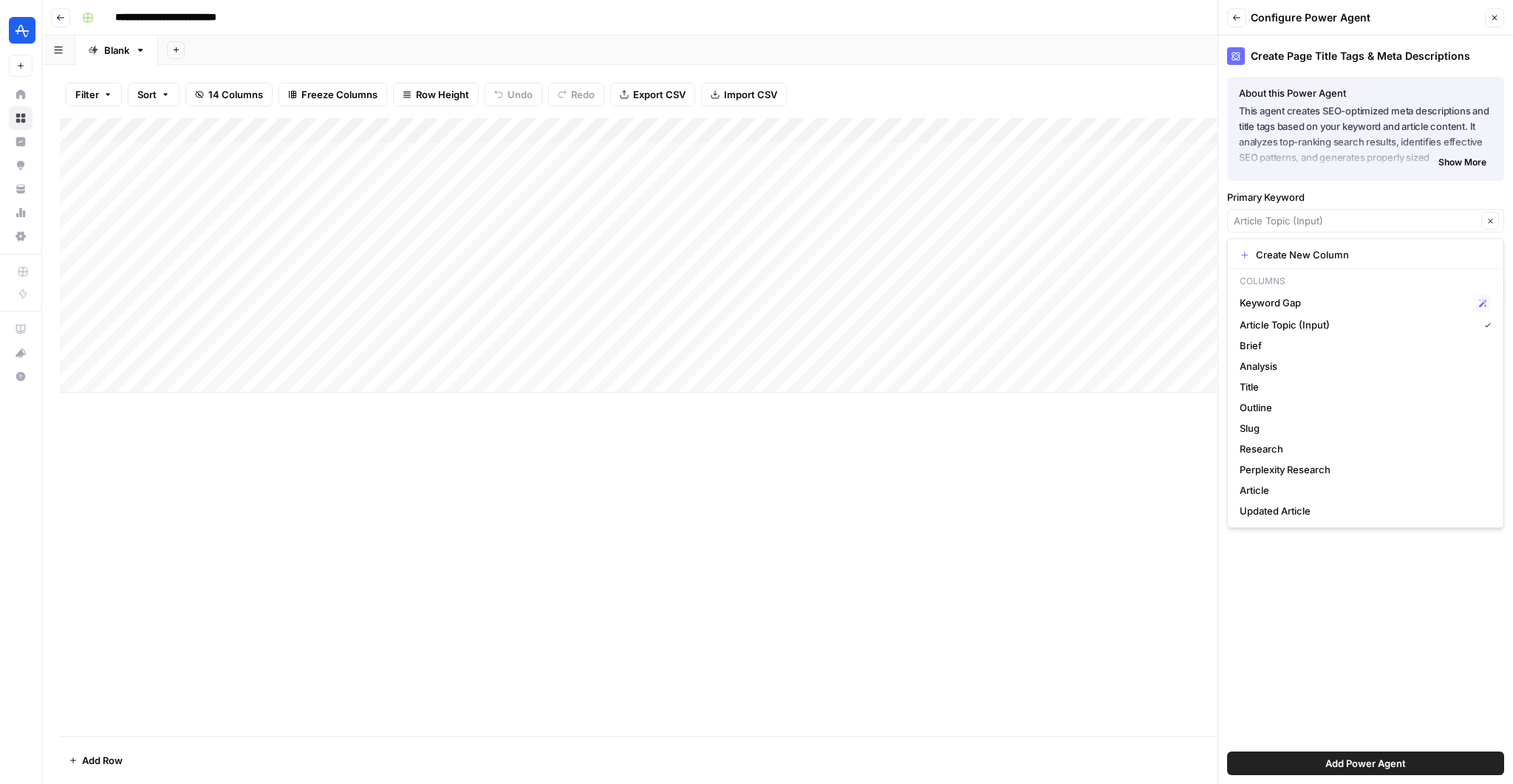
type input "Article Topic (Input)"
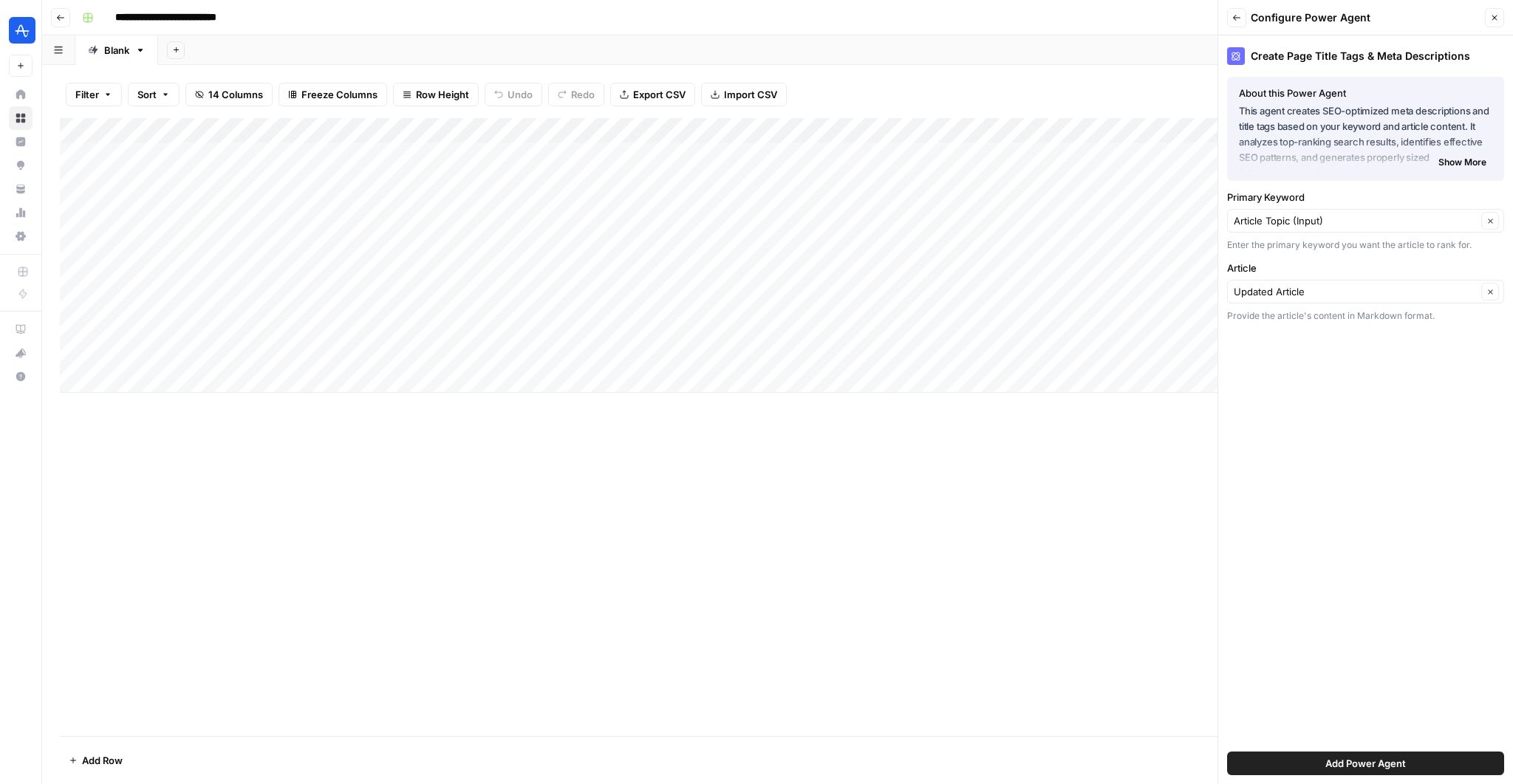
drag, startPoint x: 1017, startPoint y: 133, endPoint x: 968, endPoint y: 136, distance: 49.1
click at [968, 136] on div "Add Column" at bounding box center [778, 255] width 1436 height 274
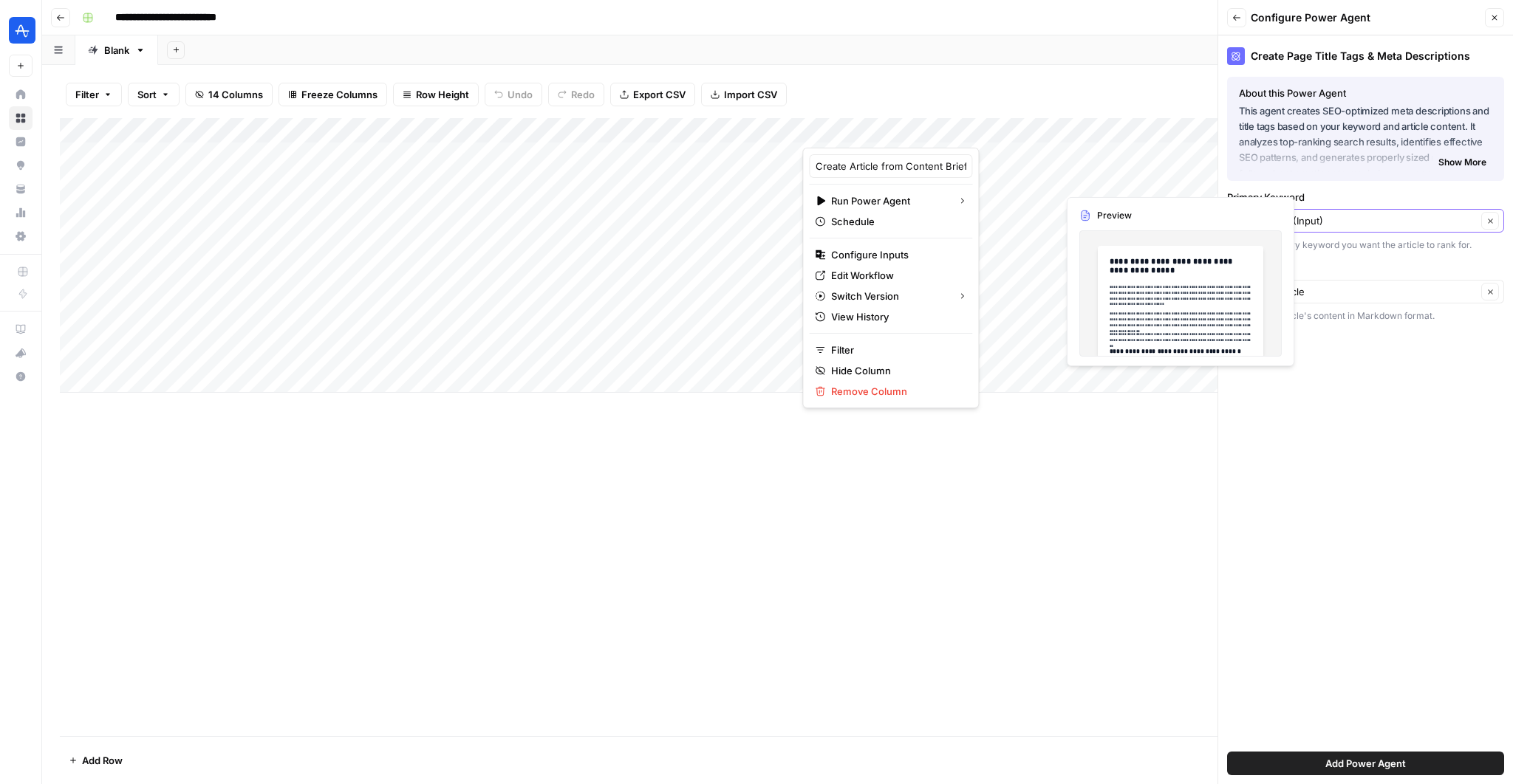
click at [1345, 223] on input "Article Topic (Input)" at bounding box center [1356, 221] width 244 height 15
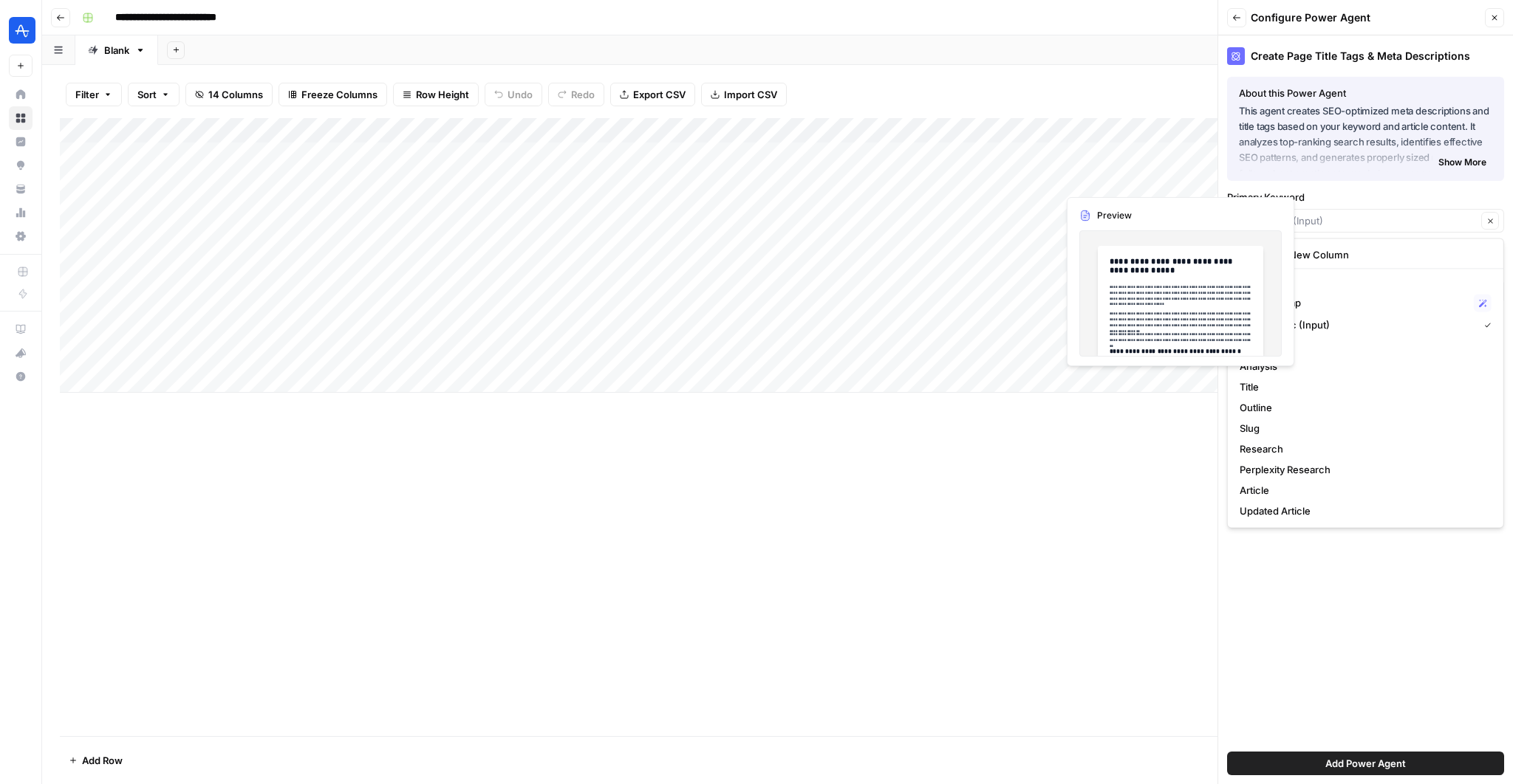
type input "Article Topic (Input)"
click at [1353, 199] on label "Primary Keyword" at bounding box center [1366, 197] width 277 height 15
click at [1353, 213] on input "Article Topic (Input)" at bounding box center [1356, 221] width 244 height 15
click at [1333, 273] on p "Columns" at bounding box center [1366, 281] width 264 height 19
click at [1332, 262] on span "Create New Column" at bounding box center [1370, 254] width 230 height 15
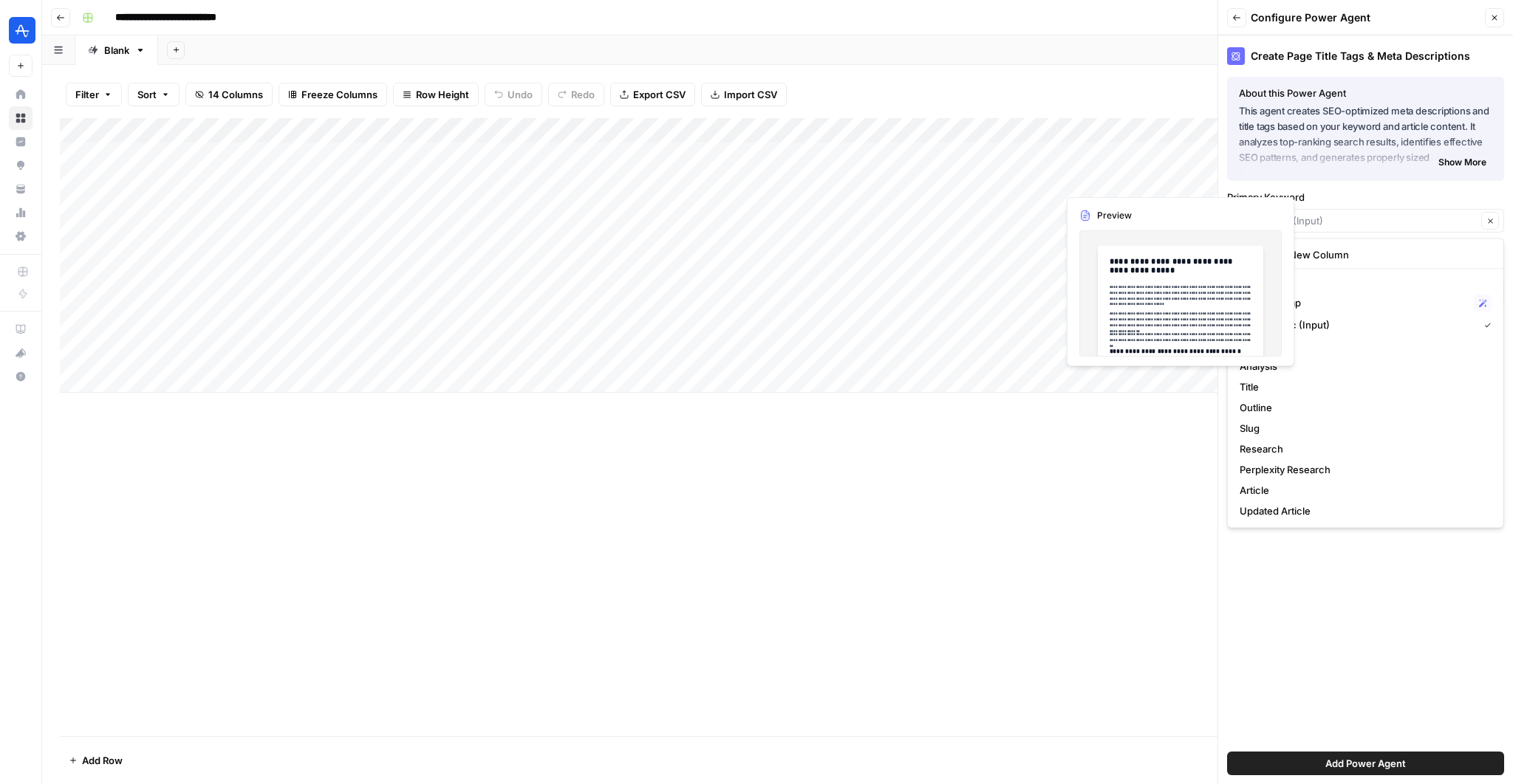
type input "Create New Column"
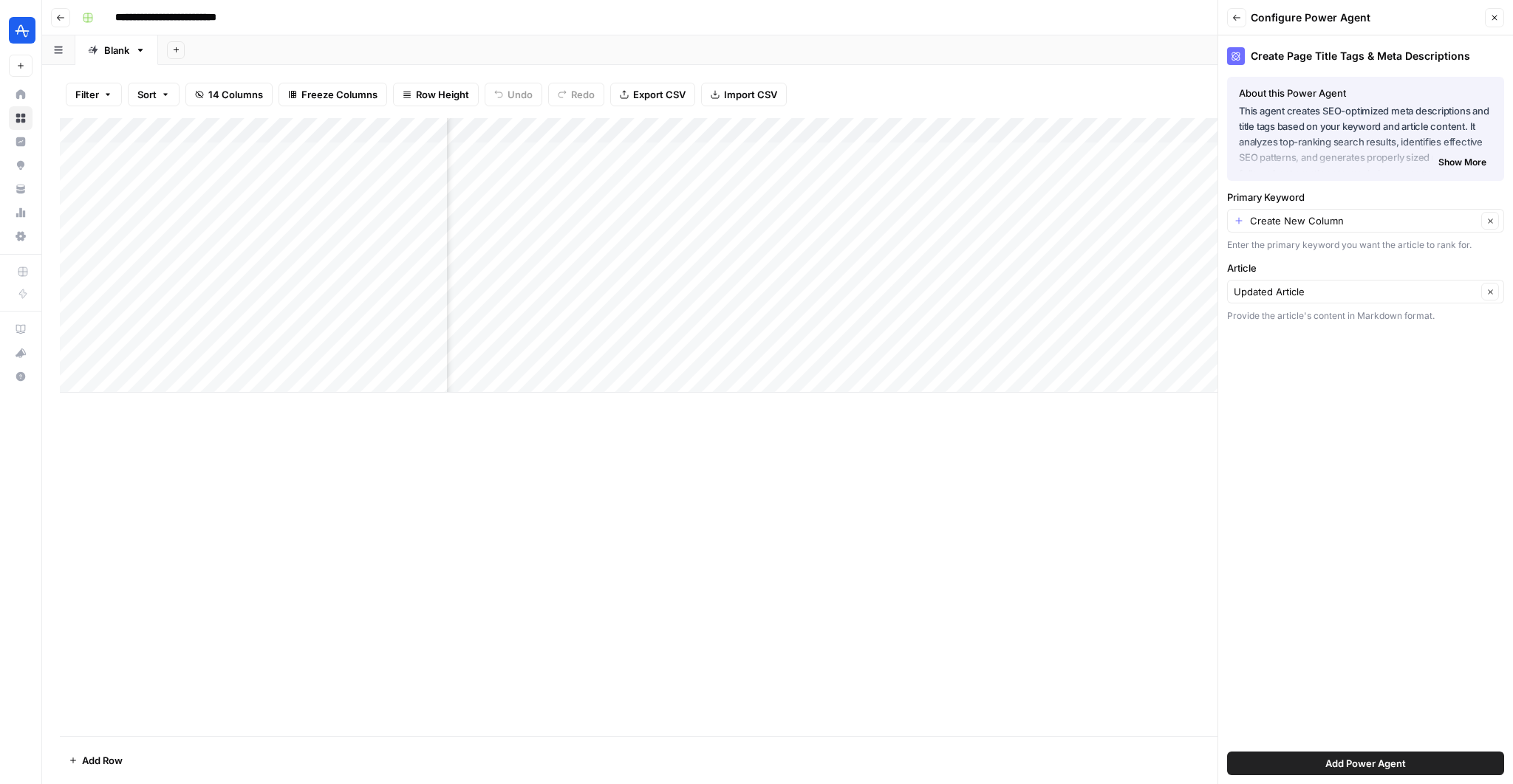
scroll to position [0, 434]
click at [1310, 222] on input "Primary Keyword" at bounding box center [1364, 221] width 227 height 15
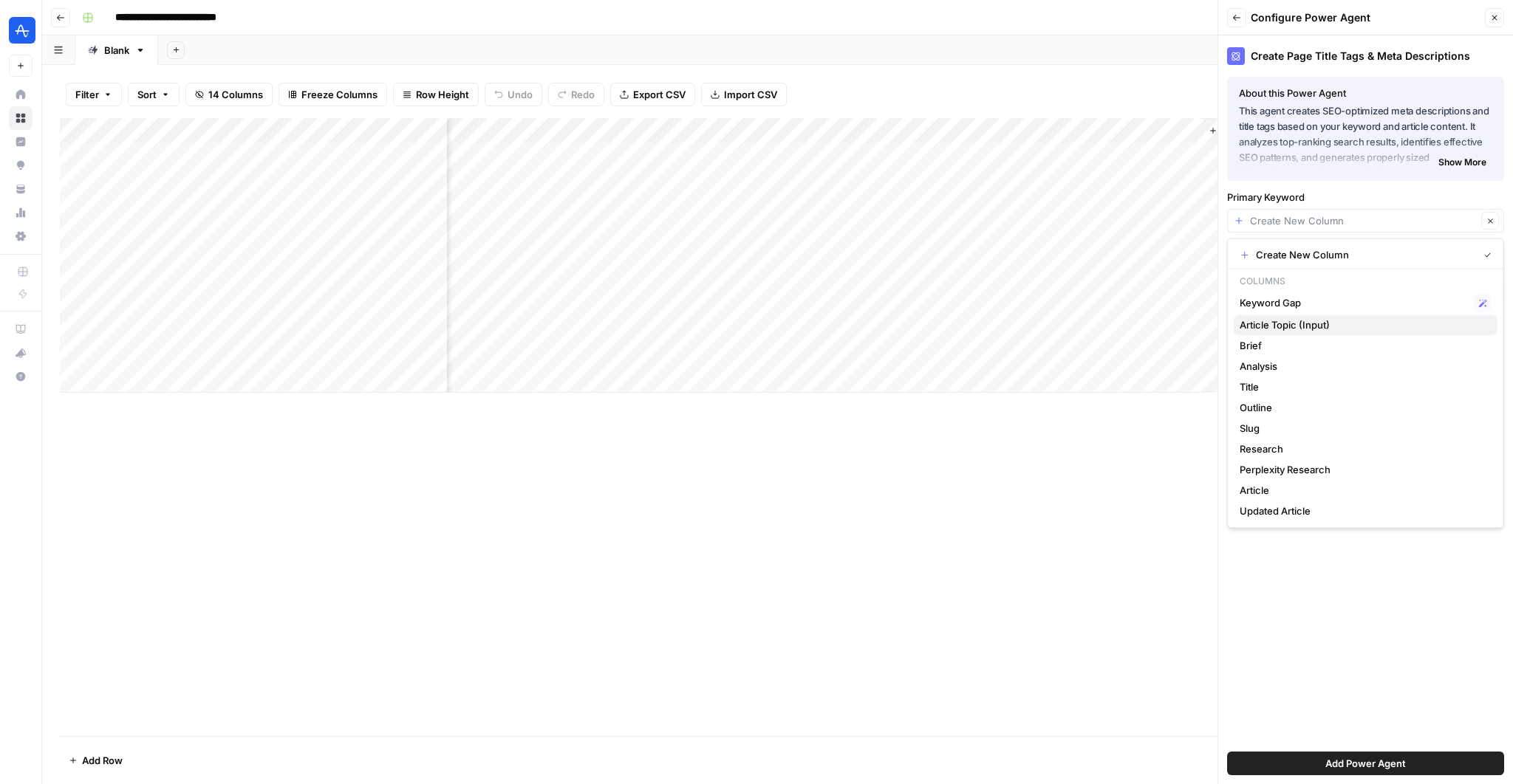
click at [1306, 318] on span "Article Topic (Input)" at bounding box center [1362, 325] width 246 height 15
type input "Article Topic (Input)"
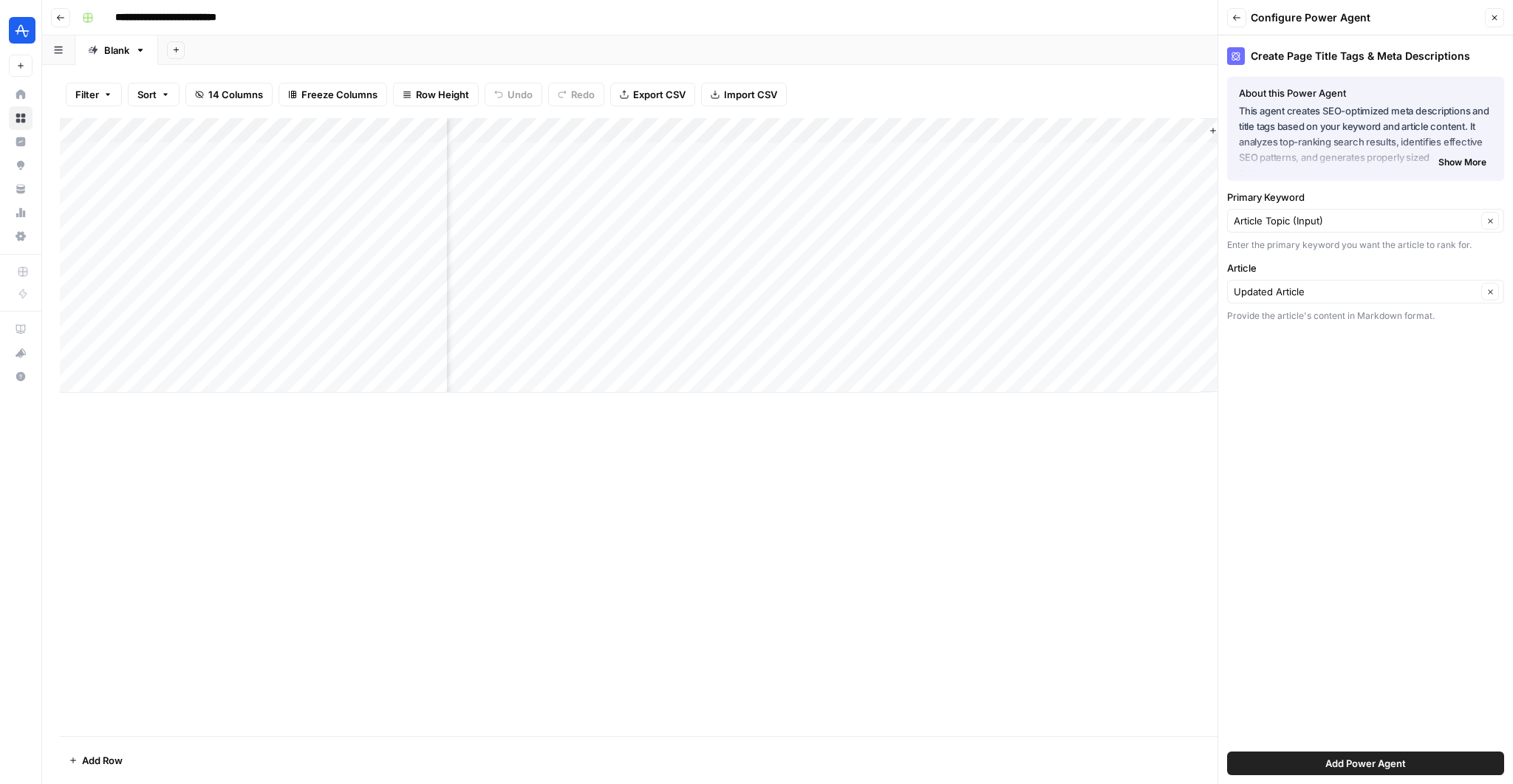
click at [1327, 765] on span "Add Power Agent" at bounding box center [1366, 764] width 81 height 15
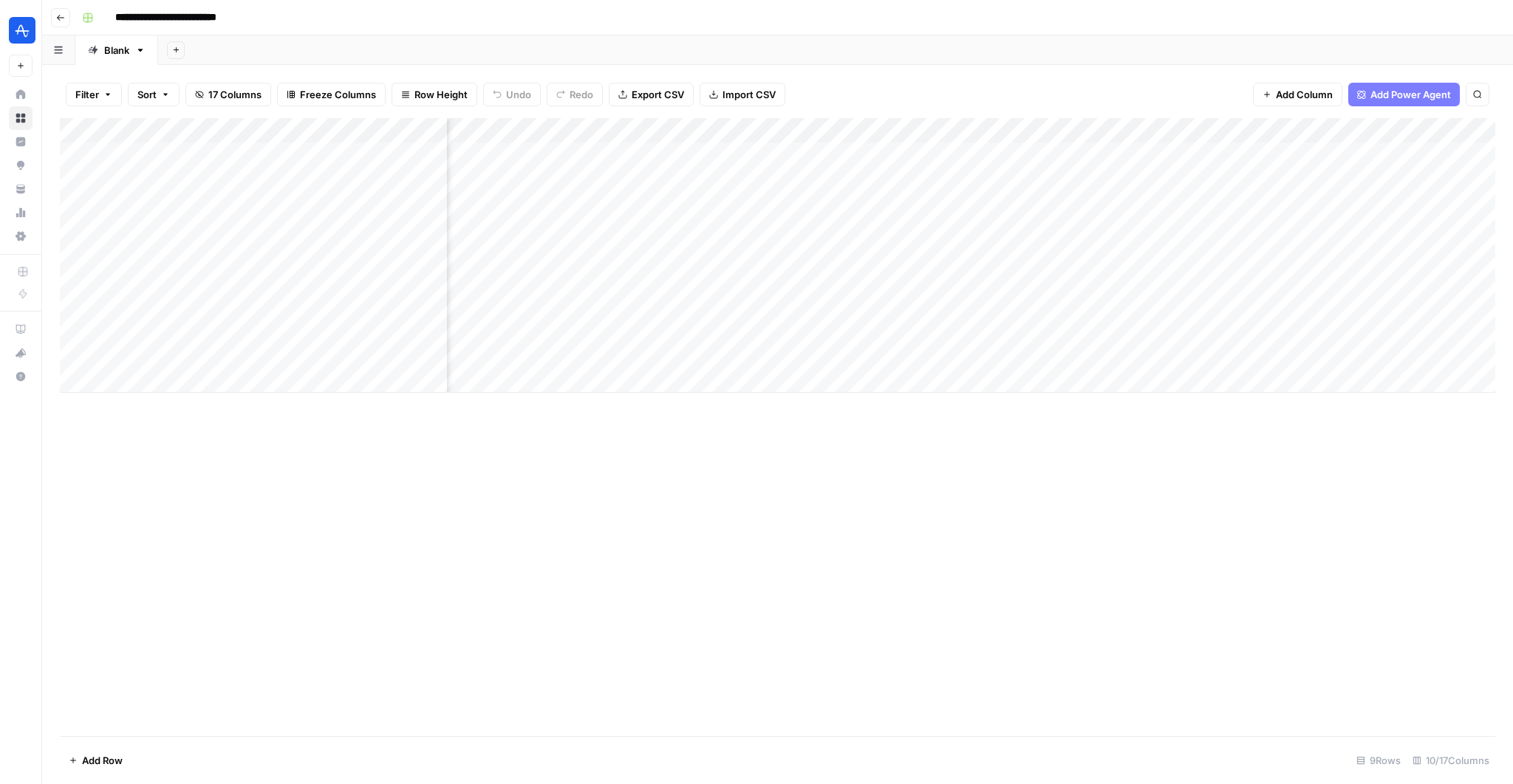
scroll to position [0, 519]
click at [1245, 308] on div "Add Column" at bounding box center [778, 255] width 1436 height 274
click at [1033, 305] on div "Add Column" at bounding box center [778, 255] width 1436 height 274
drag, startPoint x: 951, startPoint y: 303, endPoint x: 901, endPoint y: 306, distance: 50.1
click at [900, 306] on div "Add Column" at bounding box center [778, 255] width 1436 height 274
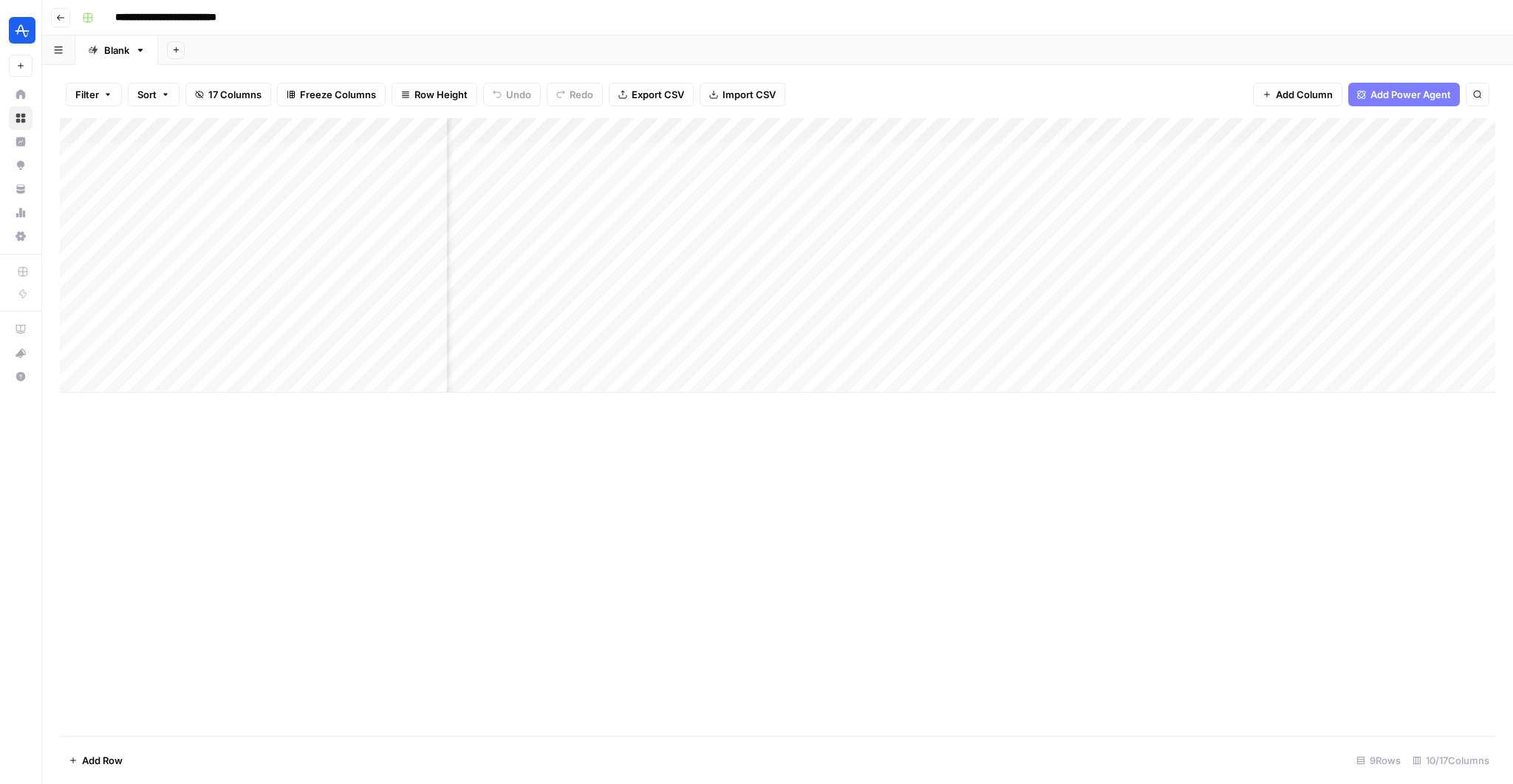
click at [954, 130] on div "Add Column" at bounding box center [778, 255] width 1436 height 274
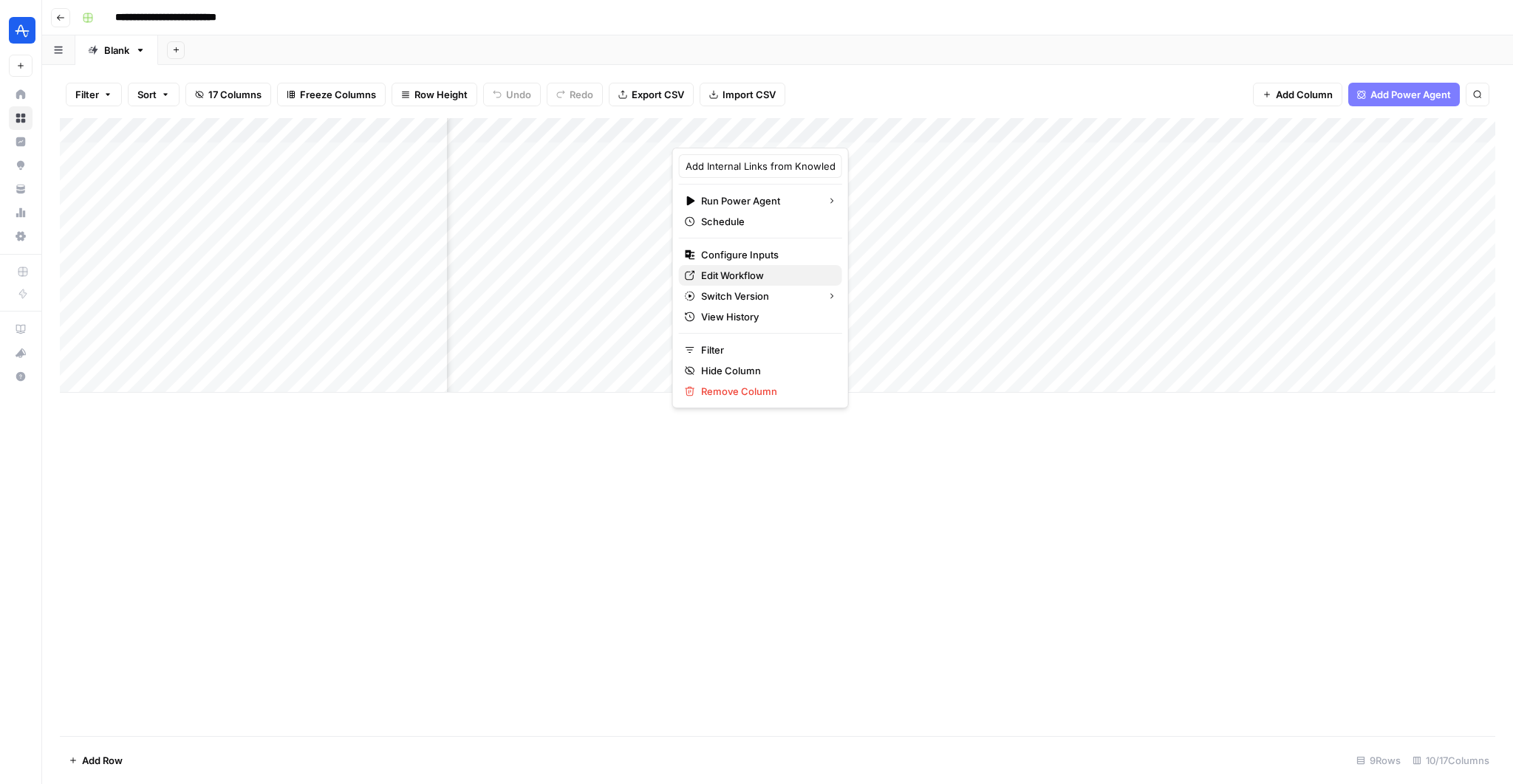
click at [737, 280] on span "Edit Workflow" at bounding box center [766, 275] width 129 height 15
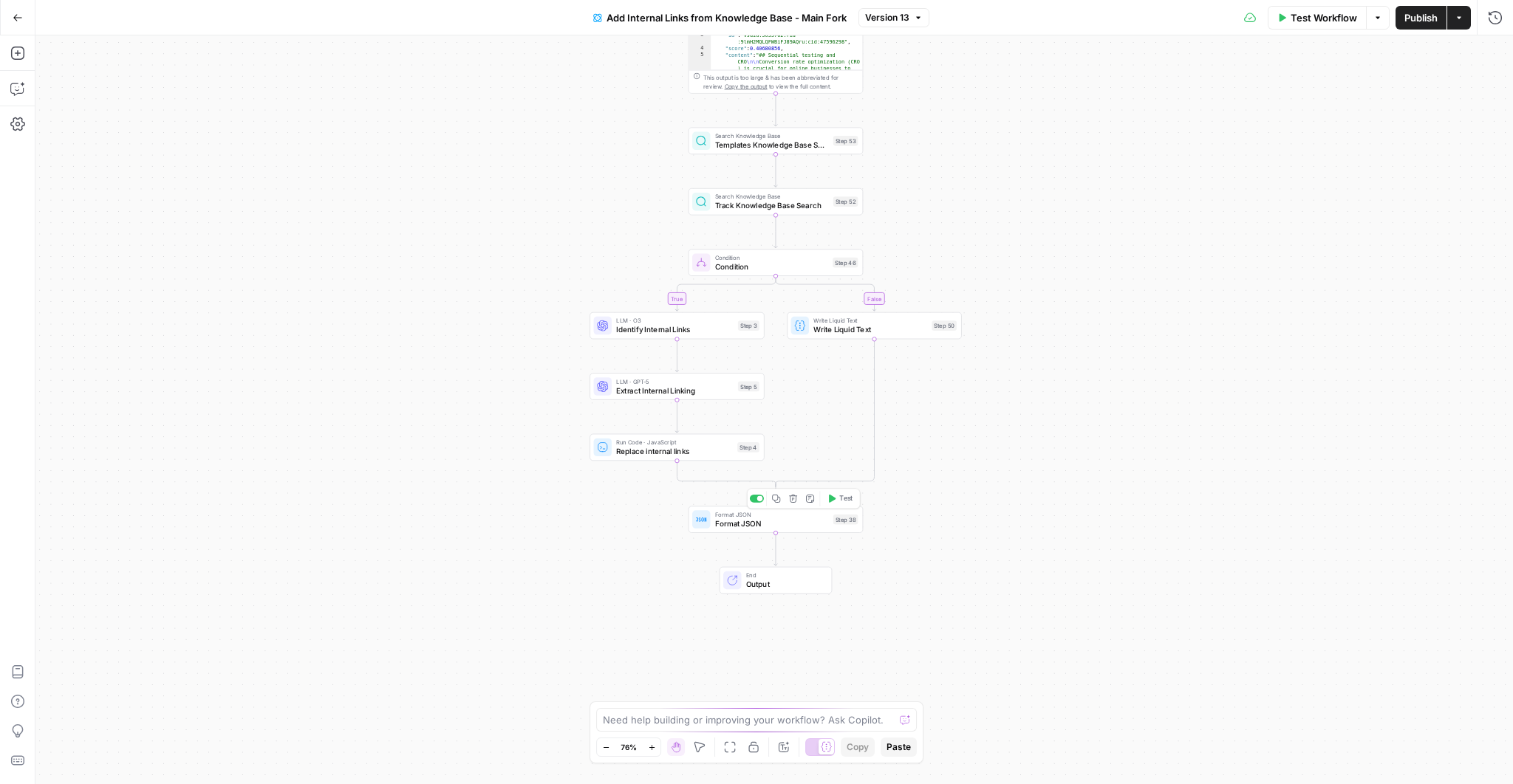
click at [766, 520] on span "Format JSON" at bounding box center [771, 523] width 114 height 11
click at [1500, 57] on button "Close" at bounding box center [1494, 53] width 19 height 19
click at [16, 15] on icon "button" at bounding box center [18, 16] width 9 height 6
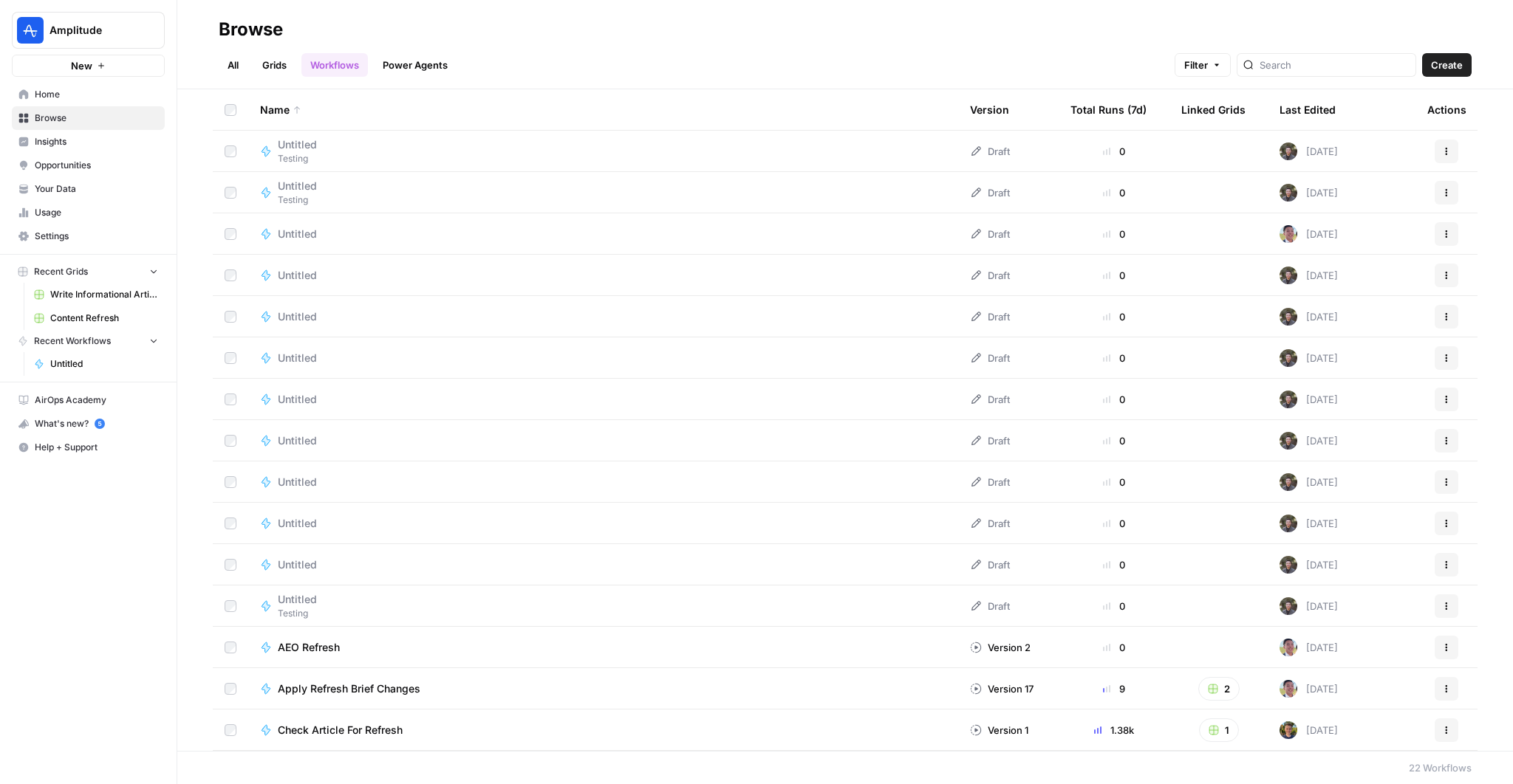
click at [54, 93] on span "Home" at bounding box center [96, 94] width 124 height 14
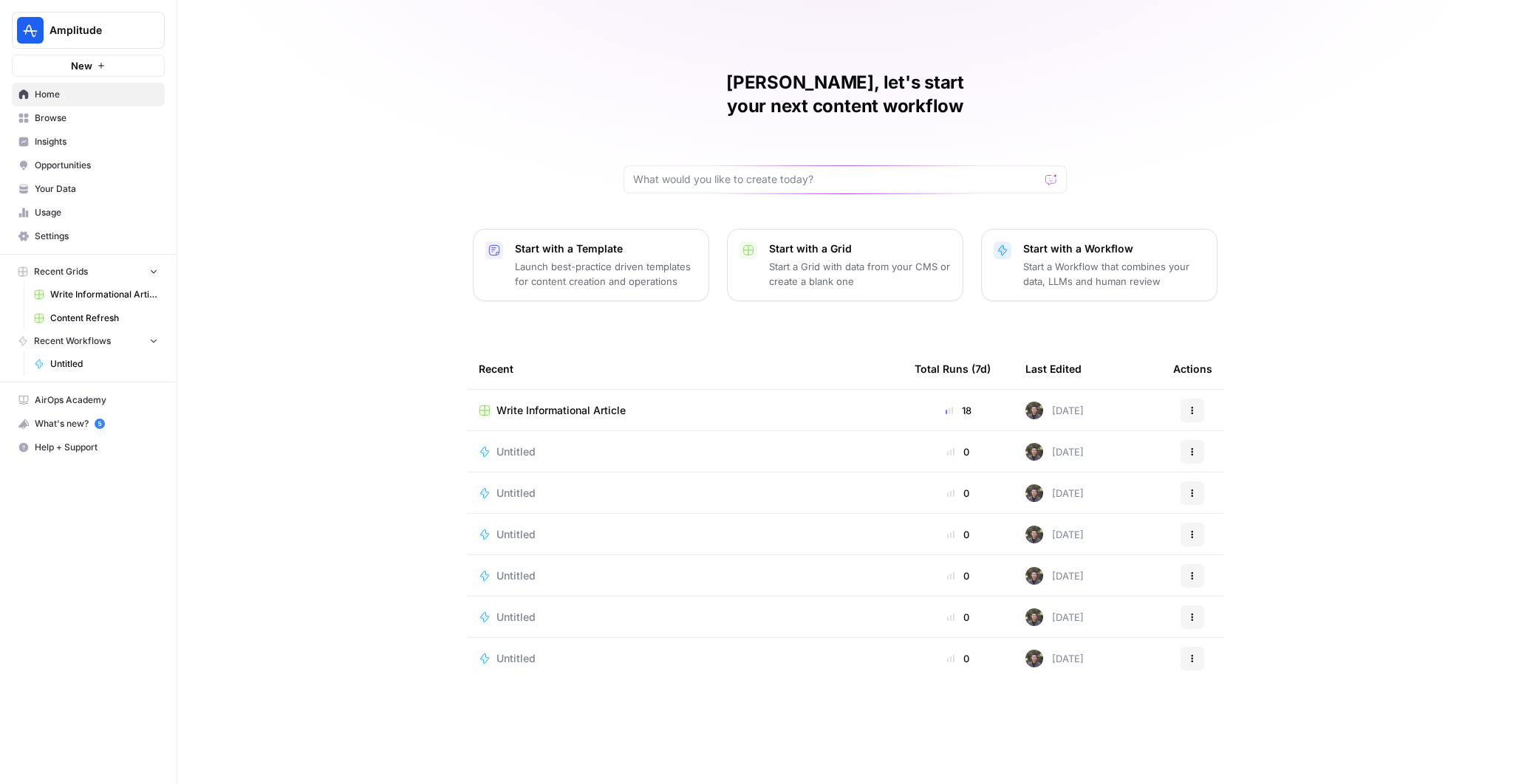
click at [563, 390] on td "Write Informational Article" at bounding box center [685, 410] width 436 height 41
click at [559, 403] on span "Write Informational Article" at bounding box center [561, 411] width 129 height 15
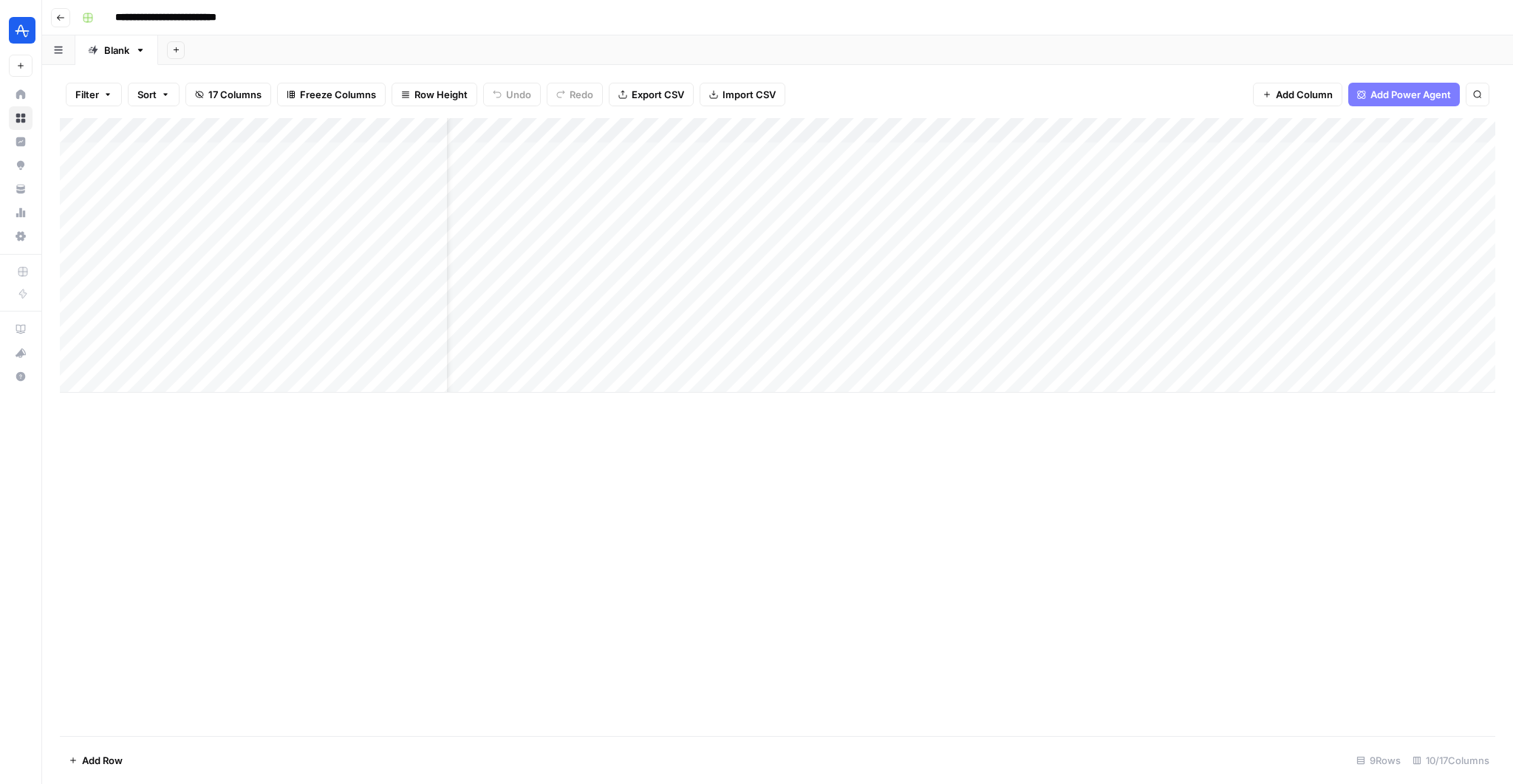
scroll to position [0, 756]
click at [1267, 306] on div "Add Column" at bounding box center [778, 255] width 1436 height 274
click at [1222, 300] on div "Add Column" at bounding box center [778, 255] width 1436 height 274
click at [1222, 300] on textarea "**********" at bounding box center [1275, 306] width 259 height 21
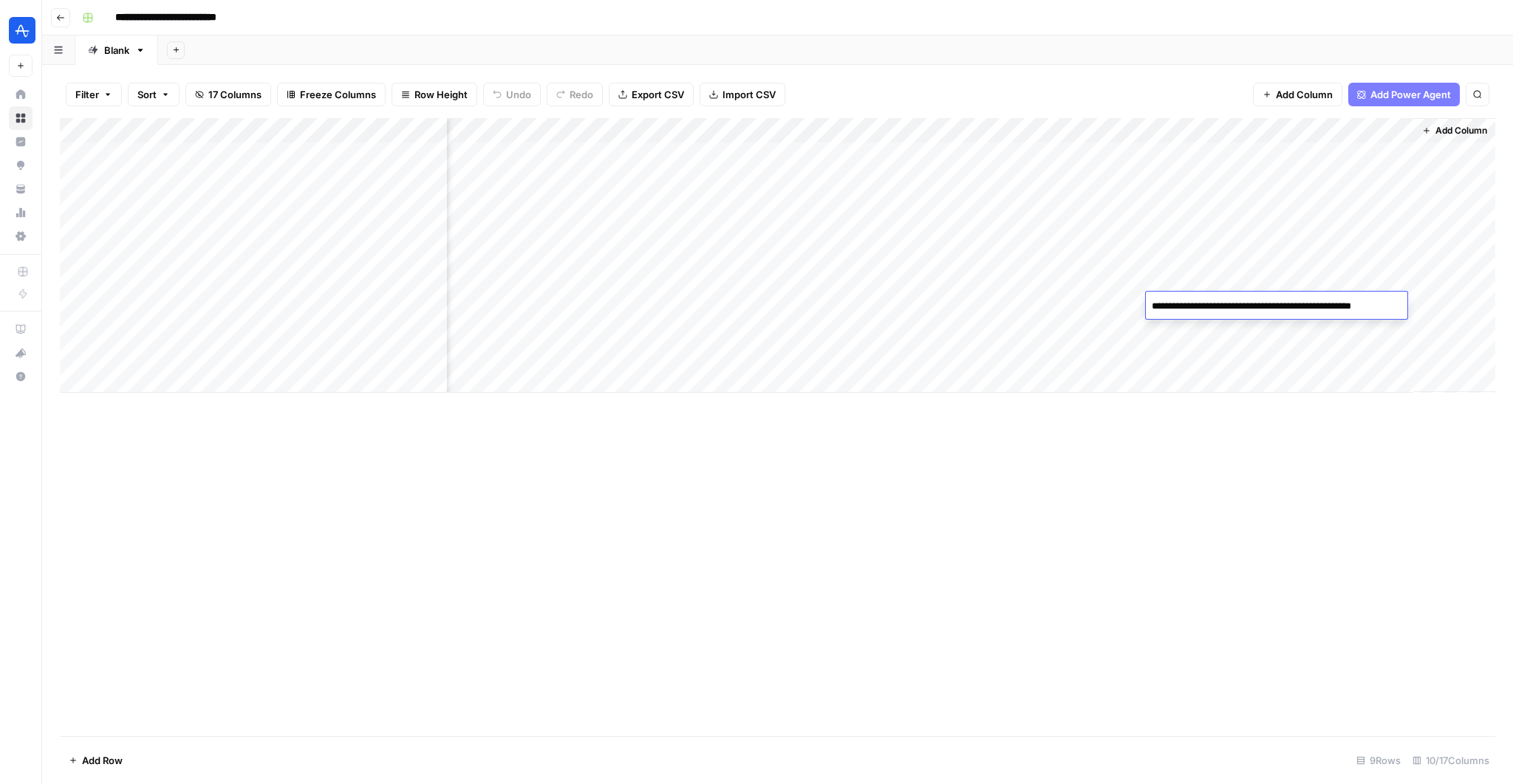
click at [1354, 274] on div "Add Column" at bounding box center [778, 255] width 1436 height 274
click at [1346, 309] on div "Add Column" at bounding box center [778, 255] width 1436 height 274
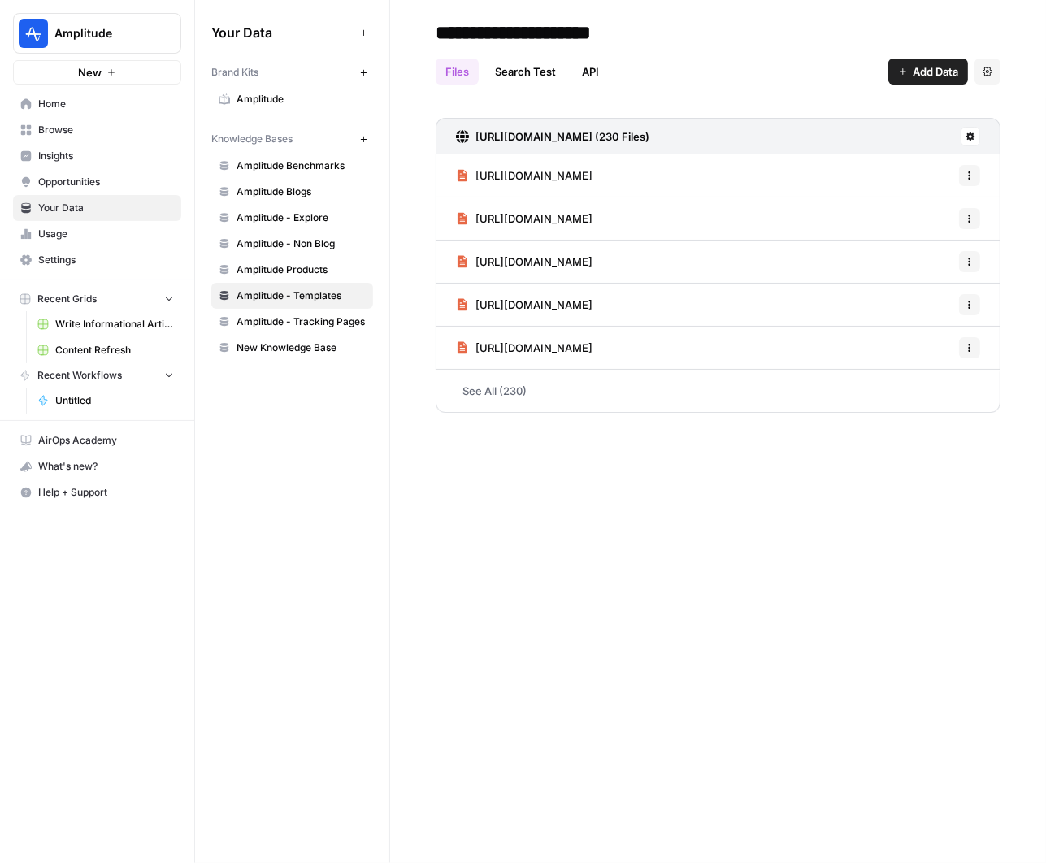
click at [56, 106] on span "Home" at bounding box center [106, 104] width 136 height 15
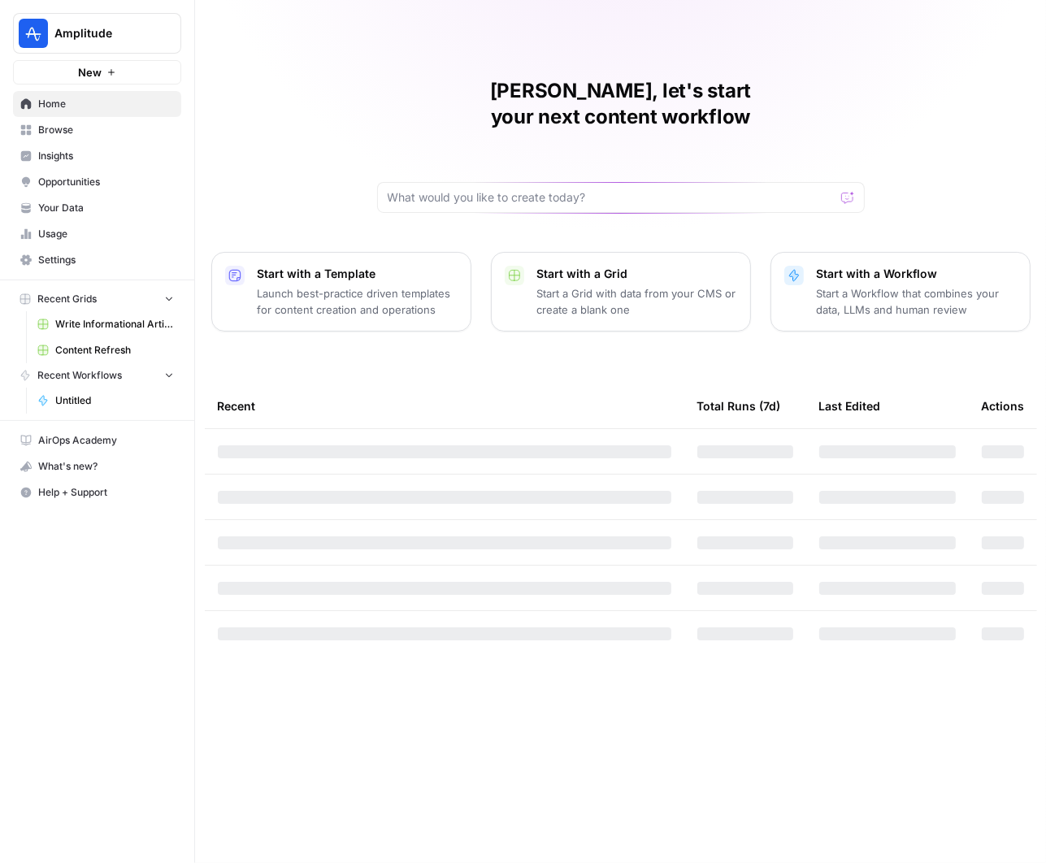
click at [56, 106] on span "Home" at bounding box center [106, 104] width 136 height 15
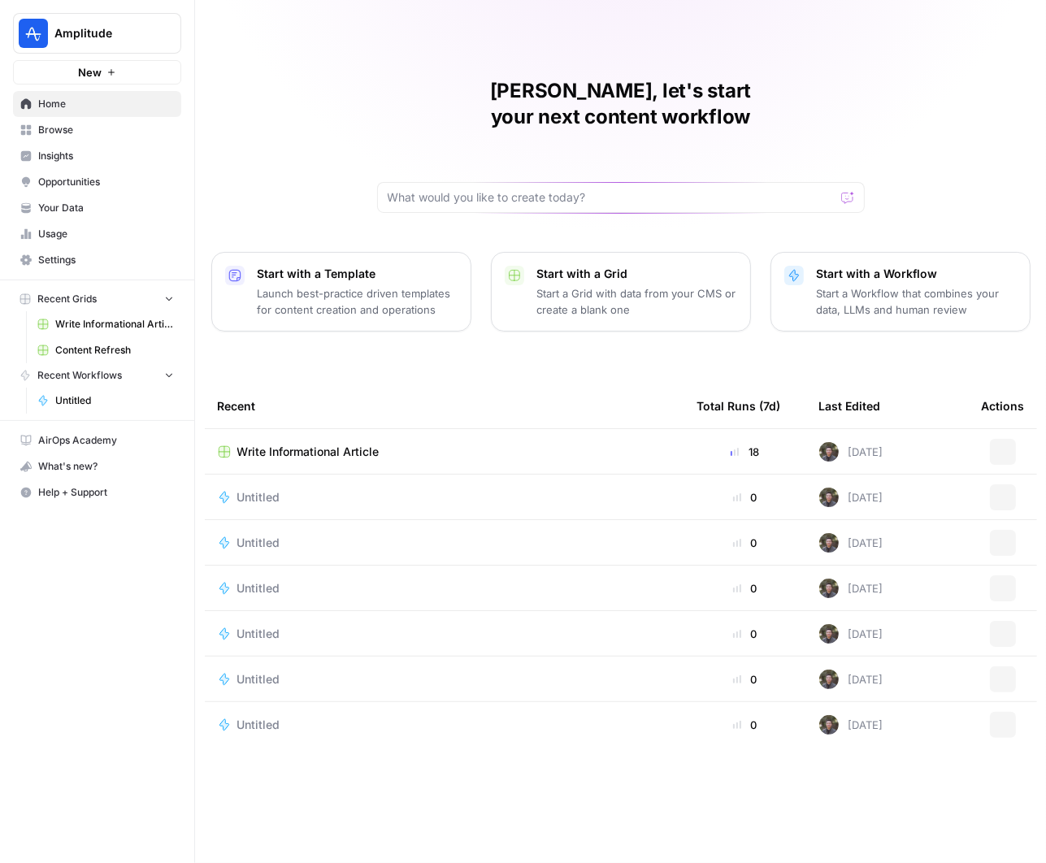
click at [68, 107] on span "Home" at bounding box center [106, 104] width 136 height 15
click at [67, 127] on span "Browse" at bounding box center [106, 130] width 136 height 15
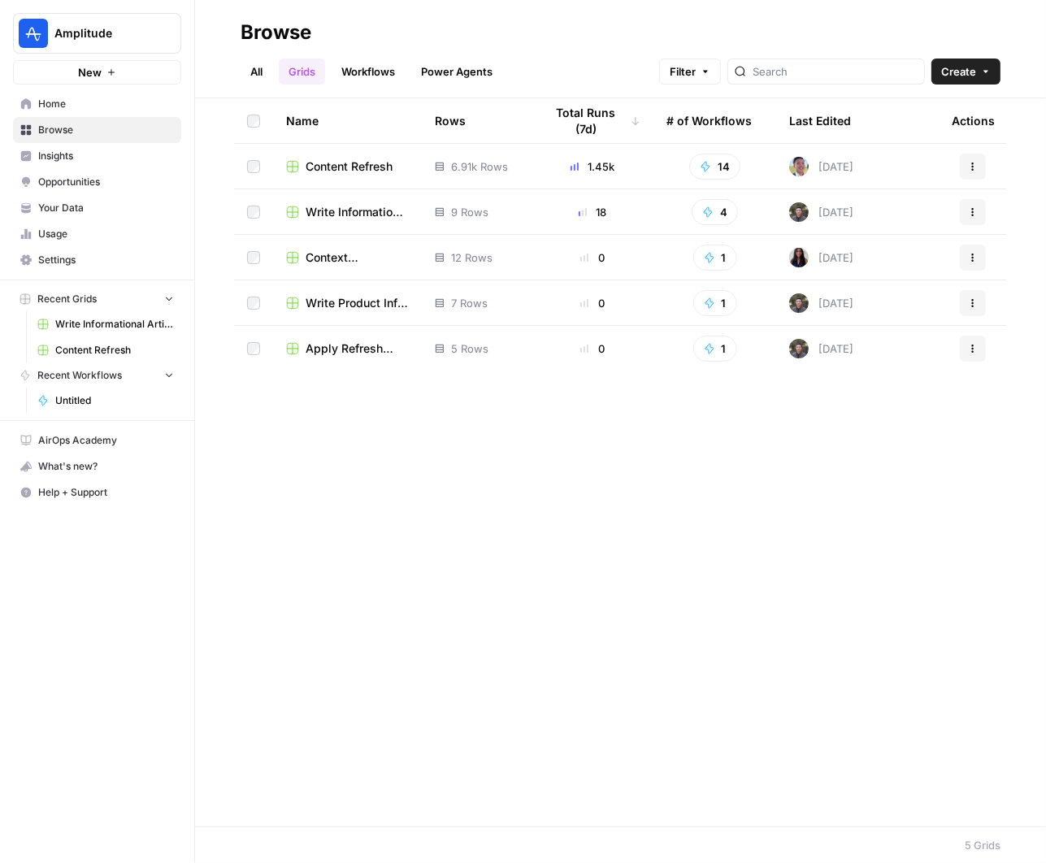
click at [372, 163] on span "Content Refresh" at bounding box center [349, 167] width 87 height 16
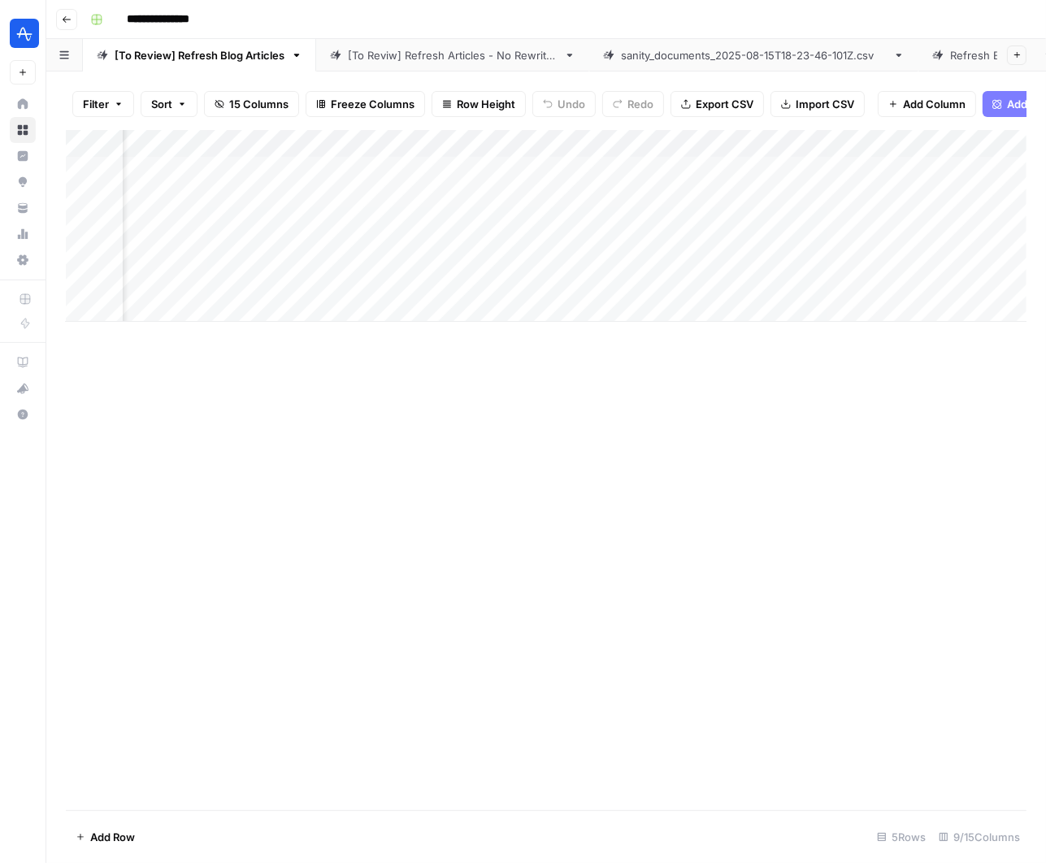
scroll to position [0, 504]
click at [903, 221] on div "Add Column" at bounding box center [546, 226] width 961 height 192
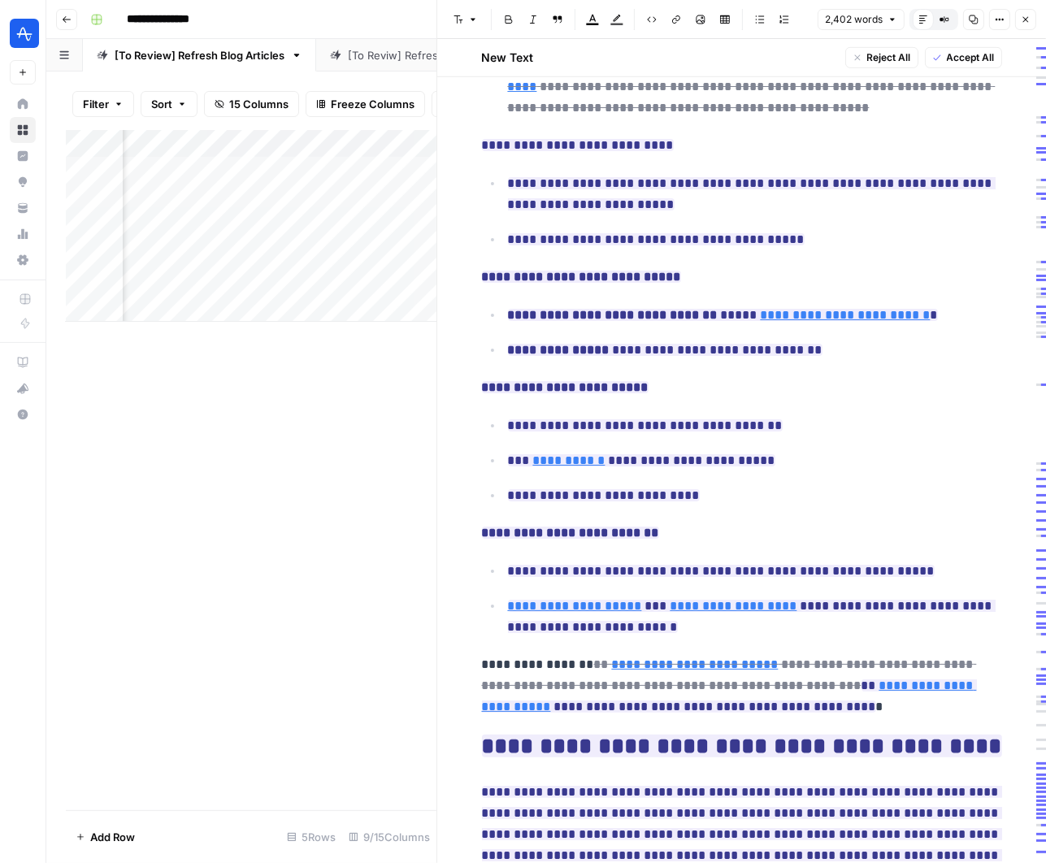
scroll to position [6049, 0]
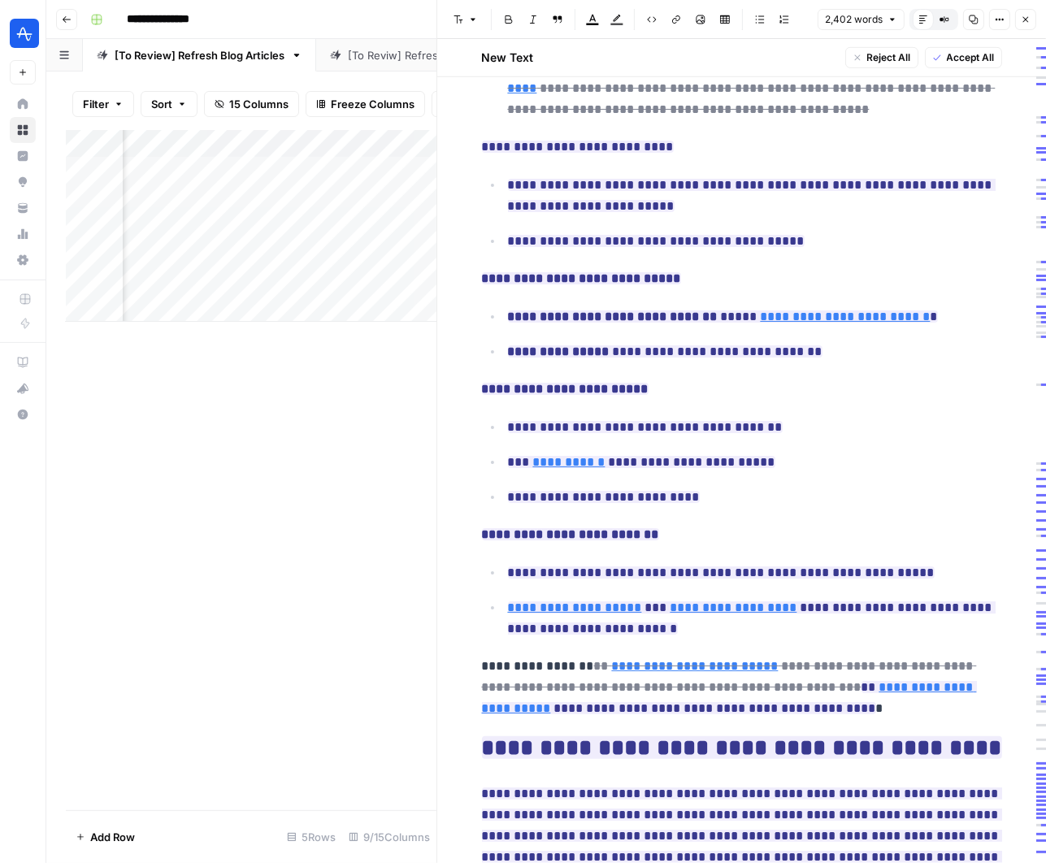
click at [797, 487] on p "**********" at bounding box center [755, 497] width 494 height 21
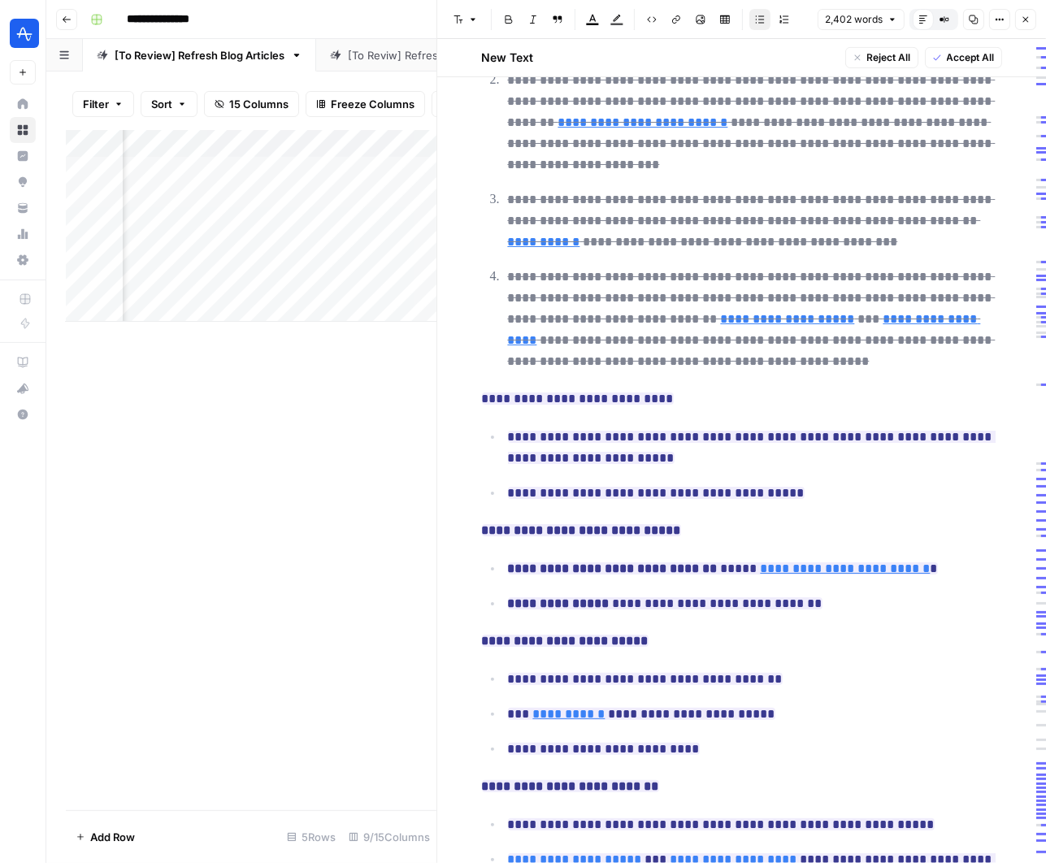
scroll to position [5652, 0]
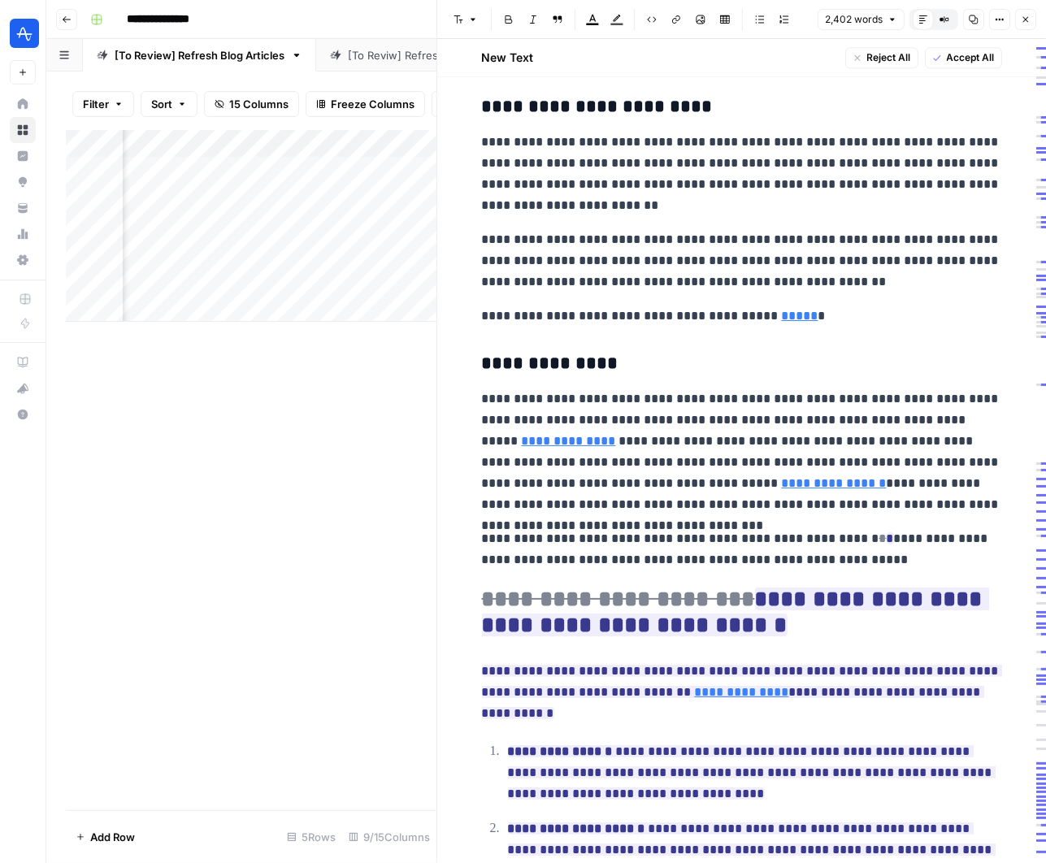
scroll to position [3069, 0]
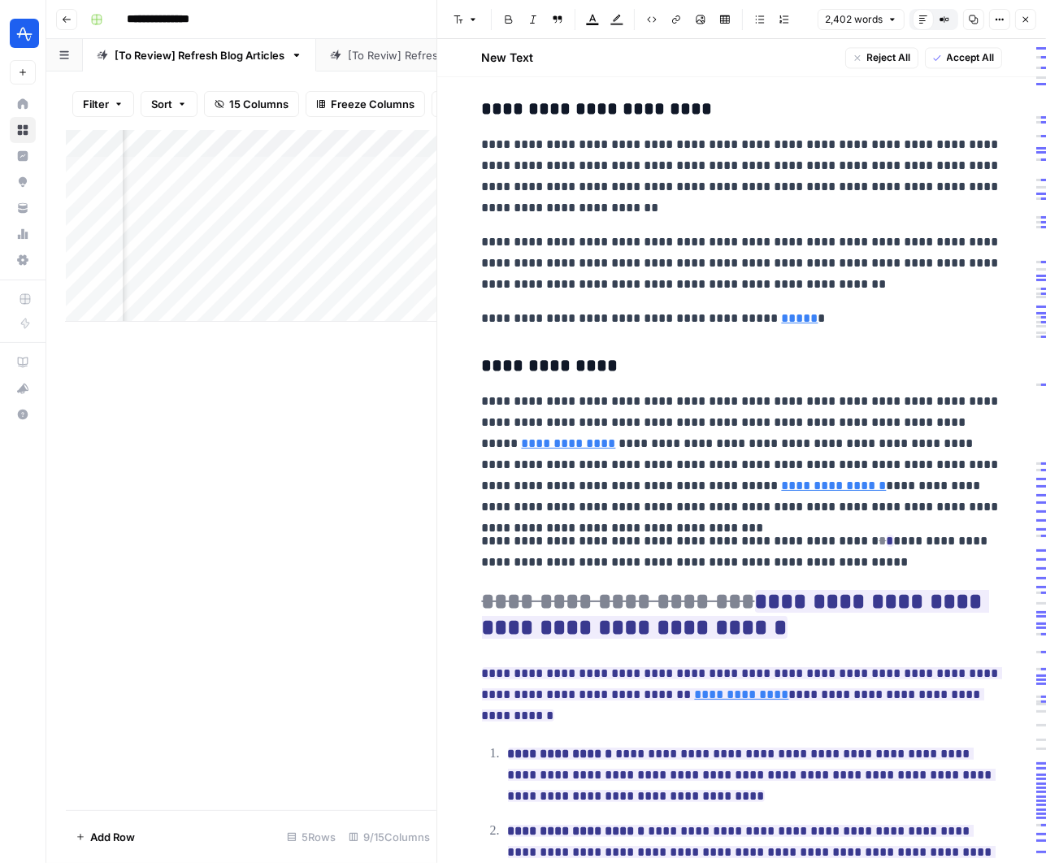
click at [819, 360] on h3 "**********" at bounding box center [742, 366] width 520 height 23
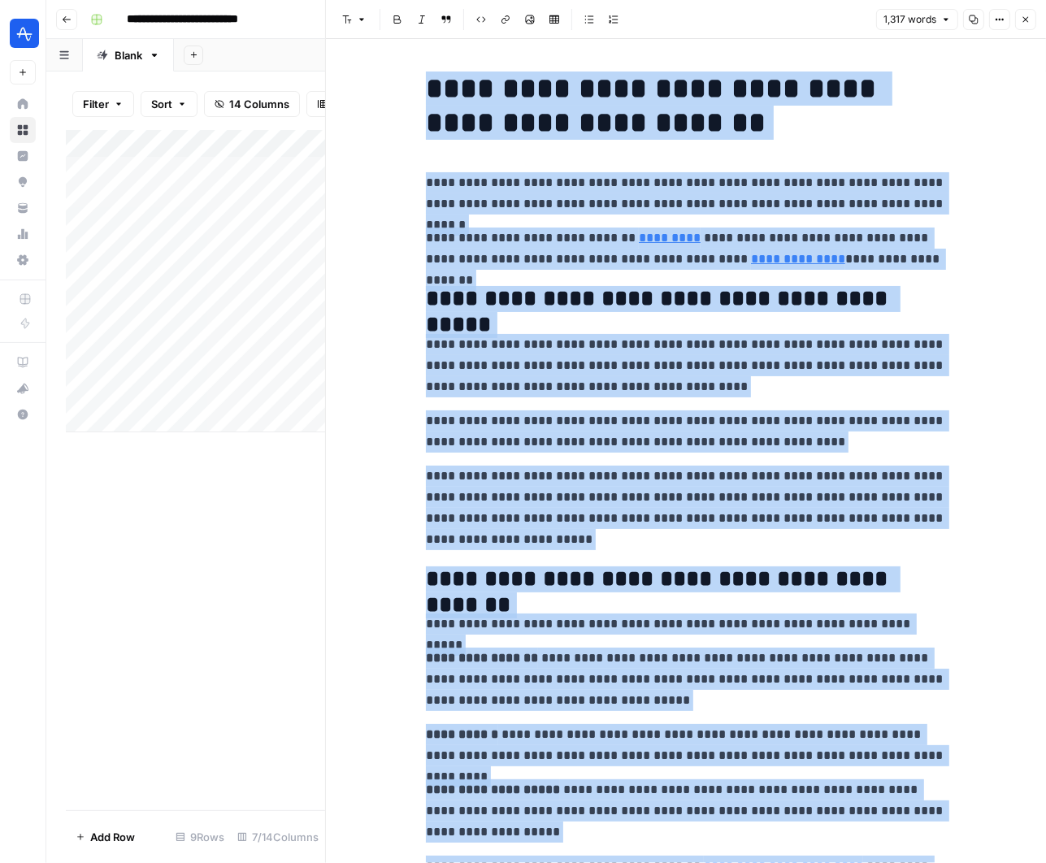
click at [500, 266] on p "**********" at bounding box center [686, 249] width 520 height 42
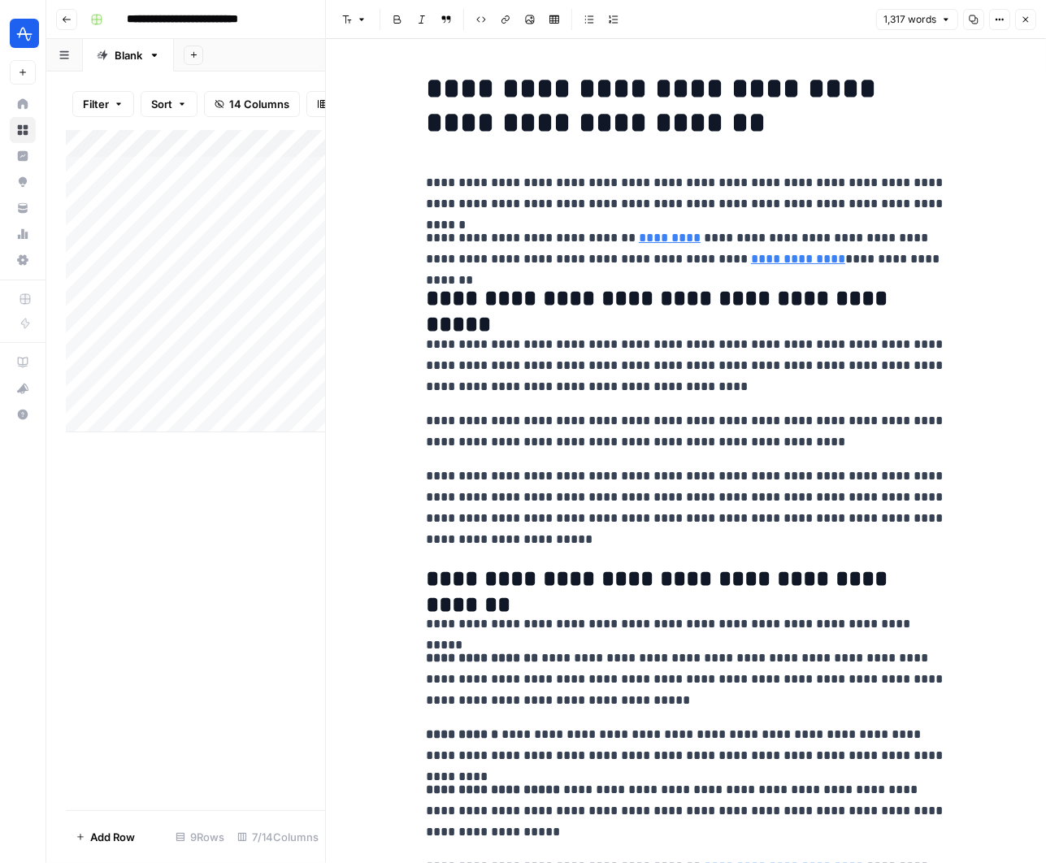
click at [1029, 21] on icon "button" at bounding box center [1026, 20] width 10 height 10
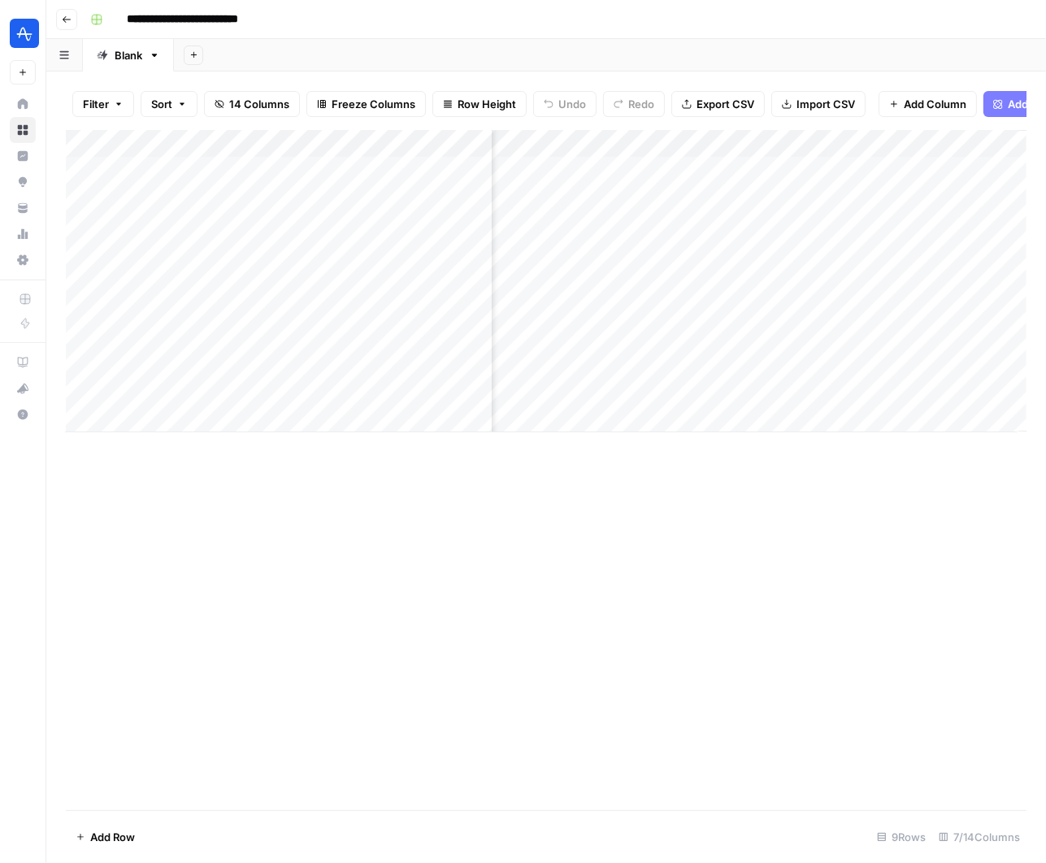
scroll to position [0, 862]
click at [921, 194] on div "Add Column" at bounding box center [546, 281] width 961 height 302
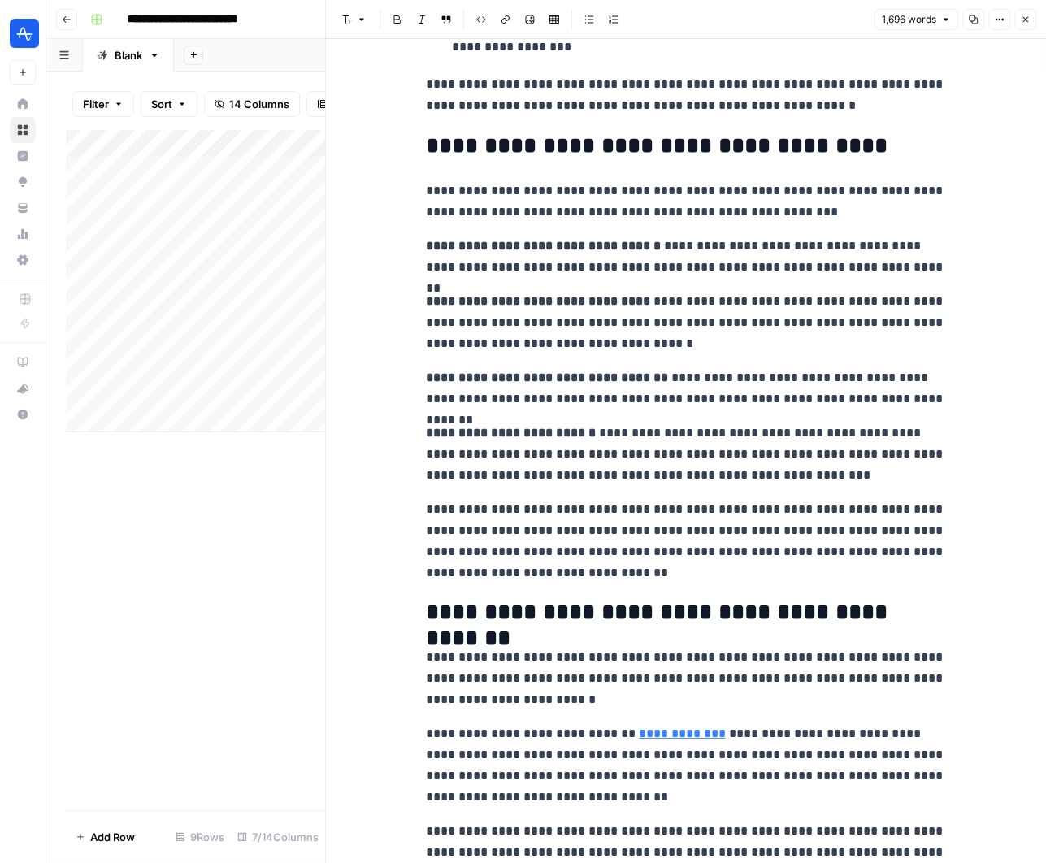
scroll to position [4346, 0]
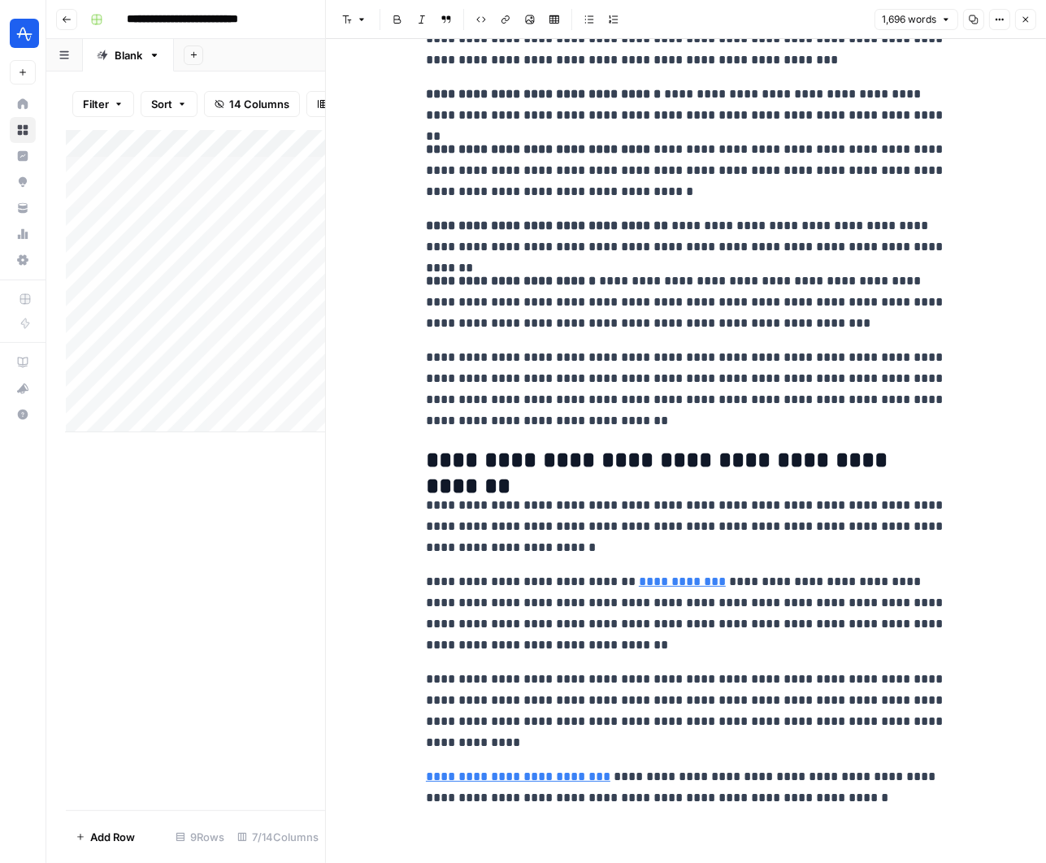
click at [825, 794] on p "**********" at bounding box center [686, 788] width 520 height 42
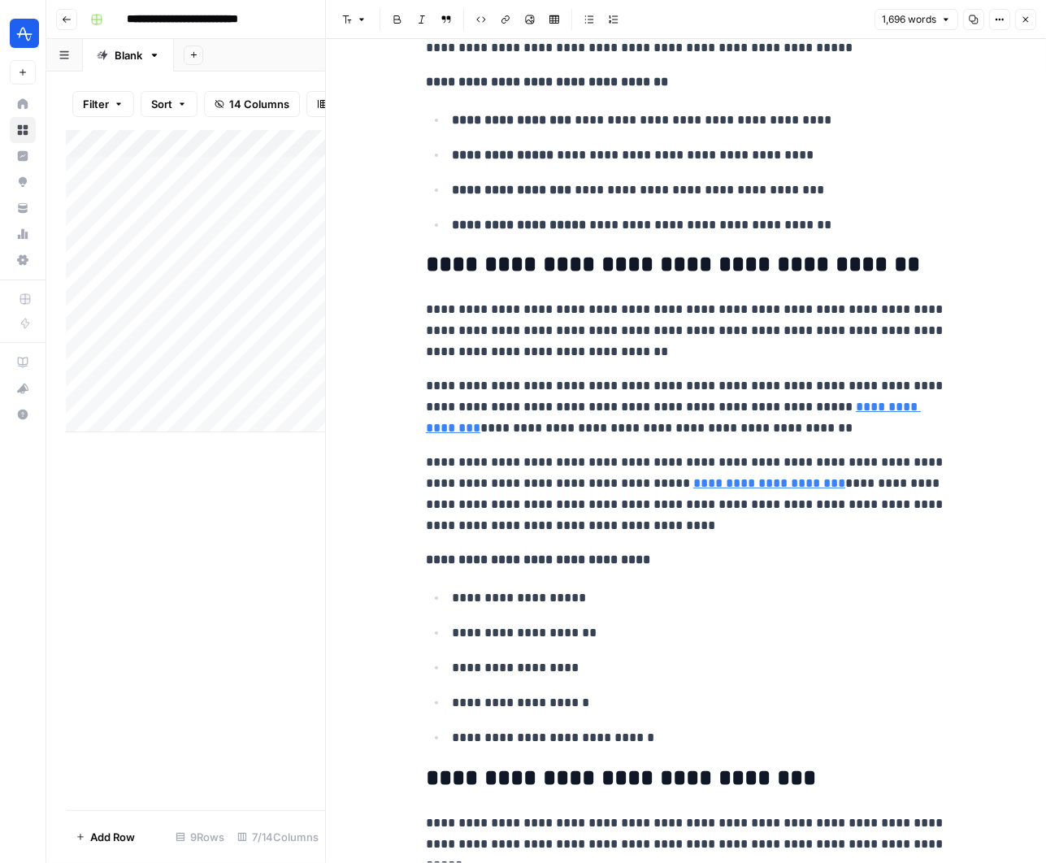
scroll to position [661, 0]
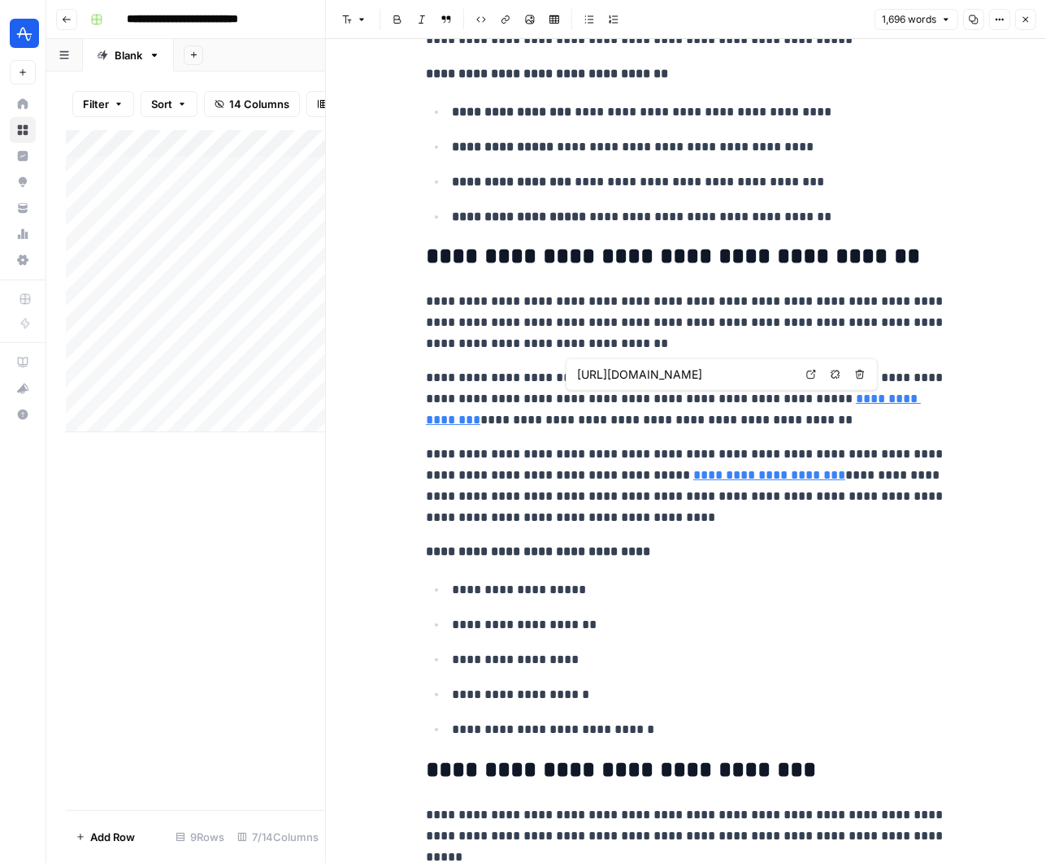
type input "[URL][DOMAIN_NAME]"
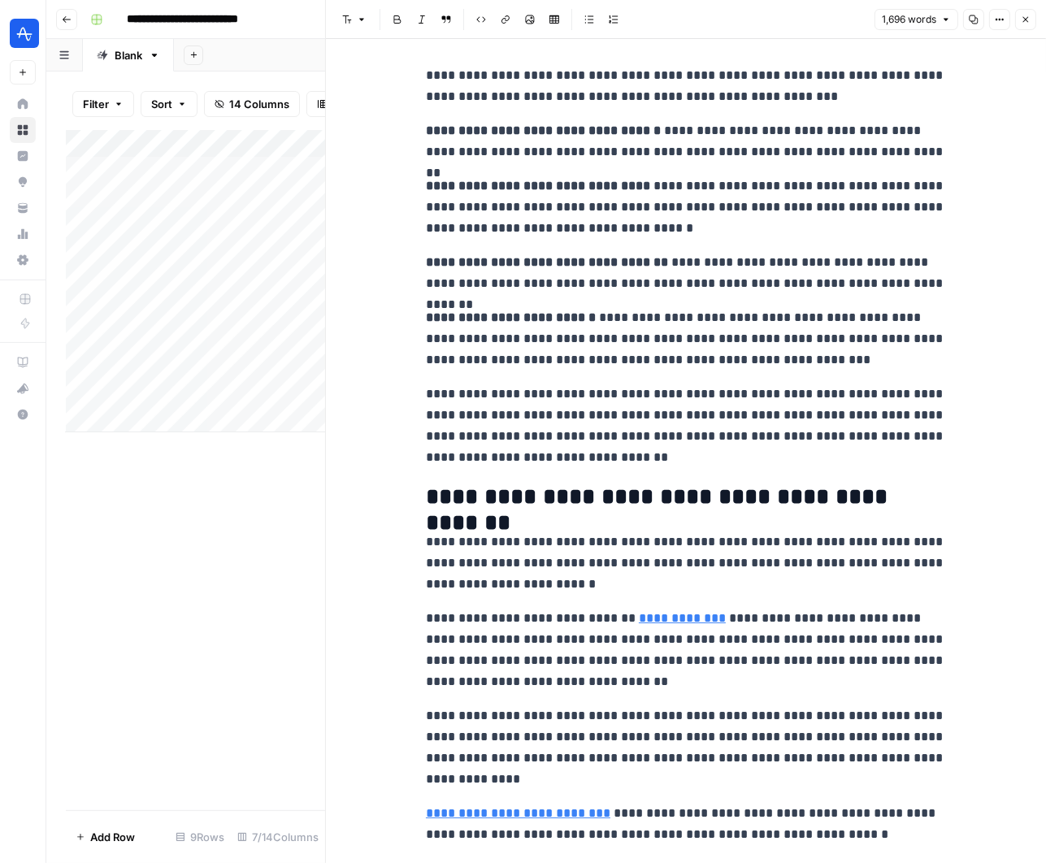
scroll to position [4346, 0]
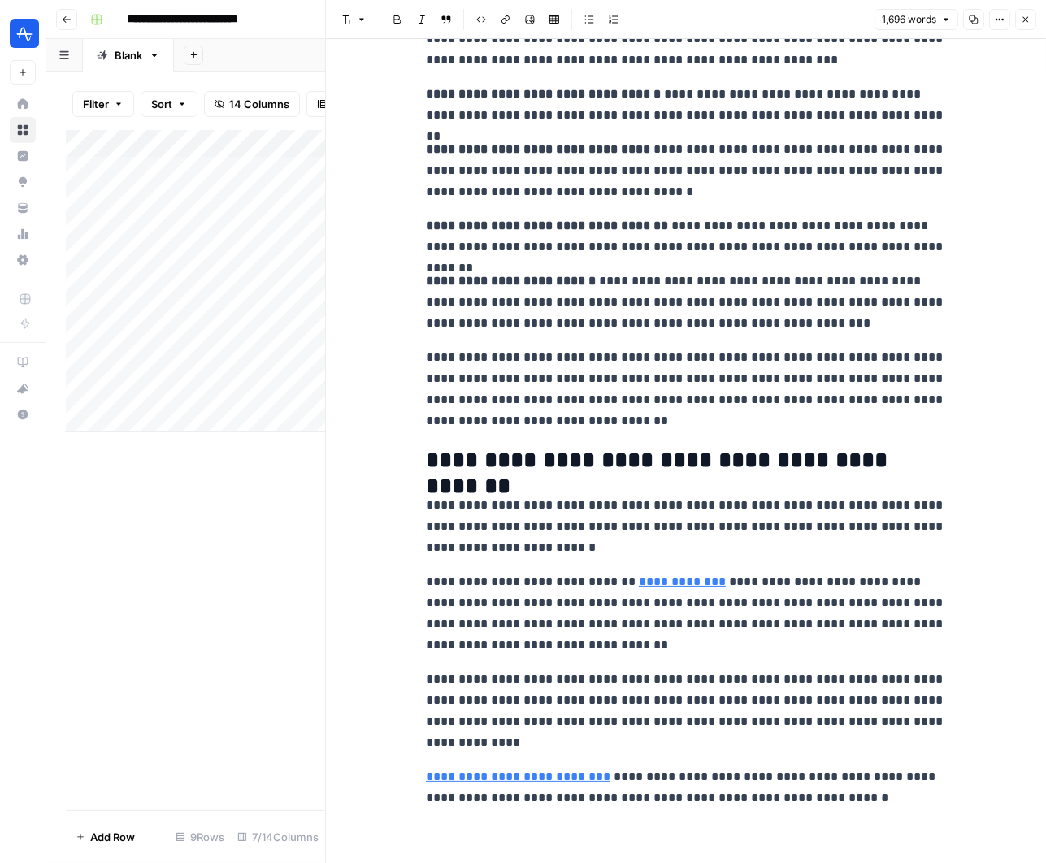
click at [1033, 11] on button "Close" at bounding box center [1026, 19] width 21 height 21
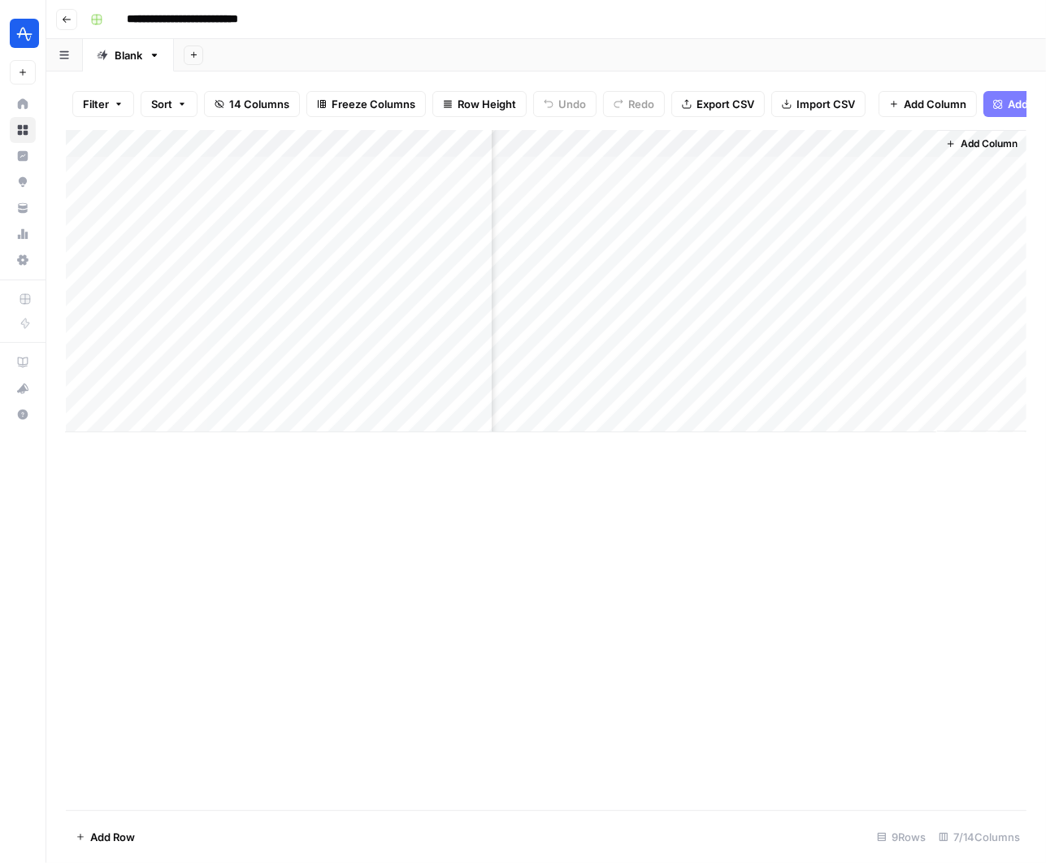
scroll to position [0, 842]
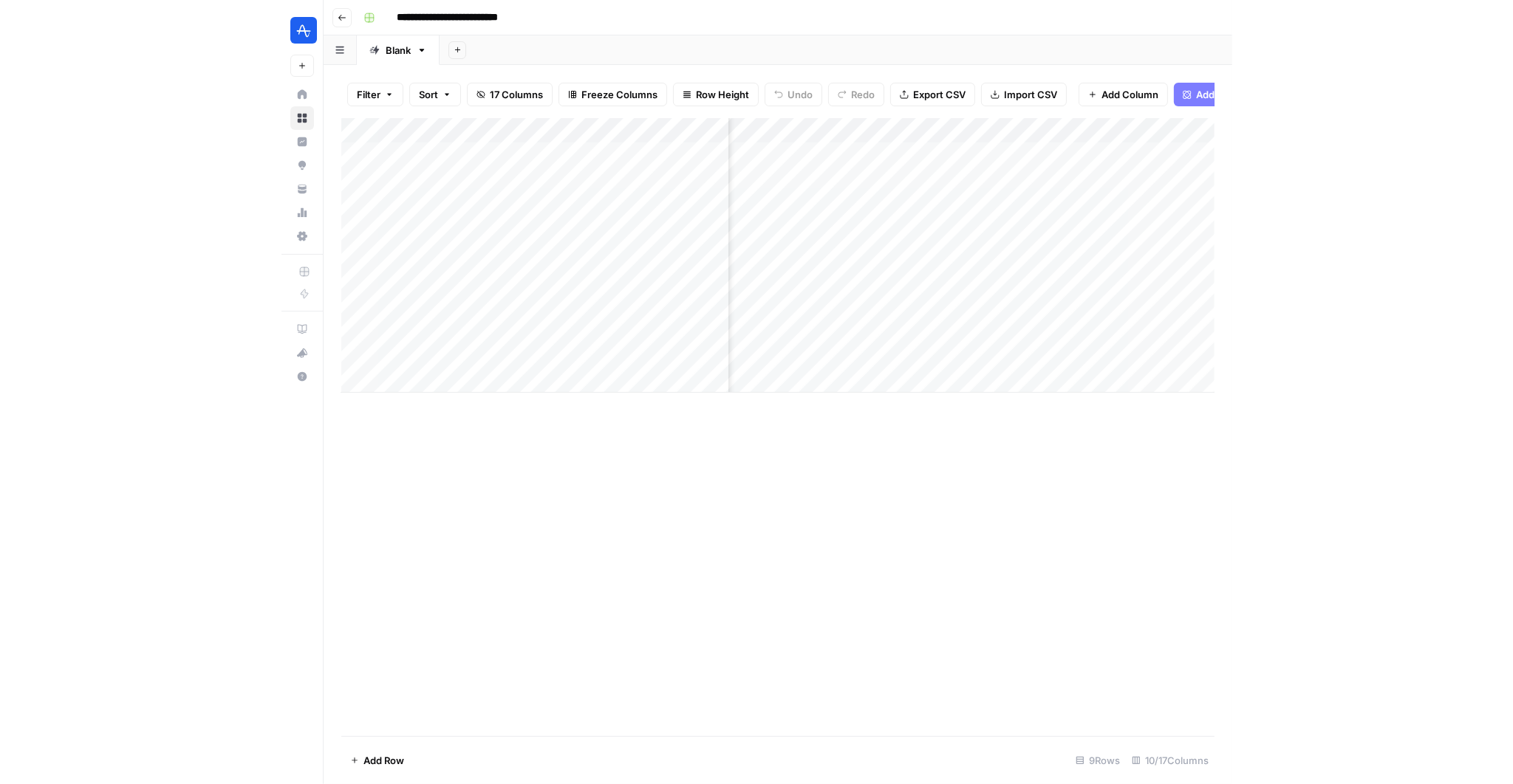
scroll to position [0, 731]
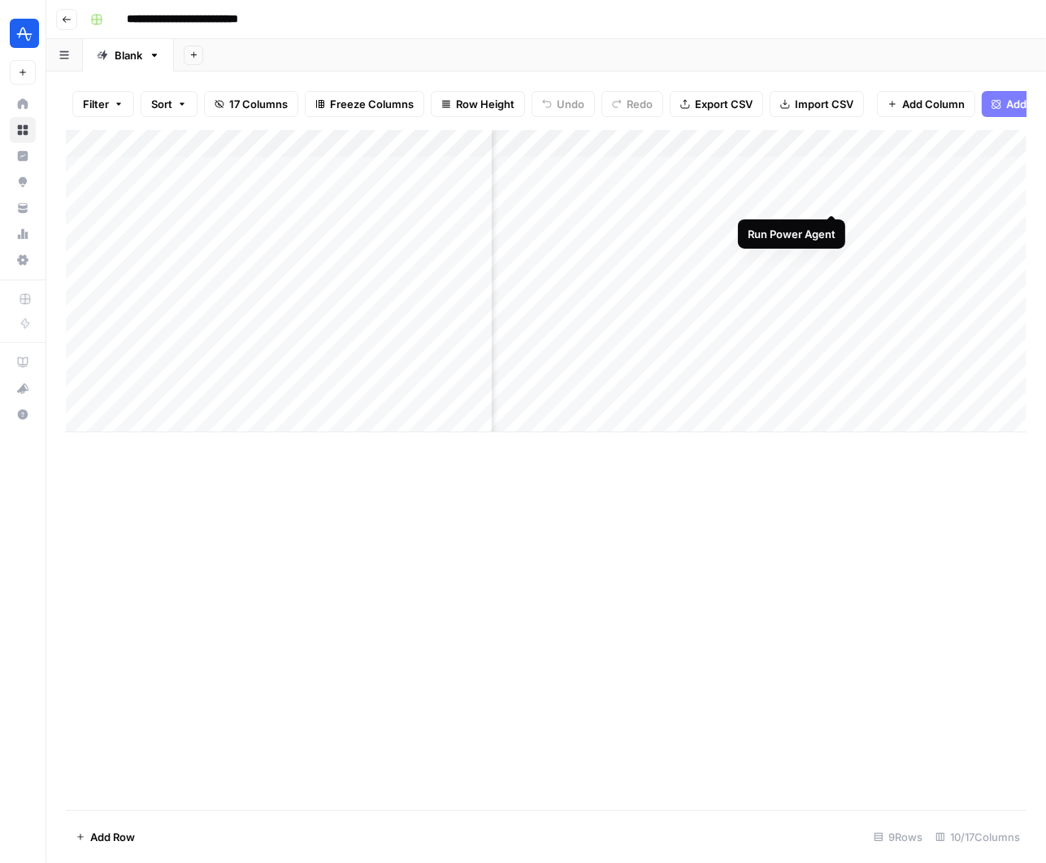
click at [832, 194] on div "Add Column" at bounding box center [546, 281] width 961 height 302
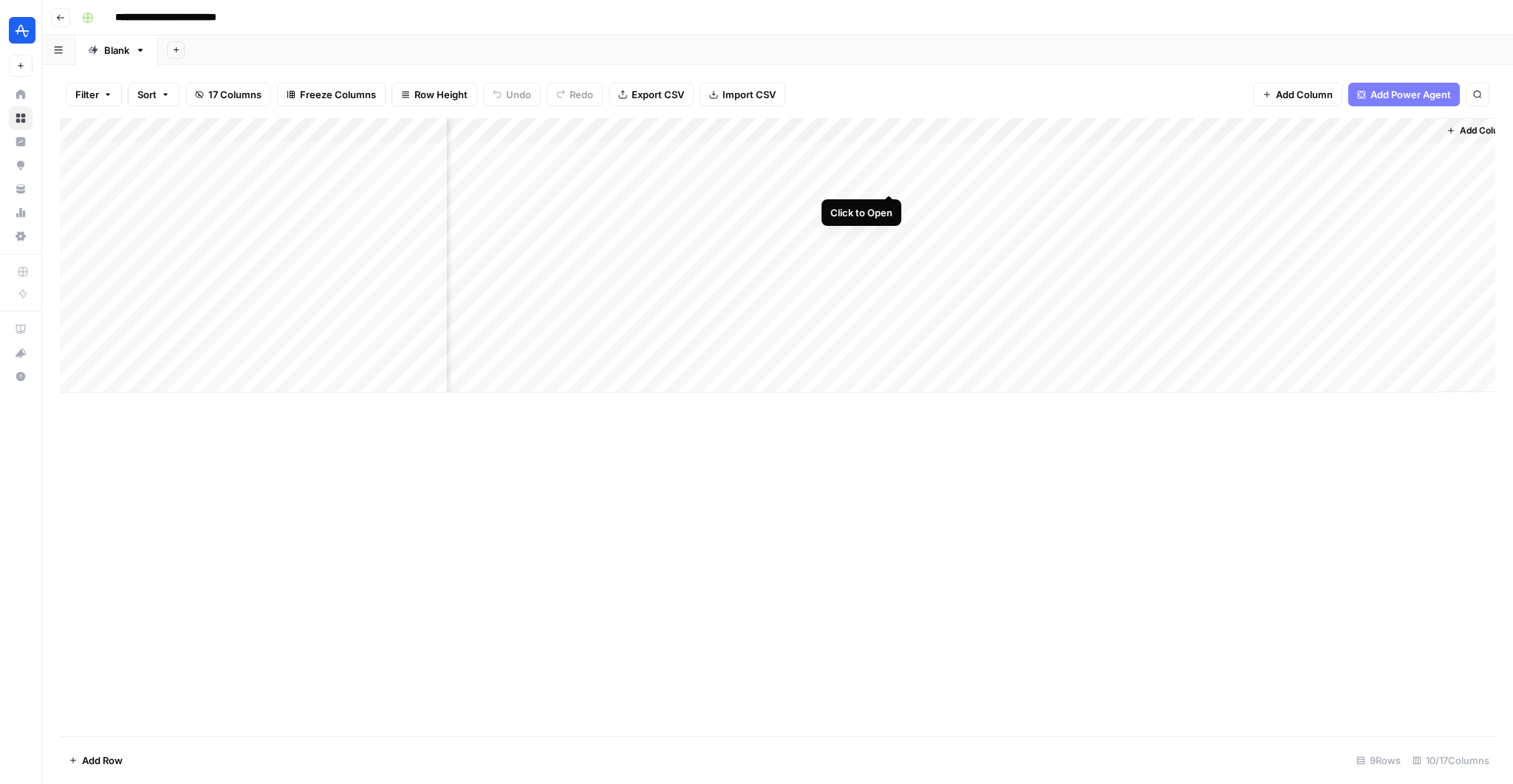
click at [891, 176] on div "Add Column" at bounding box center [778, 255] width 1436 height 274
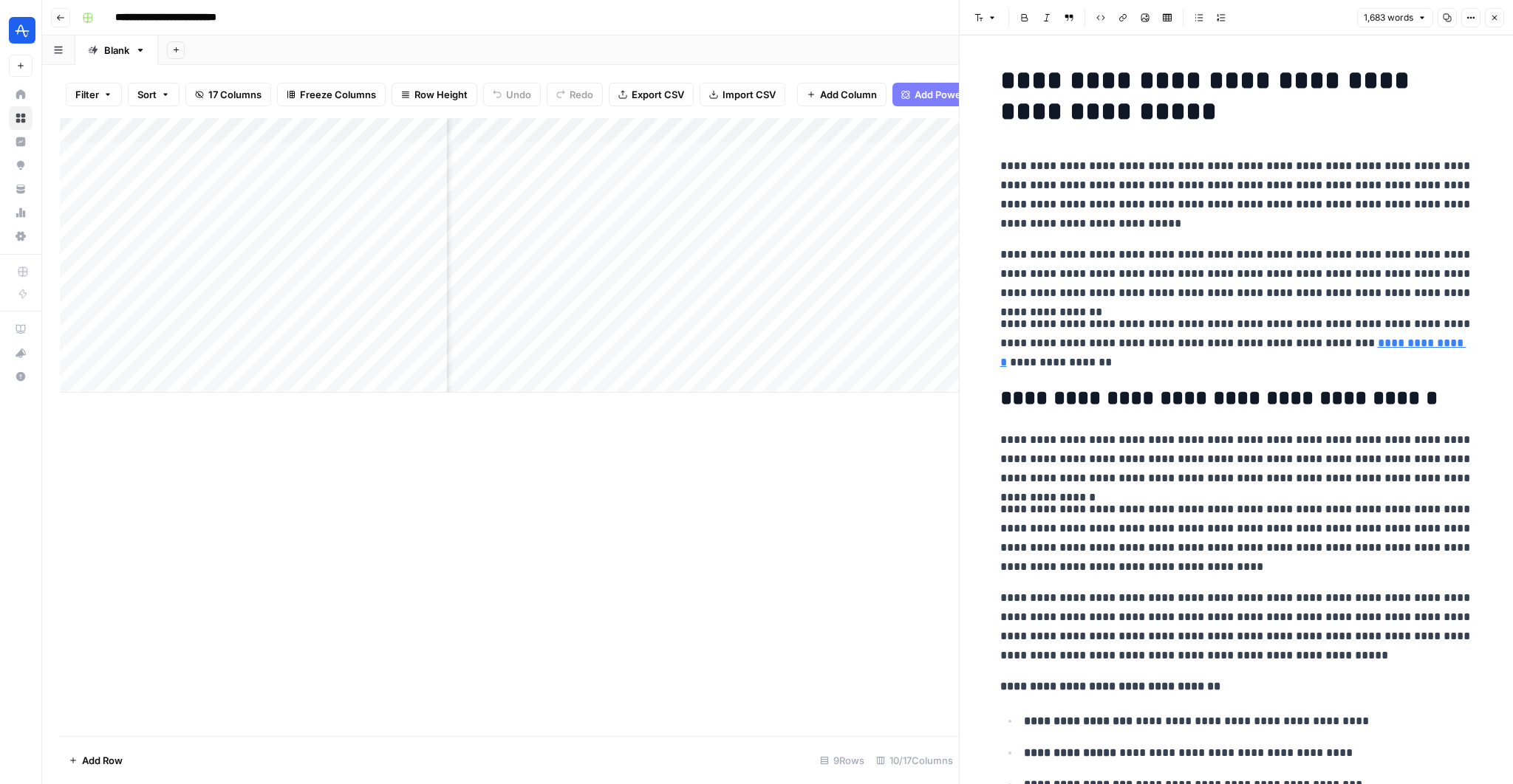
click at [737, 134] on div "Add Column" at bounding box center [510, 255] width 900 height 274
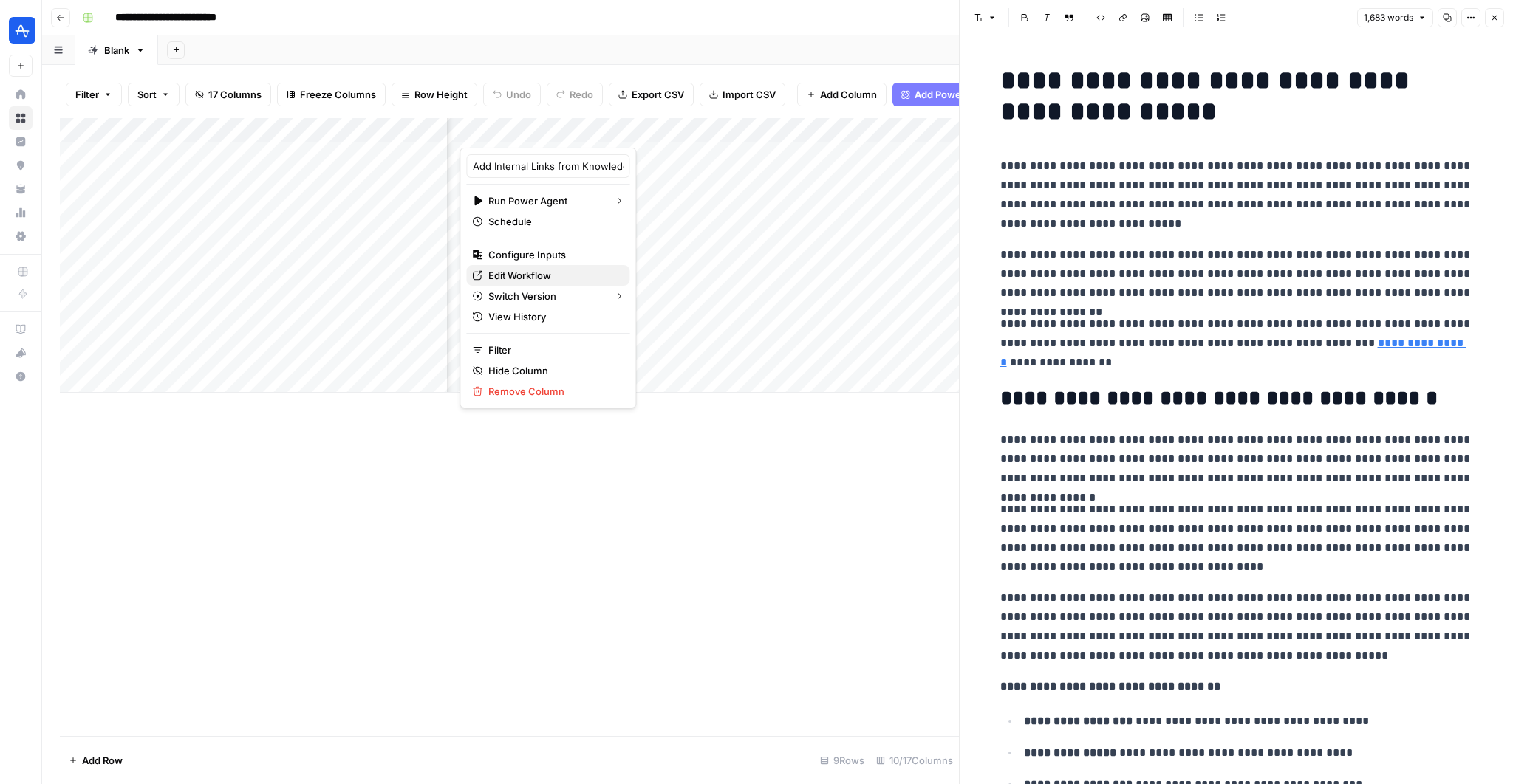
click at [540, 275] on span "Edit Workflow" at bounding box center [552, 275] width 129 height 15
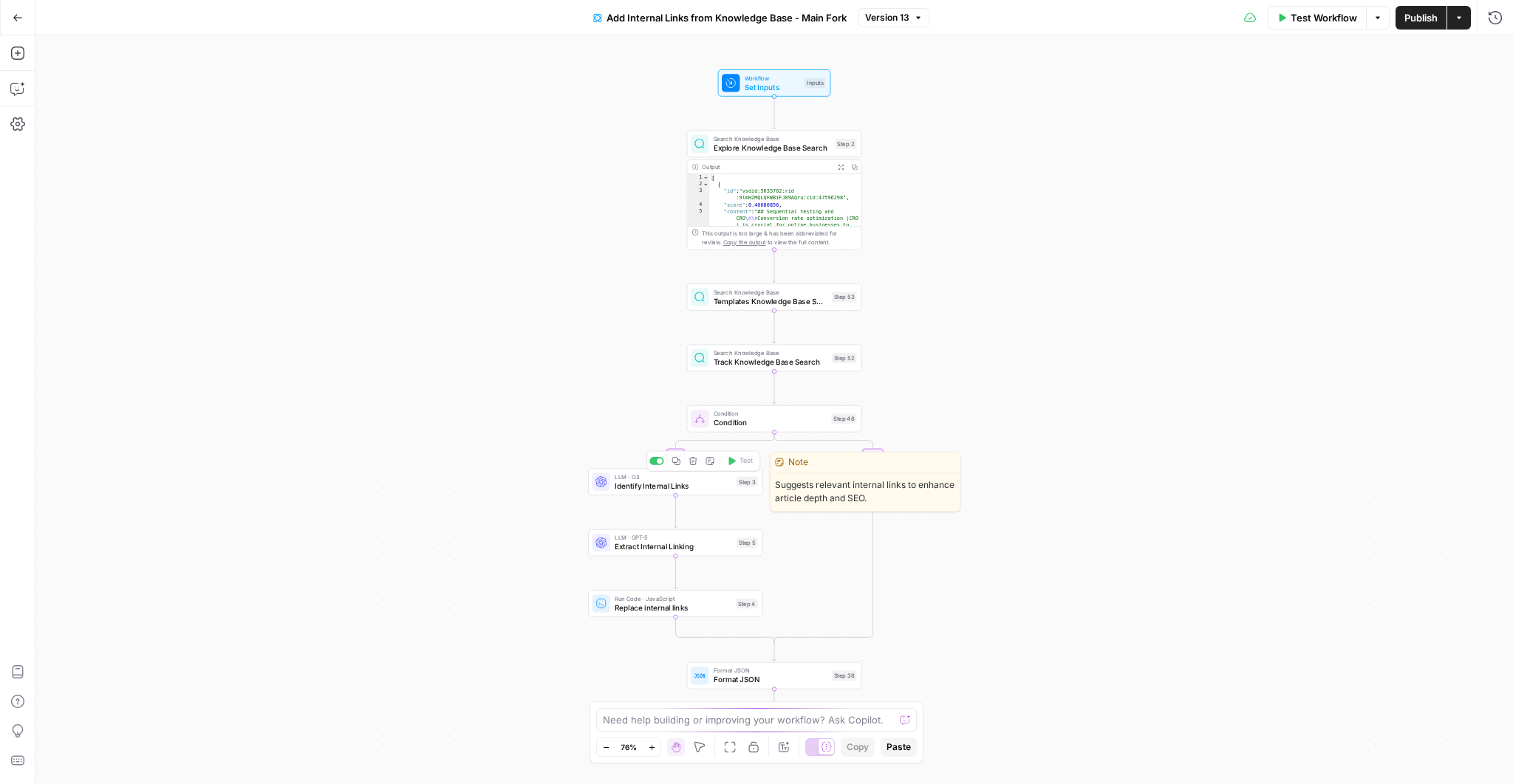
click at [657, 502] on div "true false Workflow Set Inputs Inputs Search Knowledge Base Explore Knowledge B…" at bounding box center [774, 410] width 1478 height 749
click at [655, 481] on span "Identify Internal Links" at bounding box center [672, 485] width 117 height 11
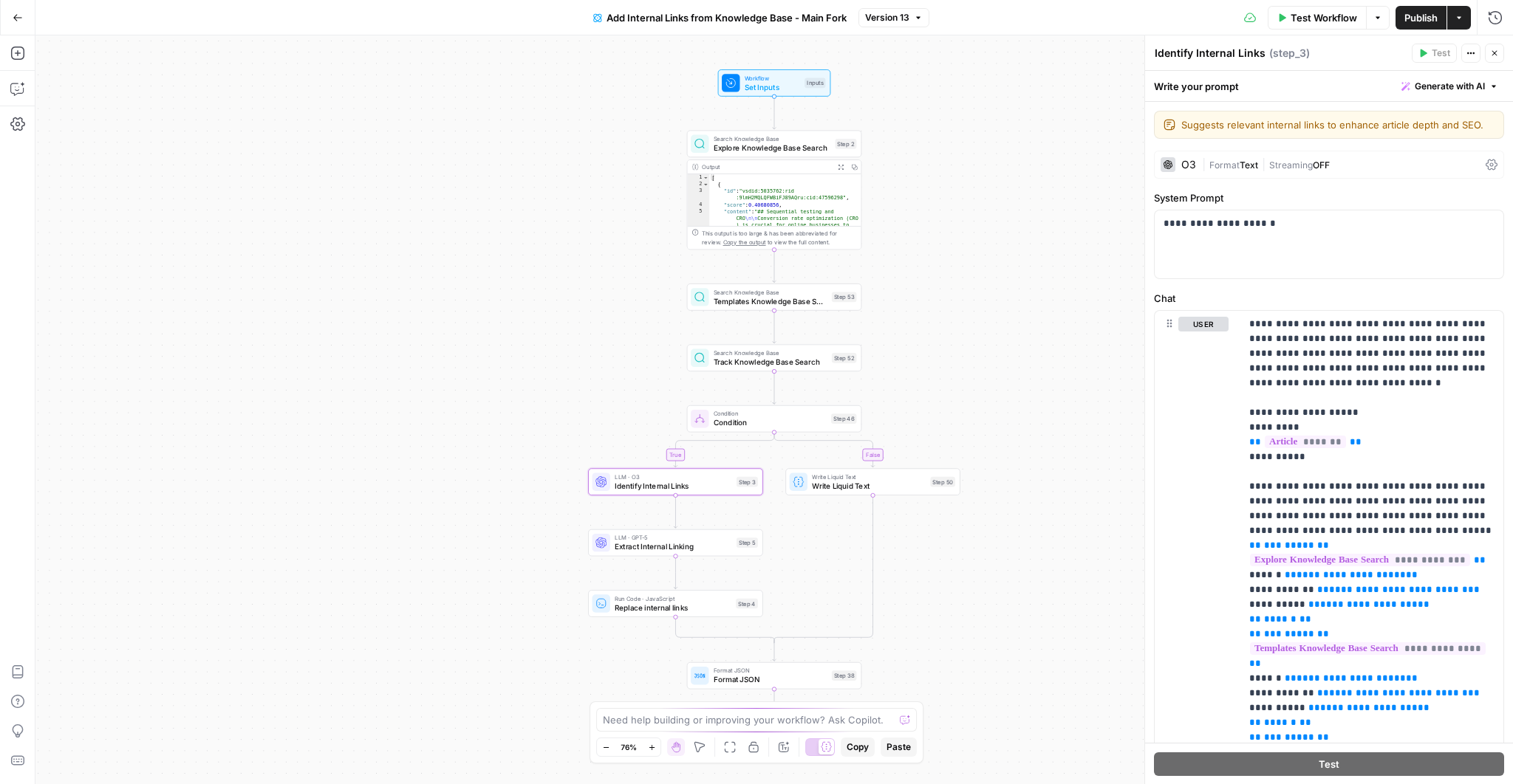
click at [1492, 52] on icon "button" at bounding box center [1495, 54] width 9 height 9
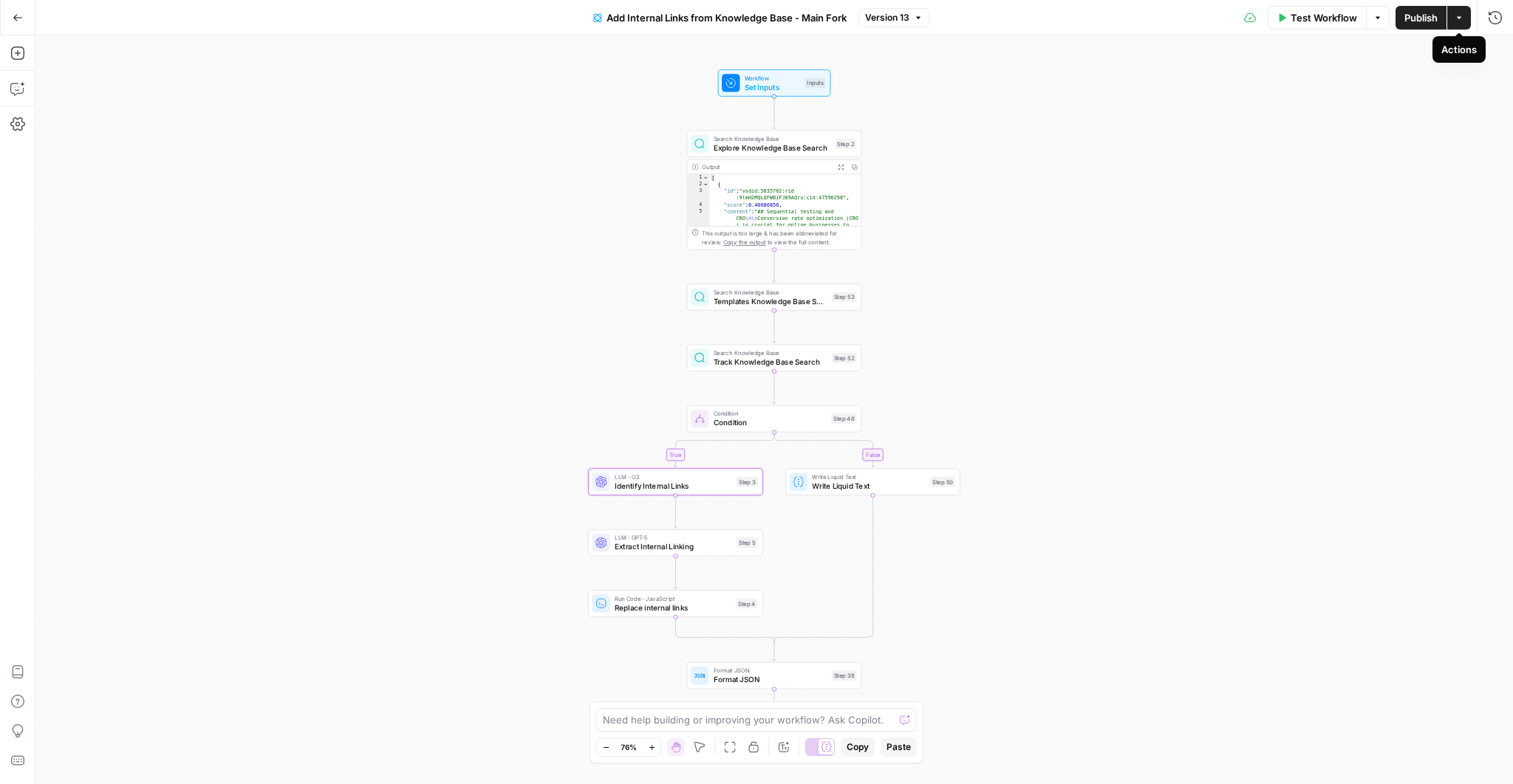
click at [1460, 19] on icon "button" at bounding box center [1459, 18] width 9 height 9
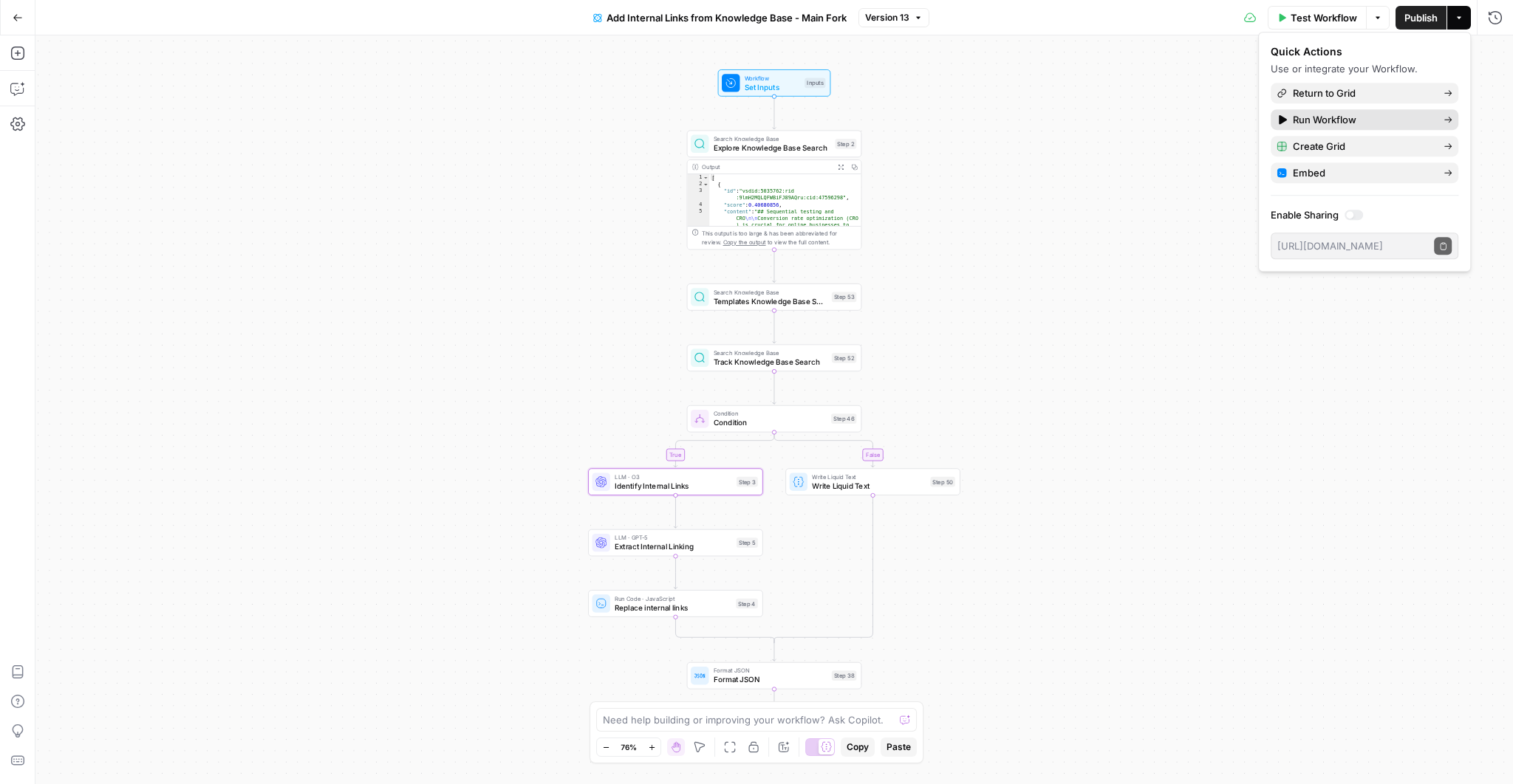
click at [1362, 113] on span "Run Workflow" at bounding box center [1362, 120] width 139 height 15
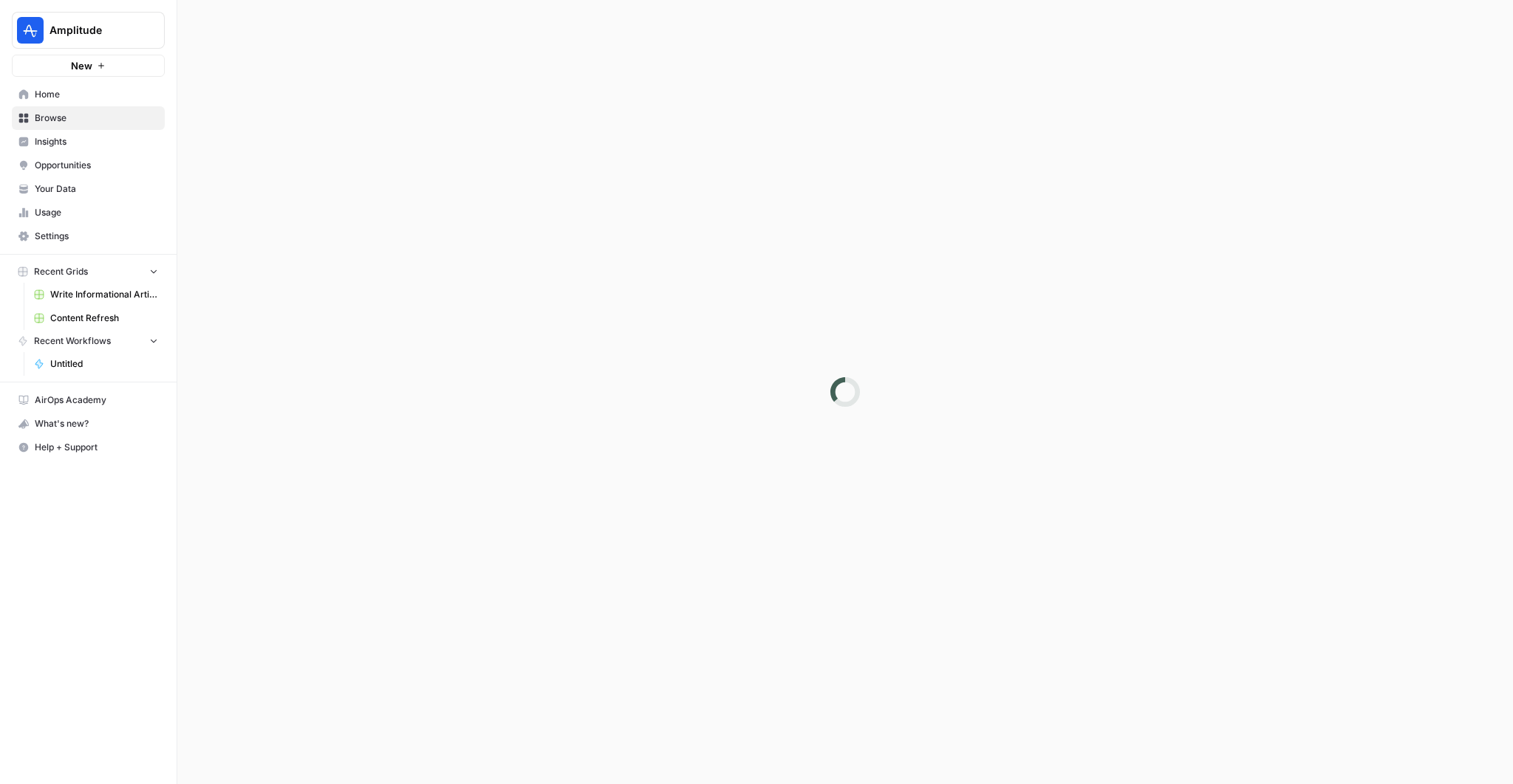
drag, startPoint x: 1366, startPoint y: 105, endPoint x: 1380, endPoint y: 95, distance: 17.2
click at [1371, 102] on div at bounding box center [845, 392] width 1336 height 784
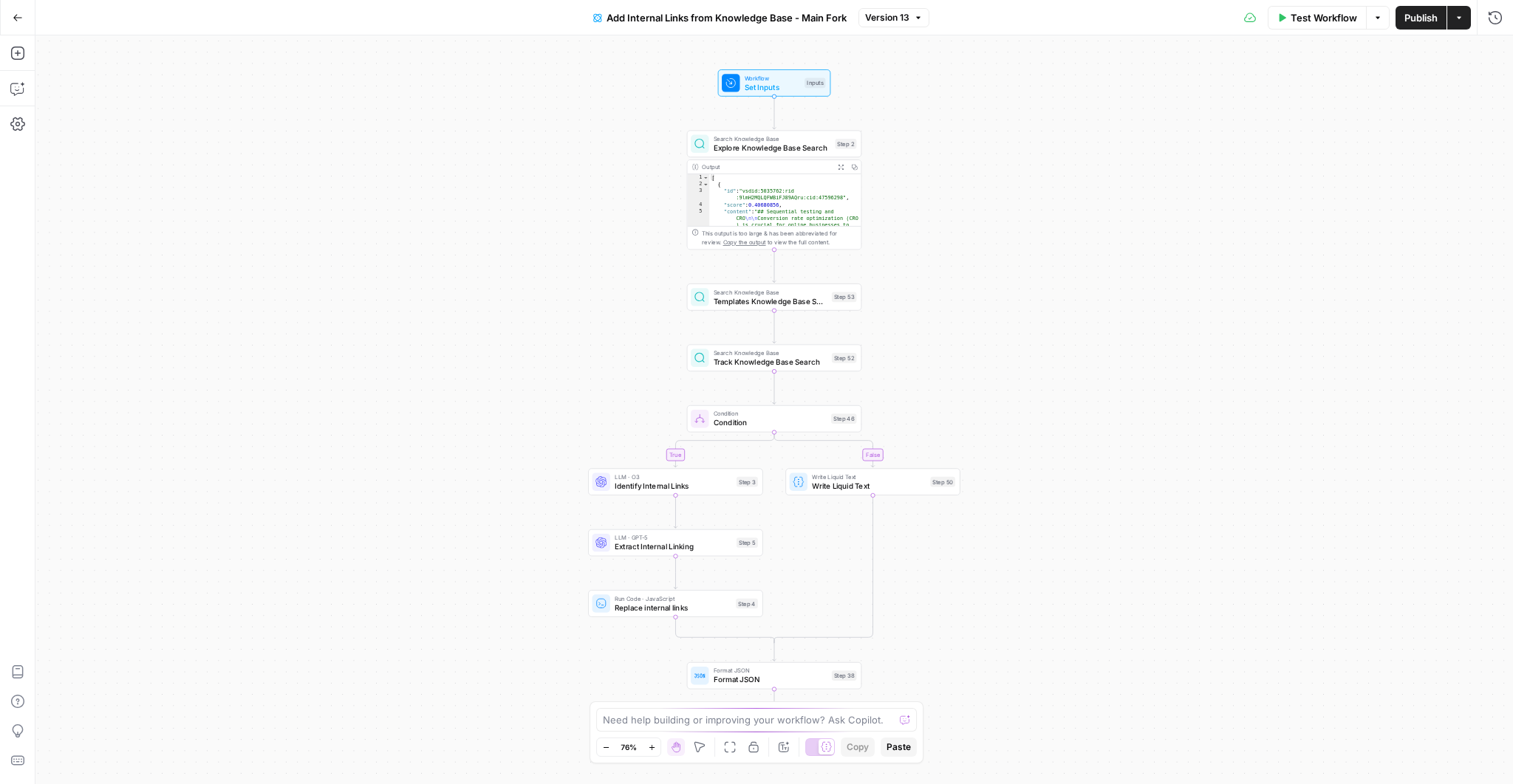
click at [1465, 21] on button "Actions" at bounding box center [1459, 18] width 24 height 24
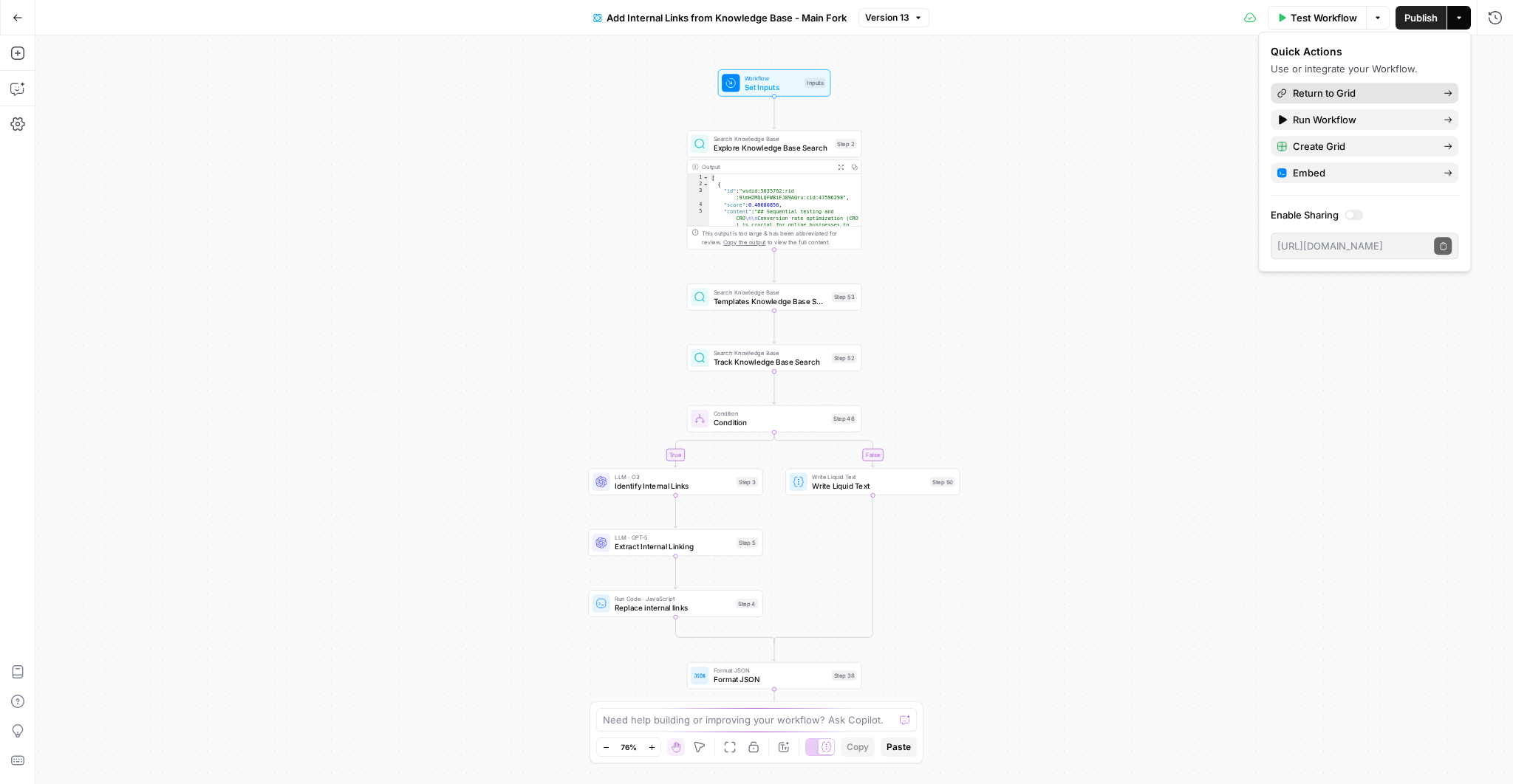
click at [1343, 94] on span "Return to Grid" at bounding box center [1362, 93] width 139 height 15
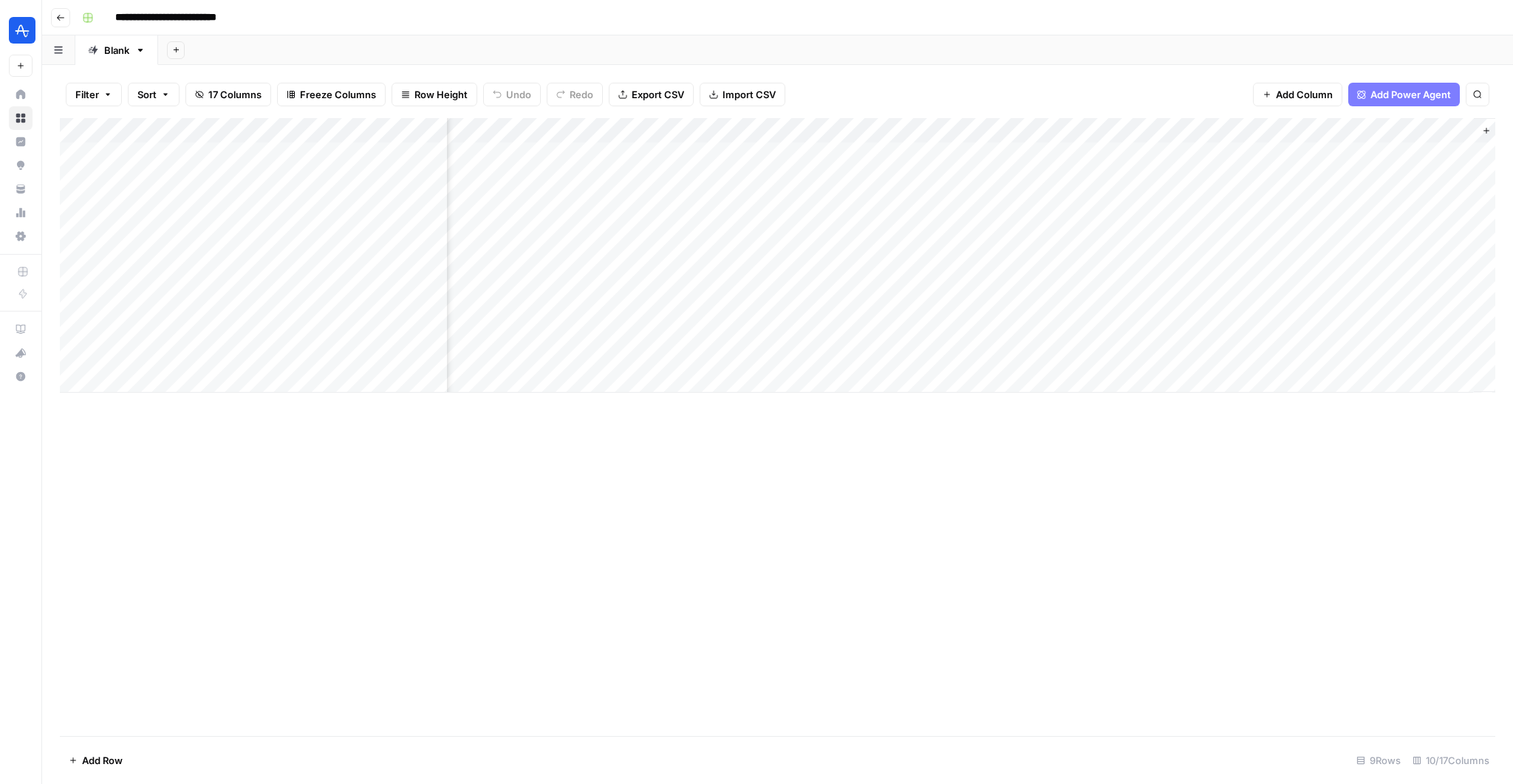
scroll to position [0, 756]
click at [1014, 180] on div "Add Column" at bounding box center [778, 255] width 1436 height 274
click at [866, 182] on div "Add Column" at bounding box center [778, 255] width 1436 height 274
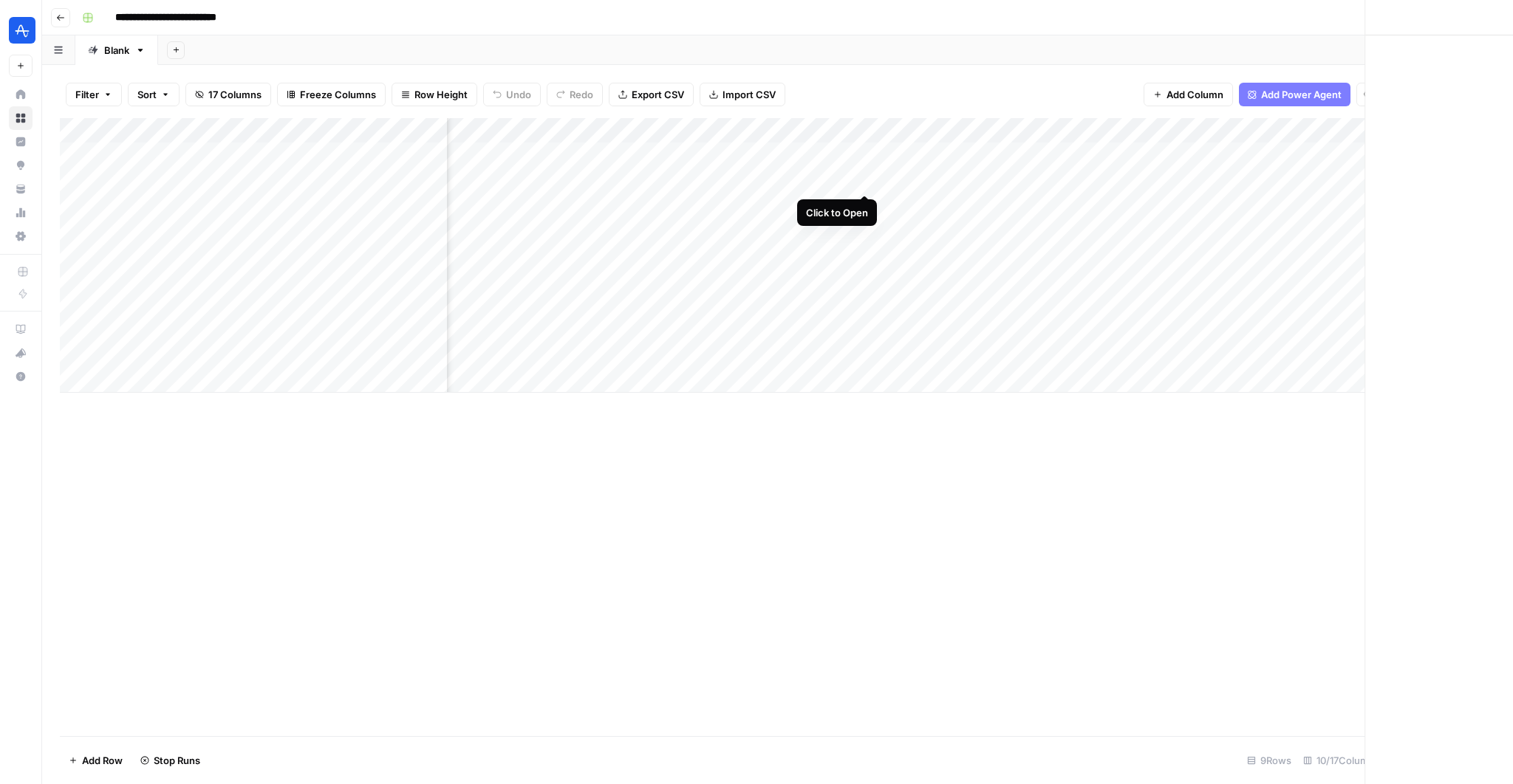
scroll to position [0, 745]
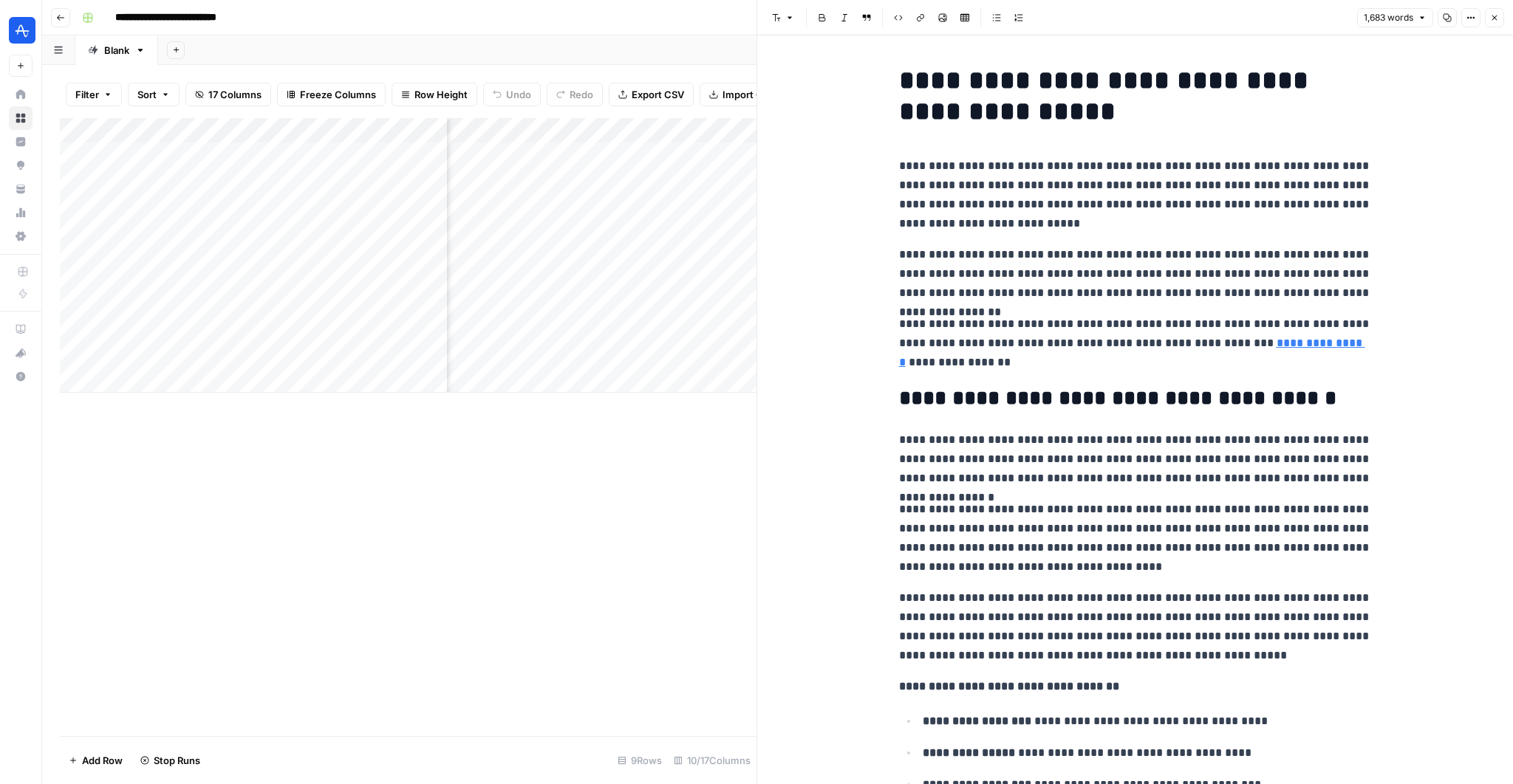
click at [1114, 219] on p "**********" at bounding box center [1136, 194] width 473 height 77
copy div "**********"
click at [492, 193] on div "Add Column" at bounding box center [408, 255] width 697 height 274
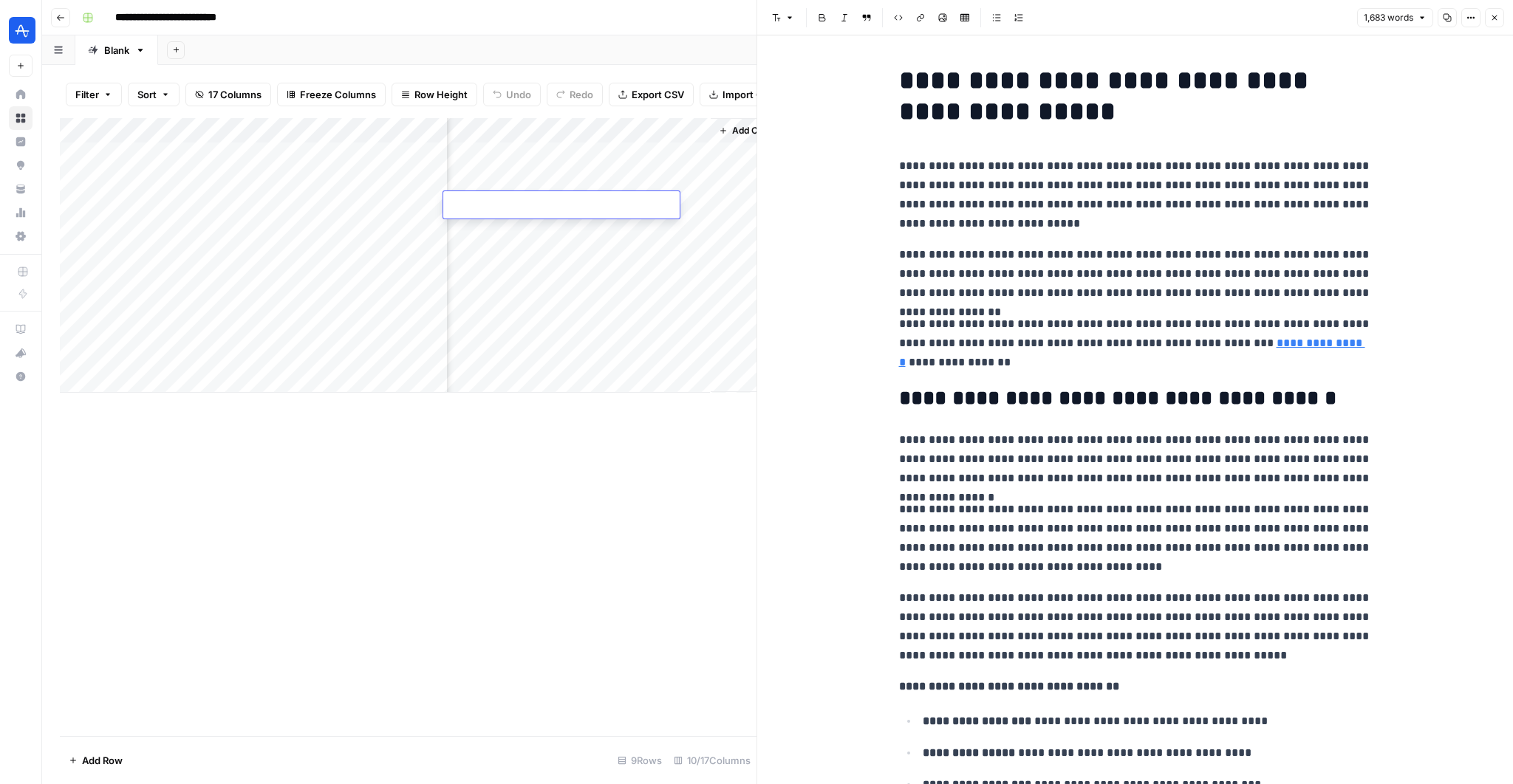
click at [498, 182] on div "Add Column" at bounding box center [408, 255] width 697 height 274
click at [498, 182] on textarea "**********" at bounding box center [566, 181] width 245 height 21
click at [649, 184] on textarea "**********" at bounding box center [566, 181] width 245 height 21
click at [642, 215] on div "Add Column" at bounding box center [408, 255] width 697 height 274
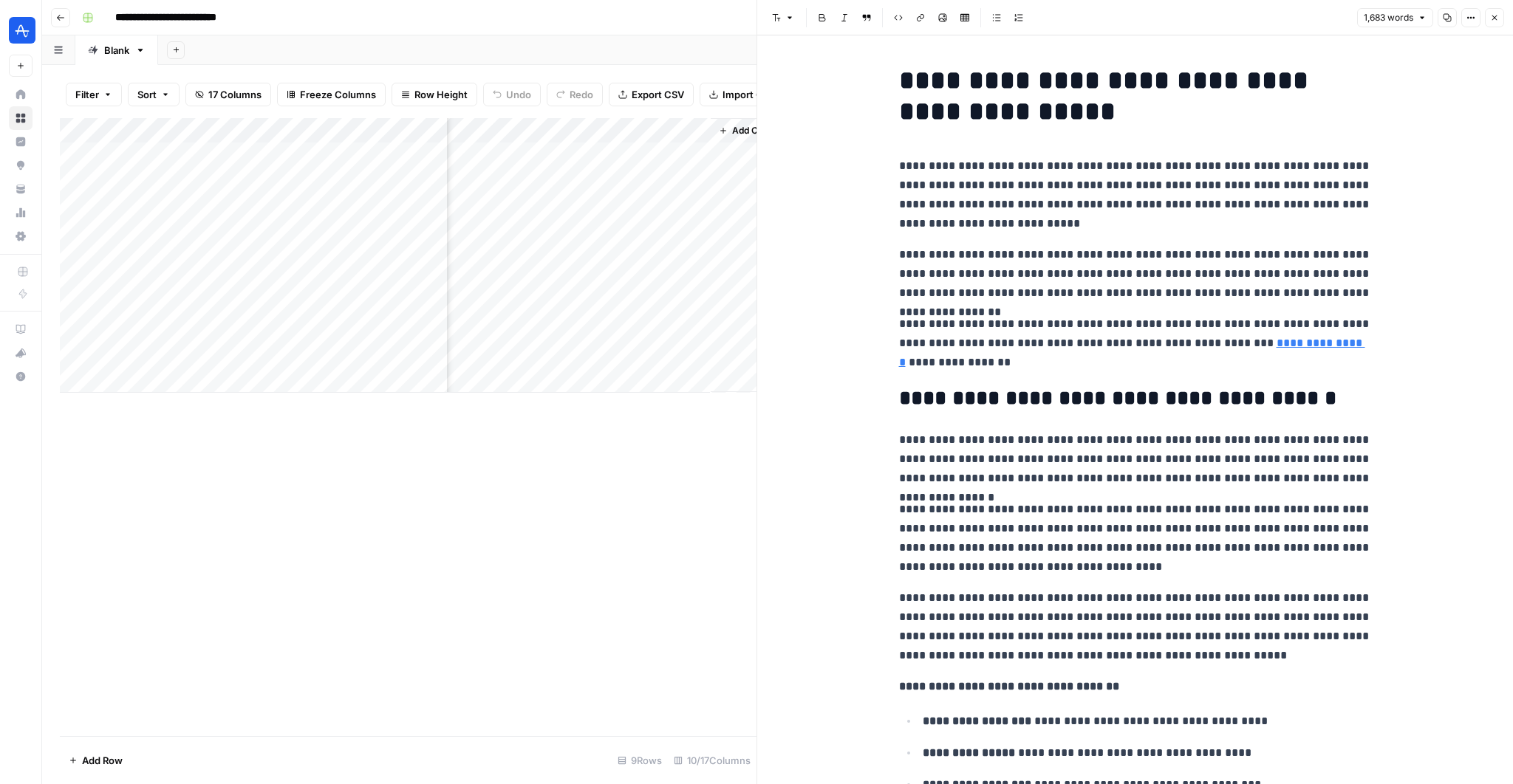
click at [645, 172] on div "Add Column" at bounding box center [408, 255] width 697 height 274
click at [645, 172] on textarea "**********" at bounding box center [723, 195] width 295 height 50
